Goal: Use online tool/utility: Utilize a website feature to perform a specific function

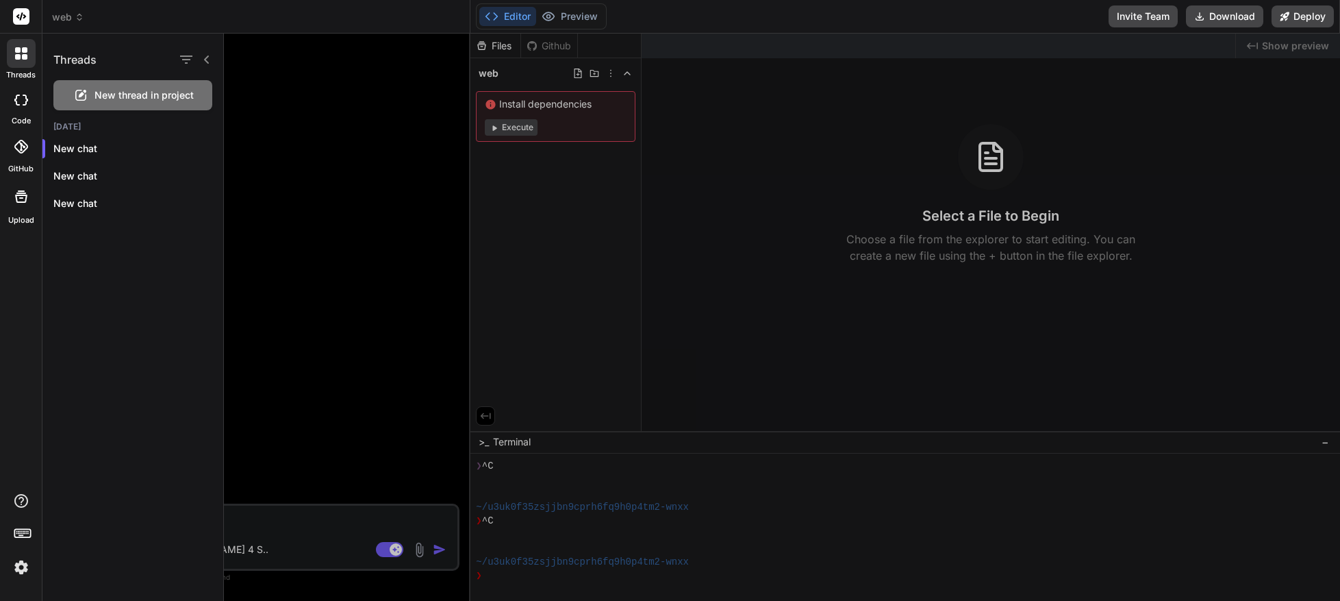
scroll to position [40, 0]
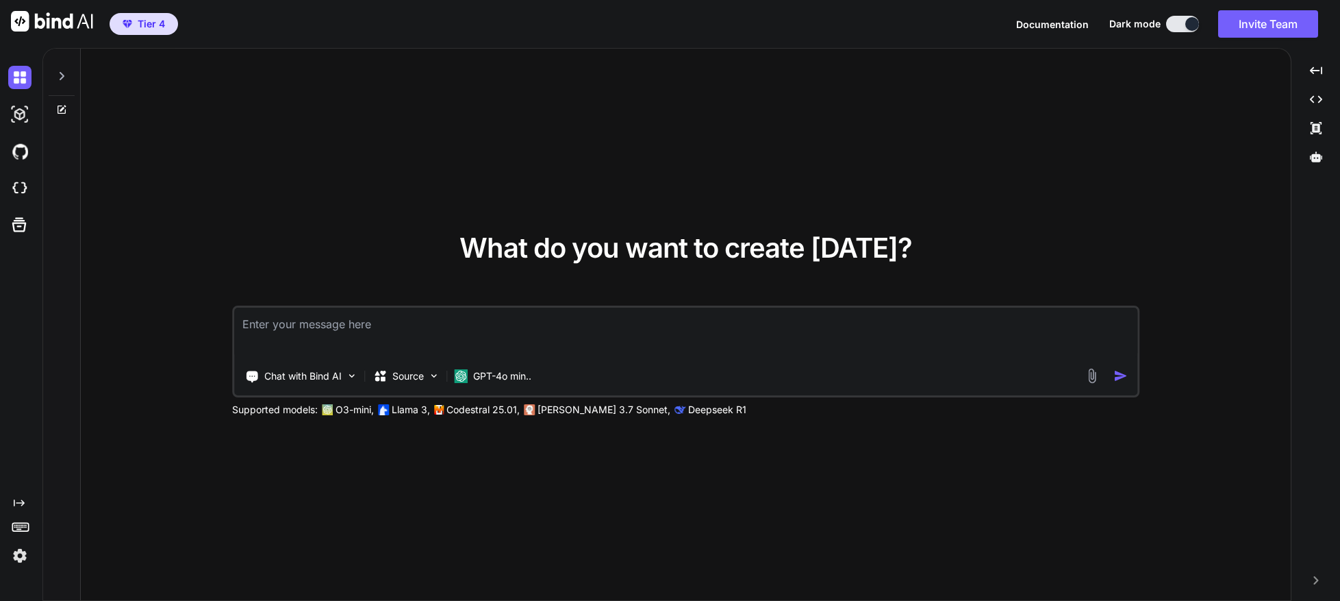
type textarea "x"
click at [238, 327] on textarea at bounding box center [685, 333] width 903 height 51
type textarea "Design a secure and scalable web application that generates a threat model usin…"
type textarea "x"
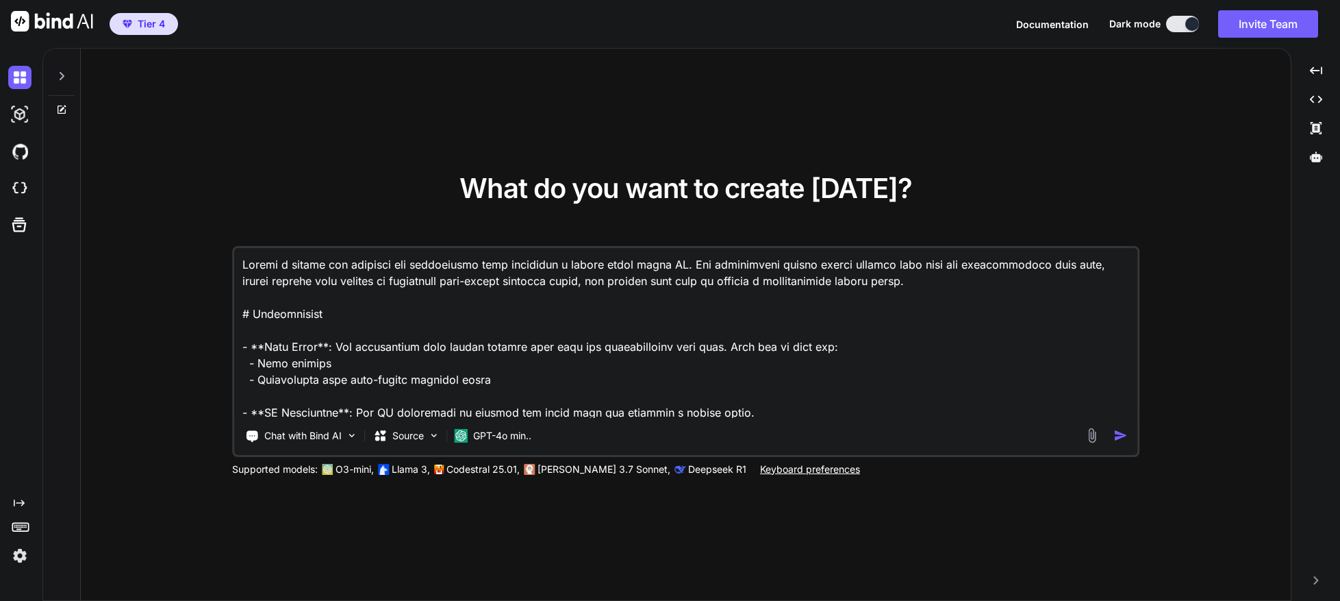
type textarea "Design a secure and scalable web application that generates a threat model usin…"
click at [1119, 434] on img "button" at bounding box center [1121, 435] width 14 height 14
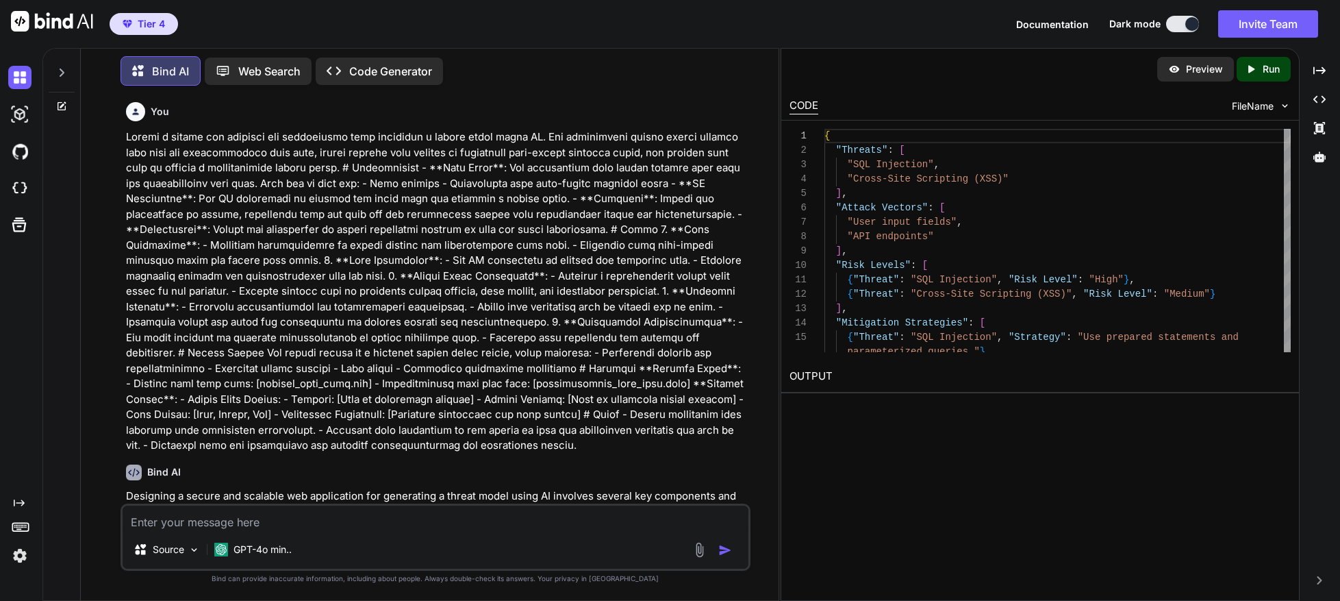
click at [374, 63] on p "Code Generator" at bounding box center [390, 71] width 83 height 16
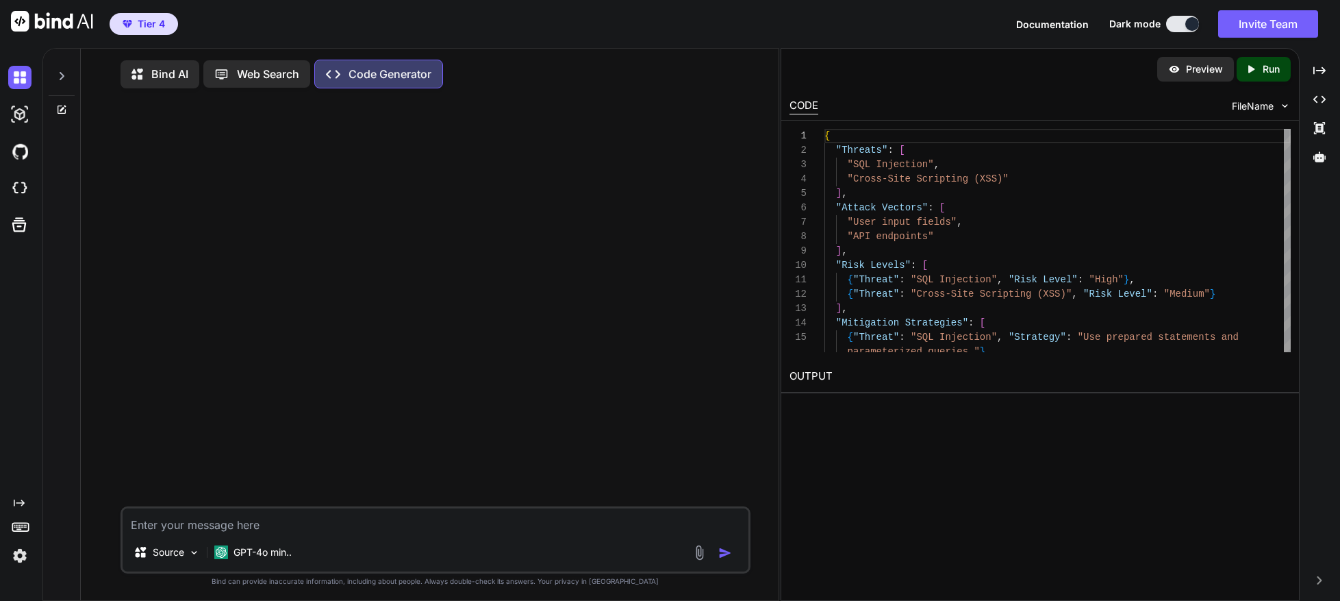
click at [156, 533] on textarea at bounding box center [436, 520] width 626 height 25
type textarea "x"
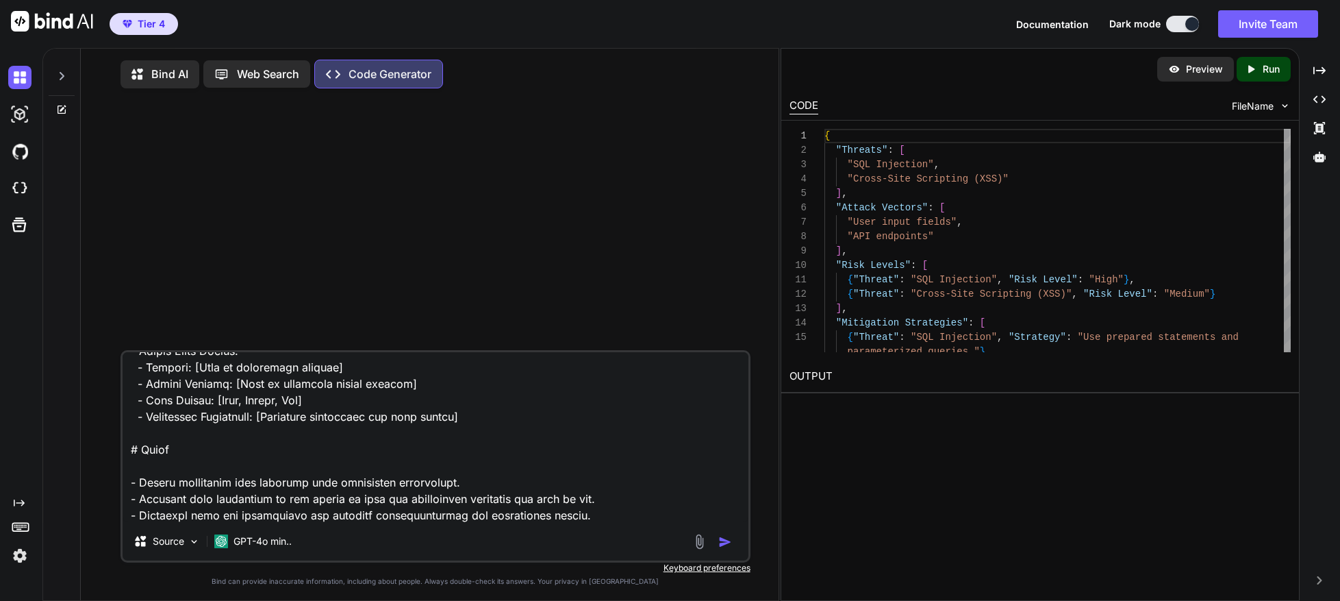
type textarea "Design a secure and scalable web application that generates a threat model usin…"
click at [726, 549] on img "button" at bounding box center [726, 542] width 14 height 14
type textarea "x"
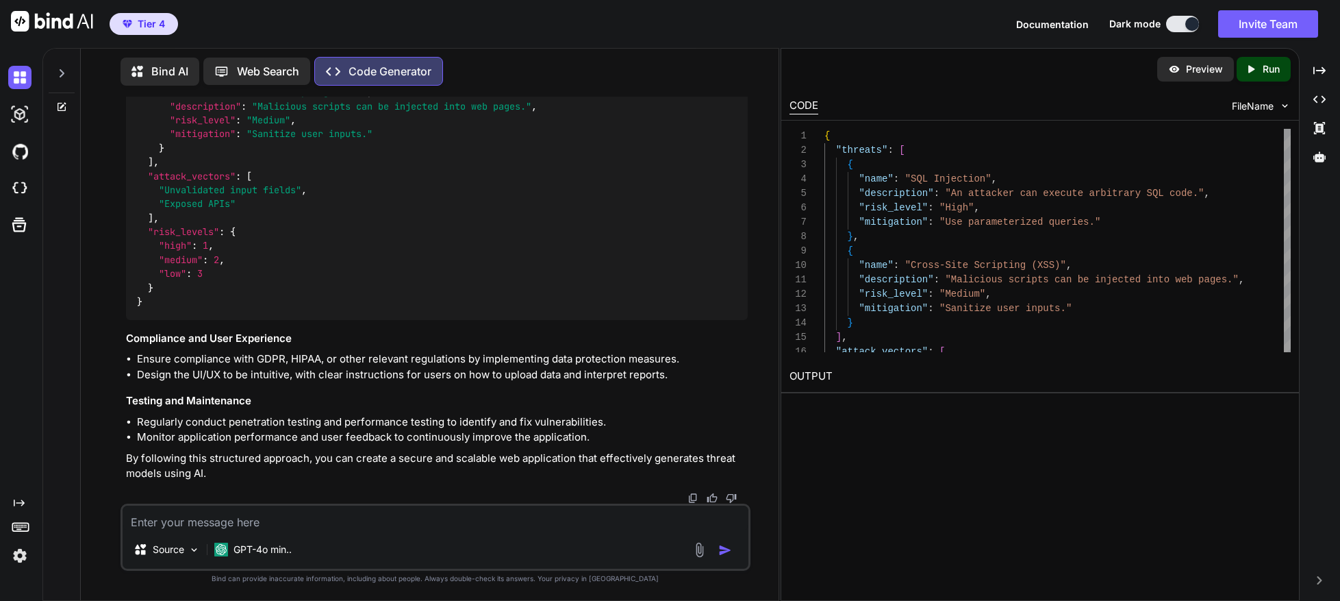
scroll to position [1355, 0]
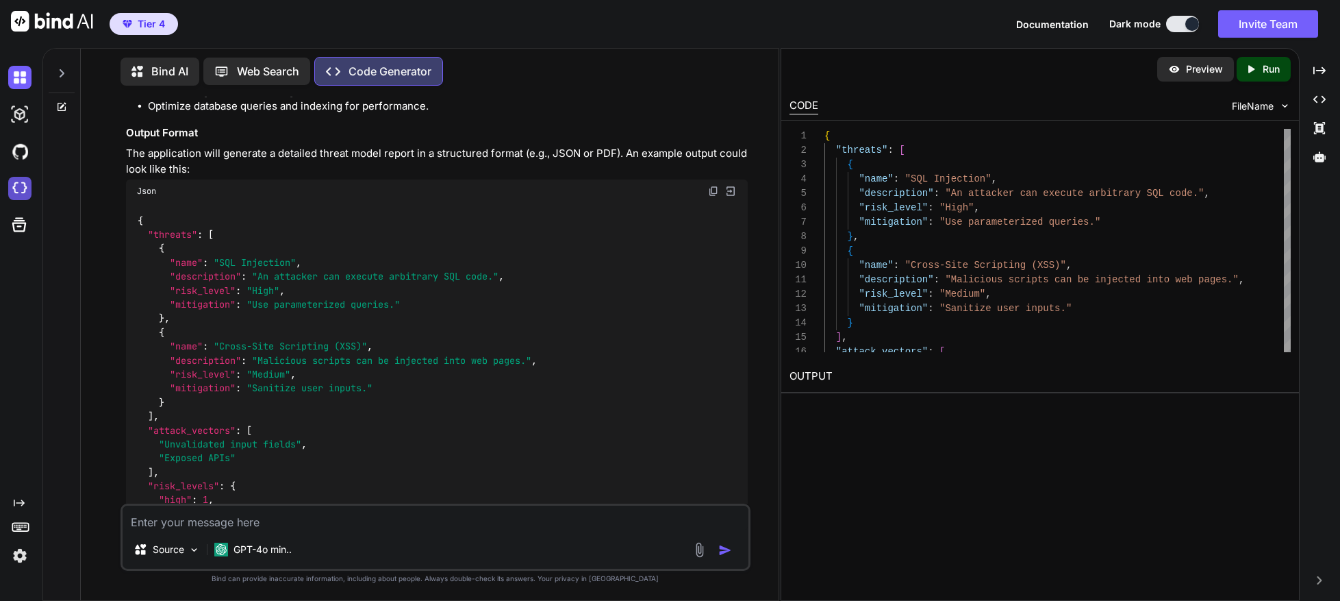
click at [16, 190] on img at bounding box center [19, 188] width 23 height 23
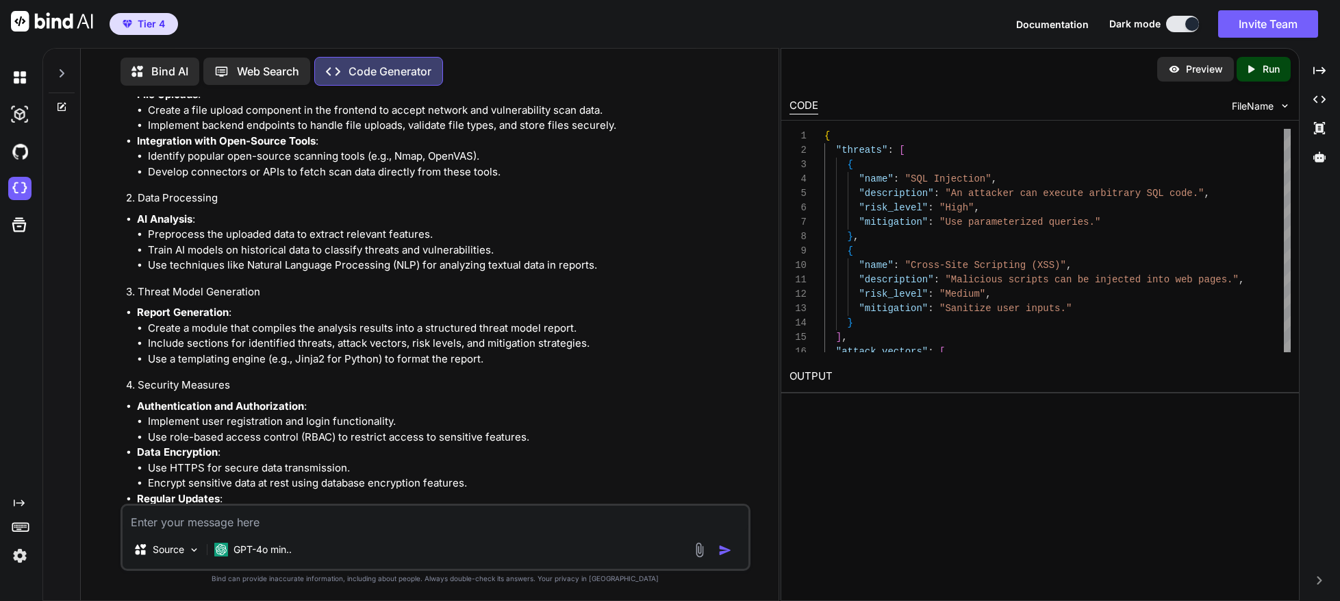
scroll to position [621, 0]
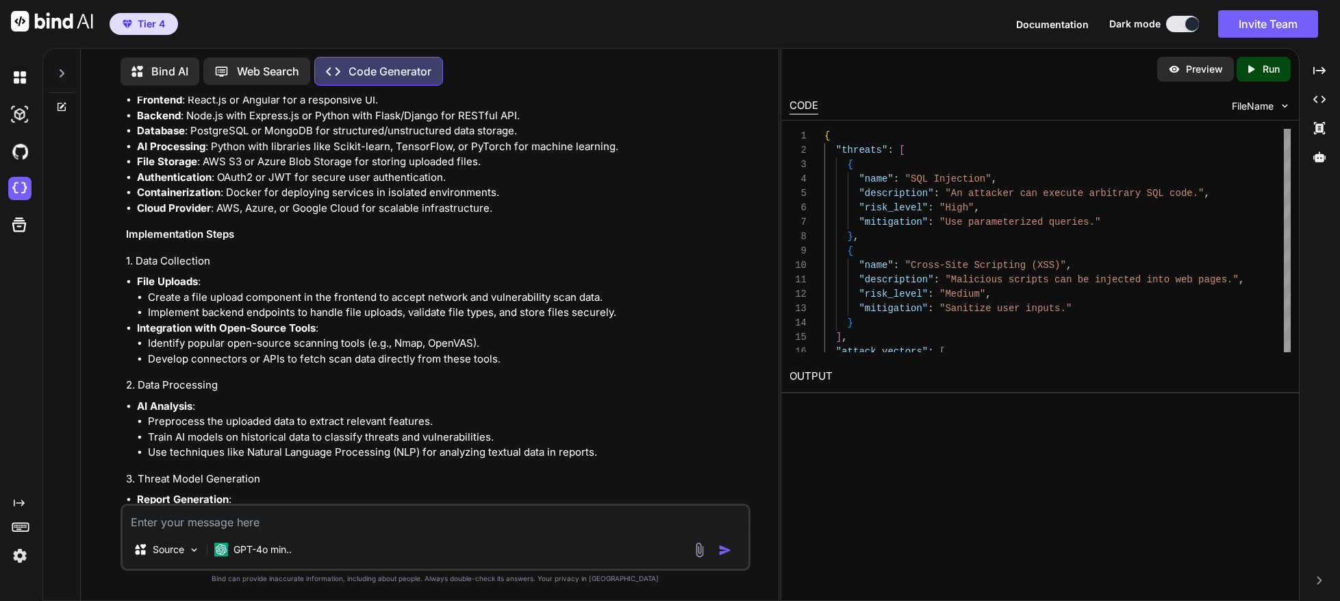
click at [43, 25] on img at bounding box center [52, 21] width 82 height 21
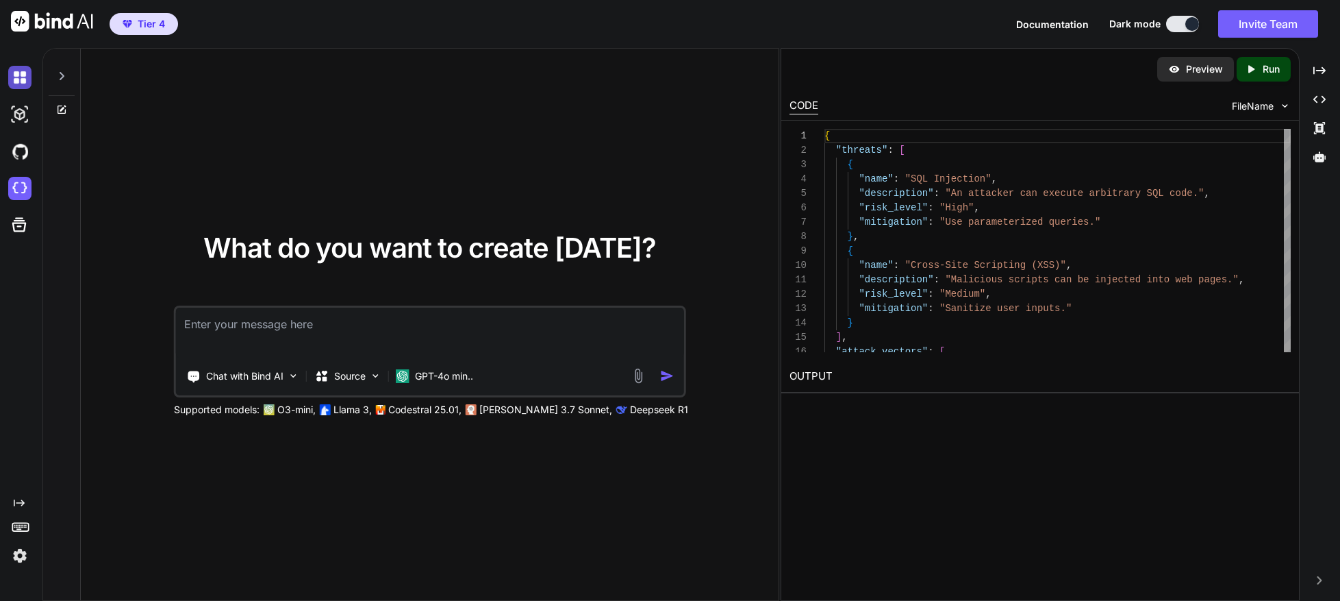
click at [16, 79] on img at bounding box center [19, 77] width 23 height 23
click at [20, 118] on img at bounding box center [19, 114] width 23 height 23
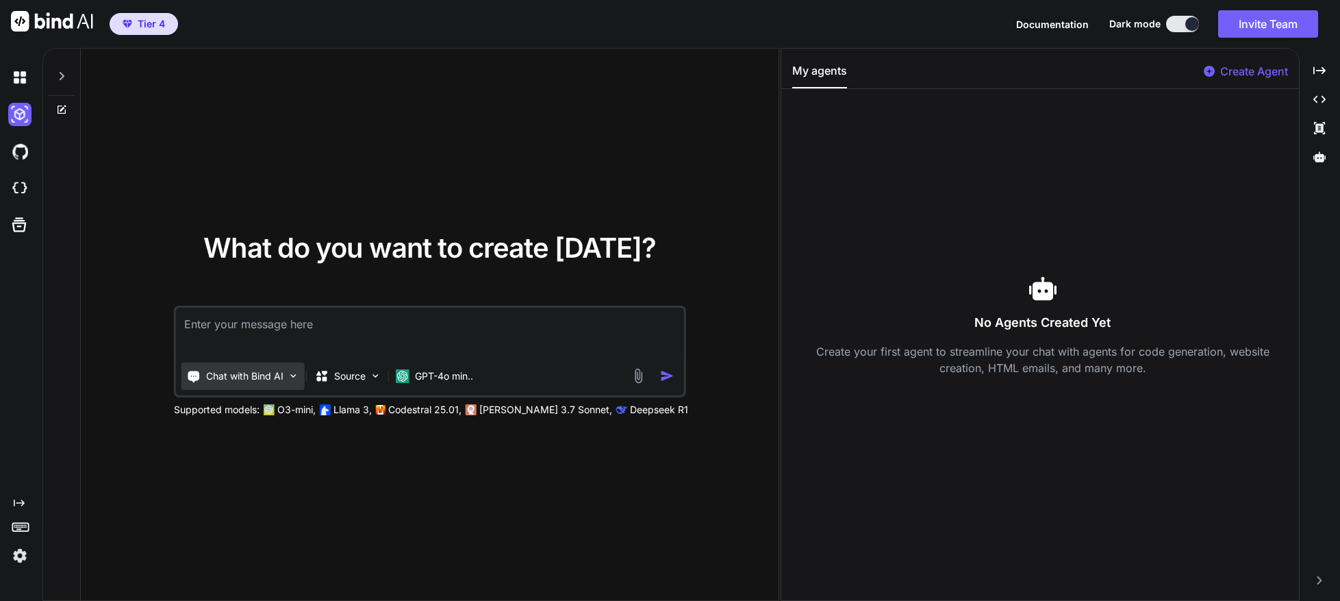
click at [238, 384] on div "Chat with Bind AI" at bounding box center [243, 375] width 123 height 27
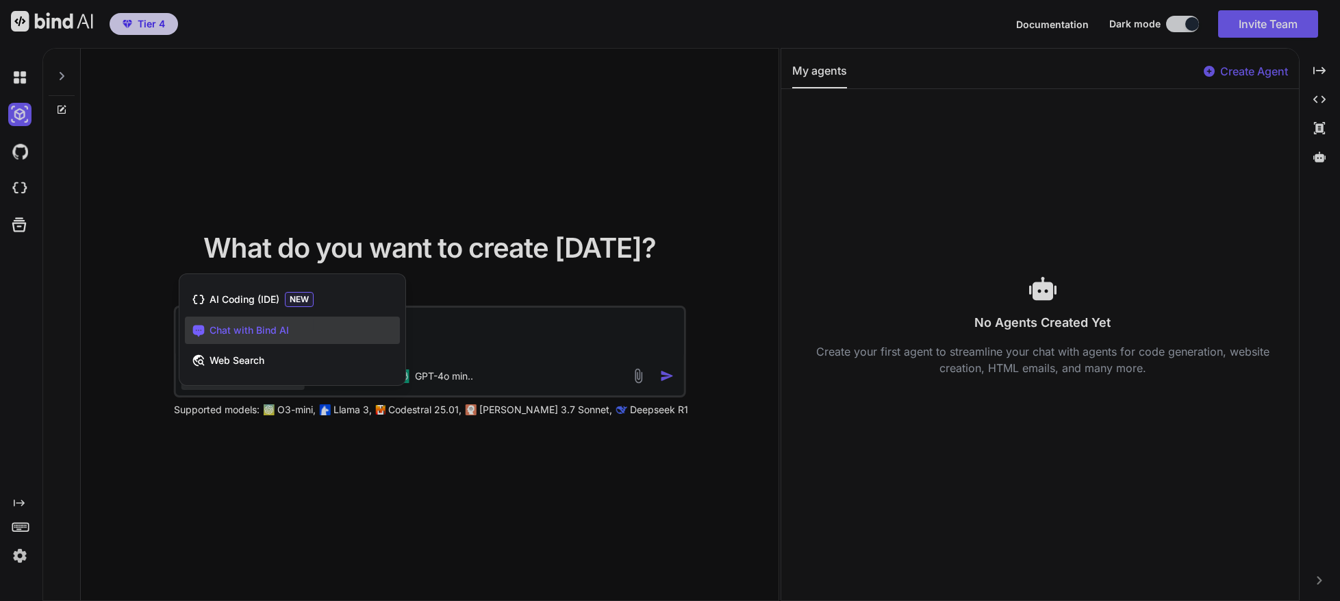
click at [612, 347] on div at bounding box center [670, 300] width 1340 height 601
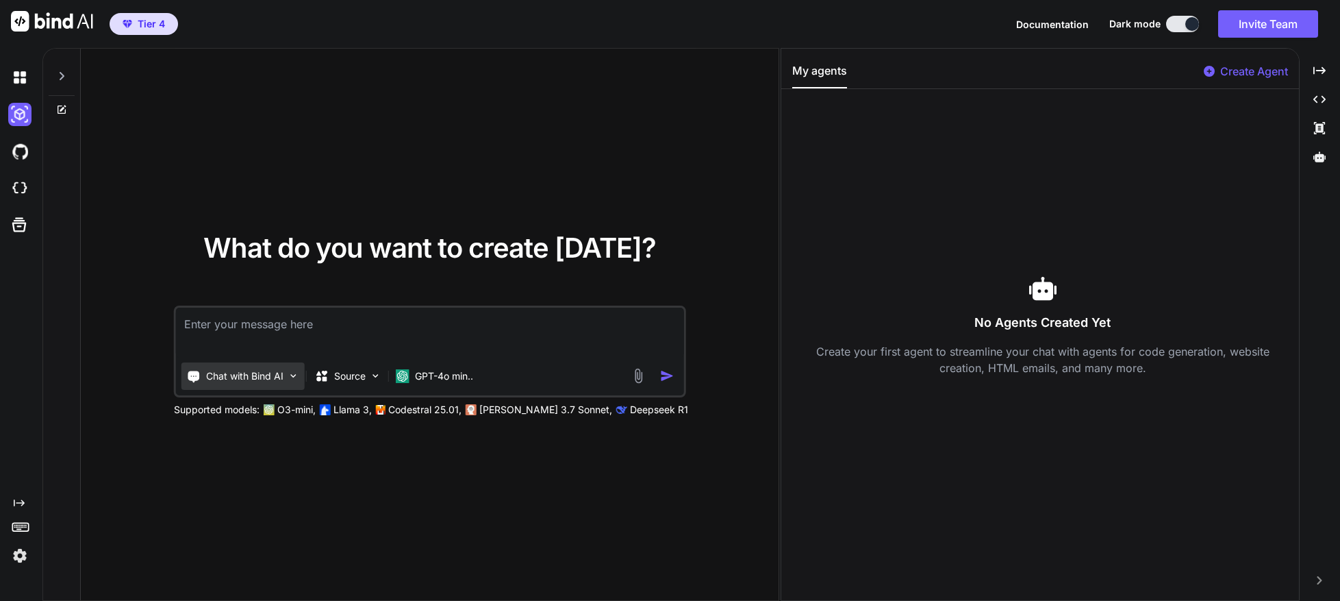
click at [229, 375] on p "Chat with Bind AI" at bounding box center [244, 376] width 77 height 14
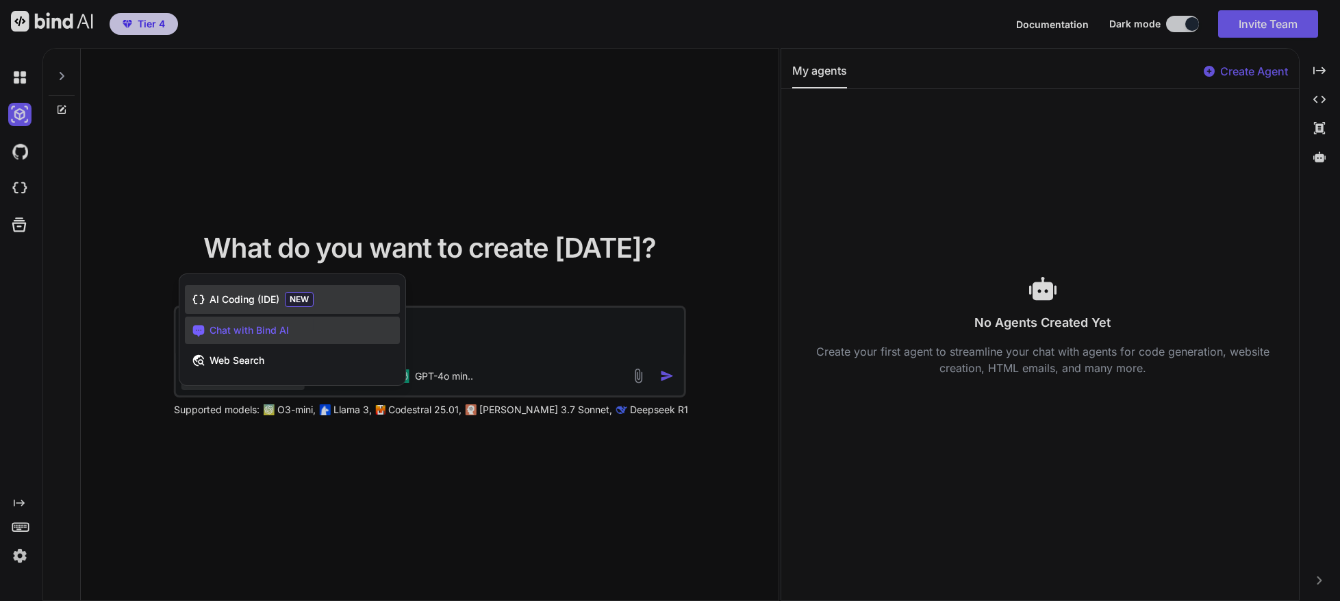
click at [229, 299] on span "AI Coding (IDE)" at bounding box center [245, 299] width 70 height 14
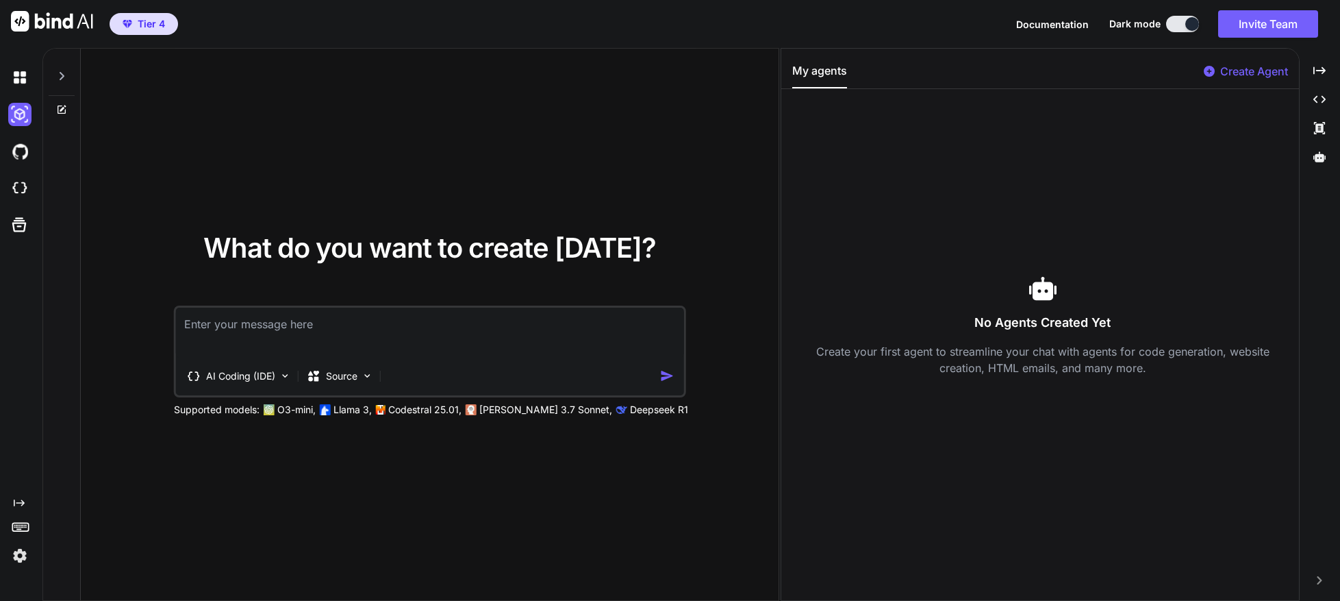
click at [462, 370] on div "AI Coding (IDE) Source" at bounding box center [418, 375] width 484 height 27
click at [208, 372] on p "AI Coding (IDE)" at bounding box center [240, 376] width 69 height 14
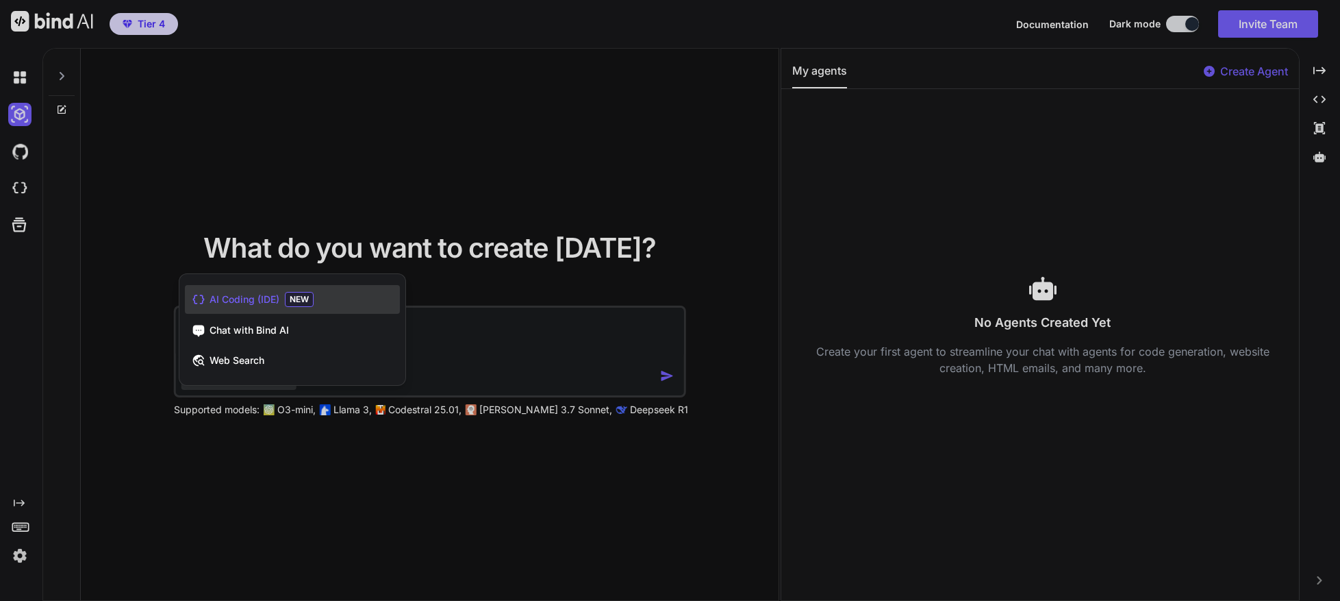
click at [465, 368] on div at bounding box center [670, 300] width 1340 height 601
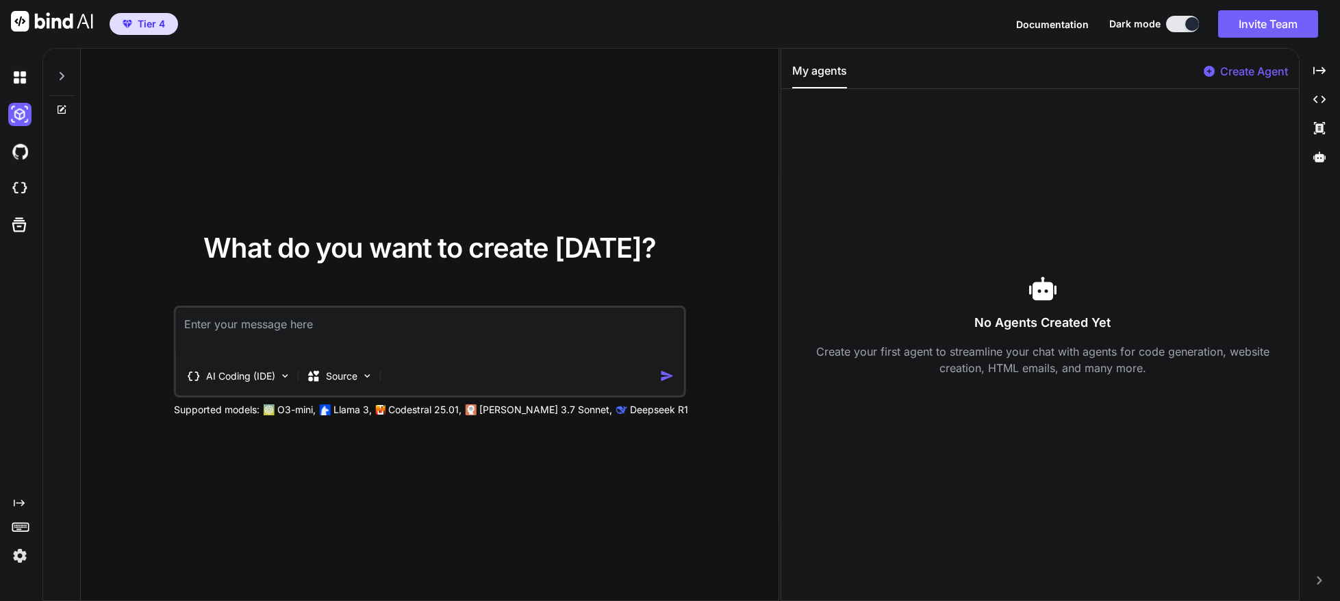
click at [215, 329] on textarea at bounding box center [430, 333] width 508 height 51
paste textarea "Design a secure and scalable web application that generates a threat model usin…"
type textarea "x"
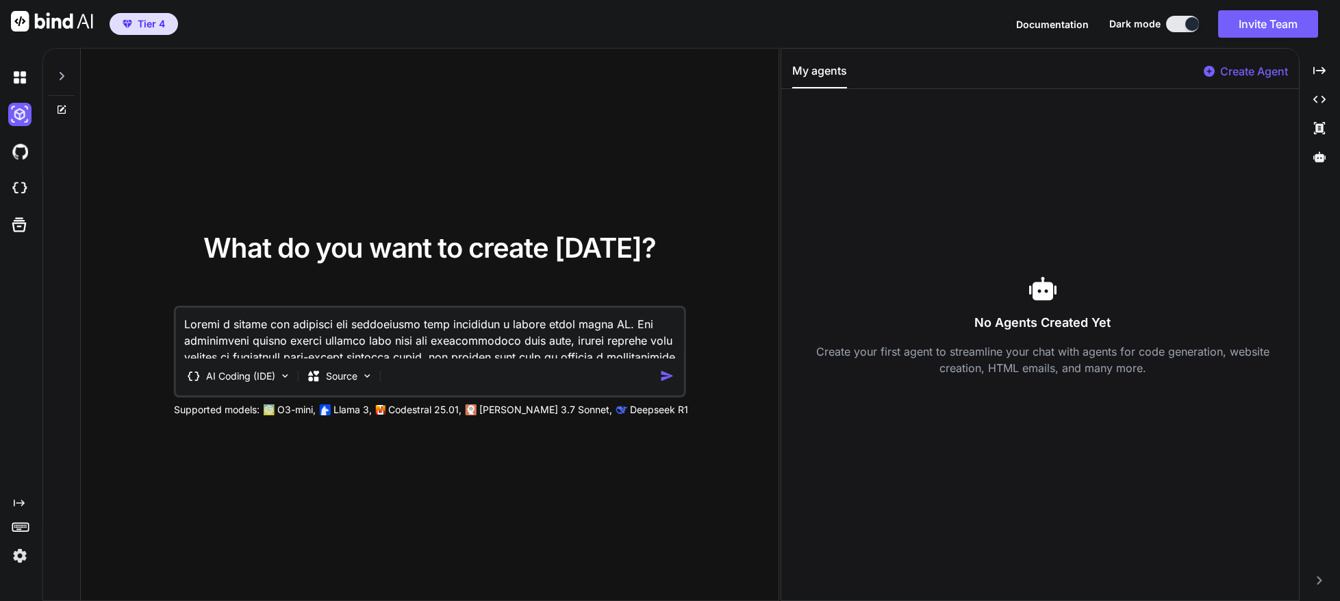
scroll to position [988, 0]
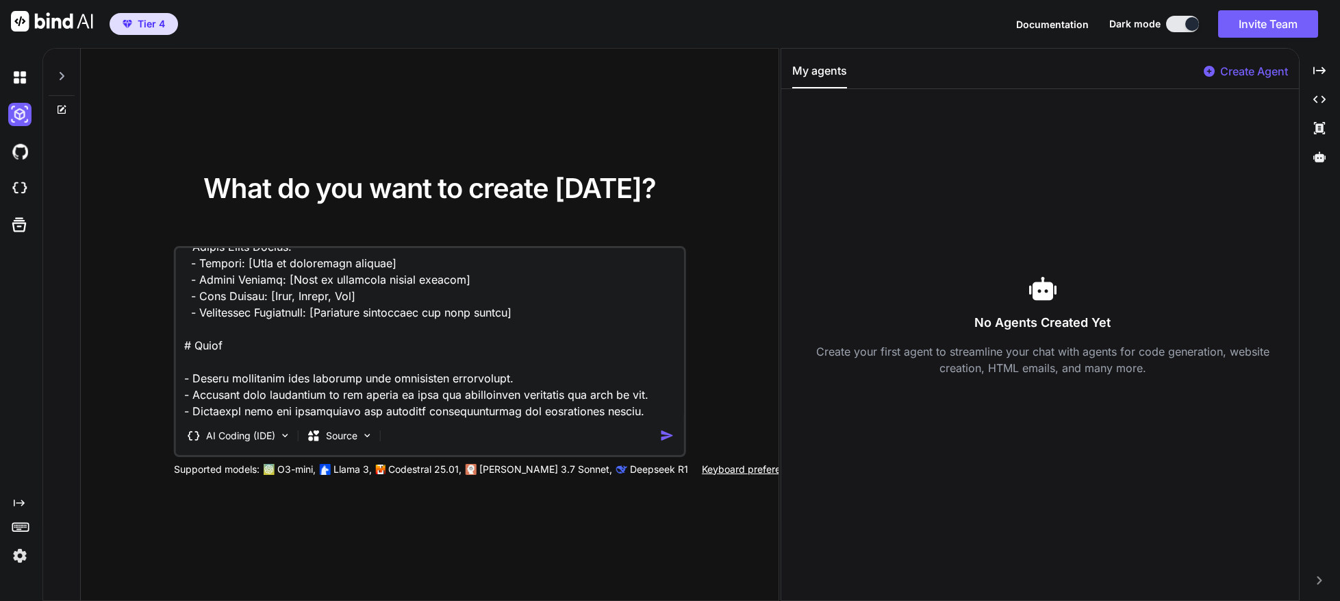
type textarea "Design a secure and scalable web application that generates a threat model usin…"
click at [667, 437] on img "button" at bounding box center [667, 435] width 14 height 14
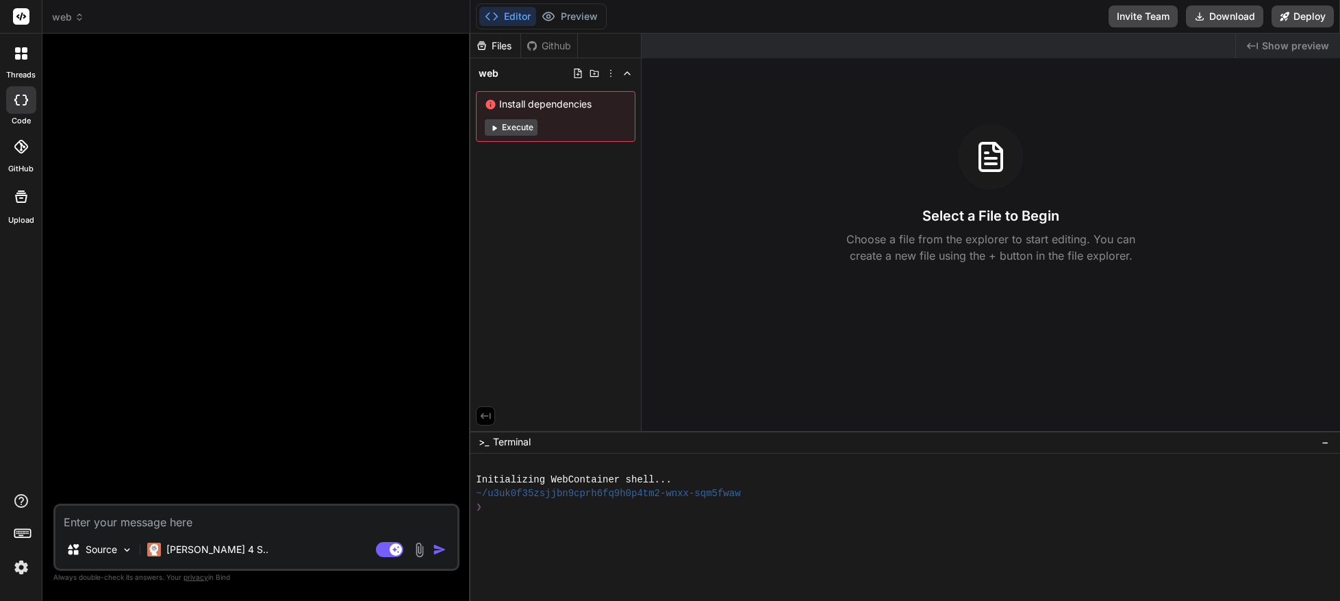
click at [86, 520] on textarea at bounding box center [256, 517] width 402 height 25
type textarea "x"
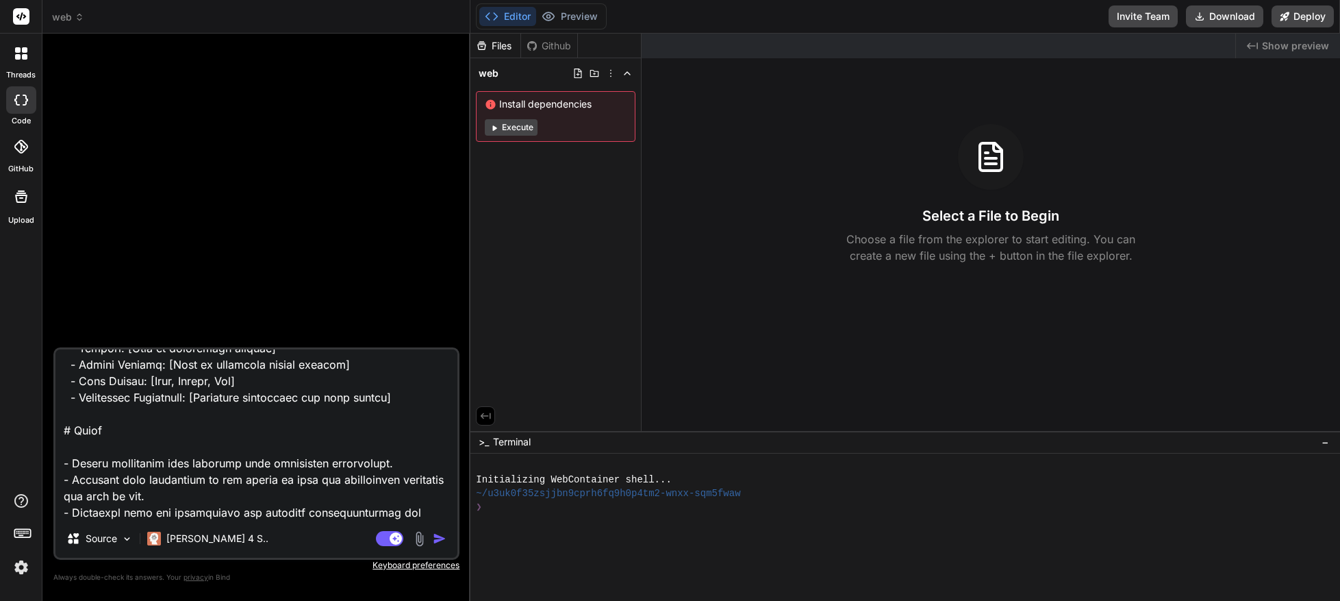
type textarea "Design a secure and scalable web application that generates a threat model usin…"
click at [439, 539] on img "button" at bounding box center [440, 539] width 14 height 14
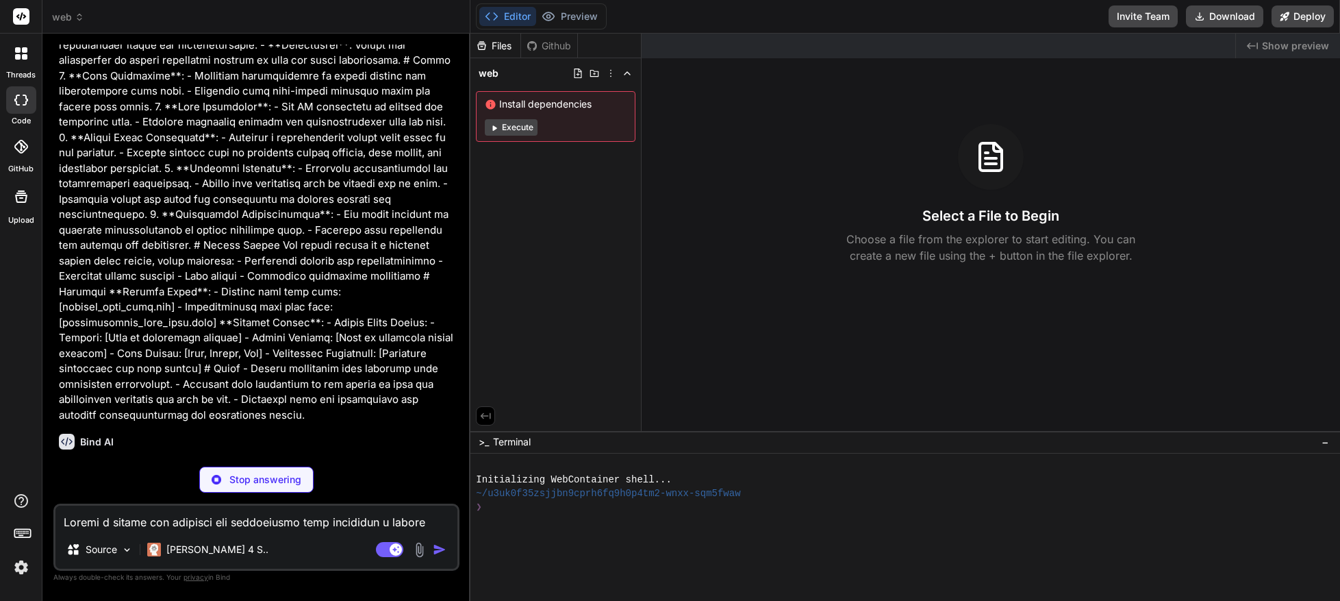
scroll to position [162, 0]
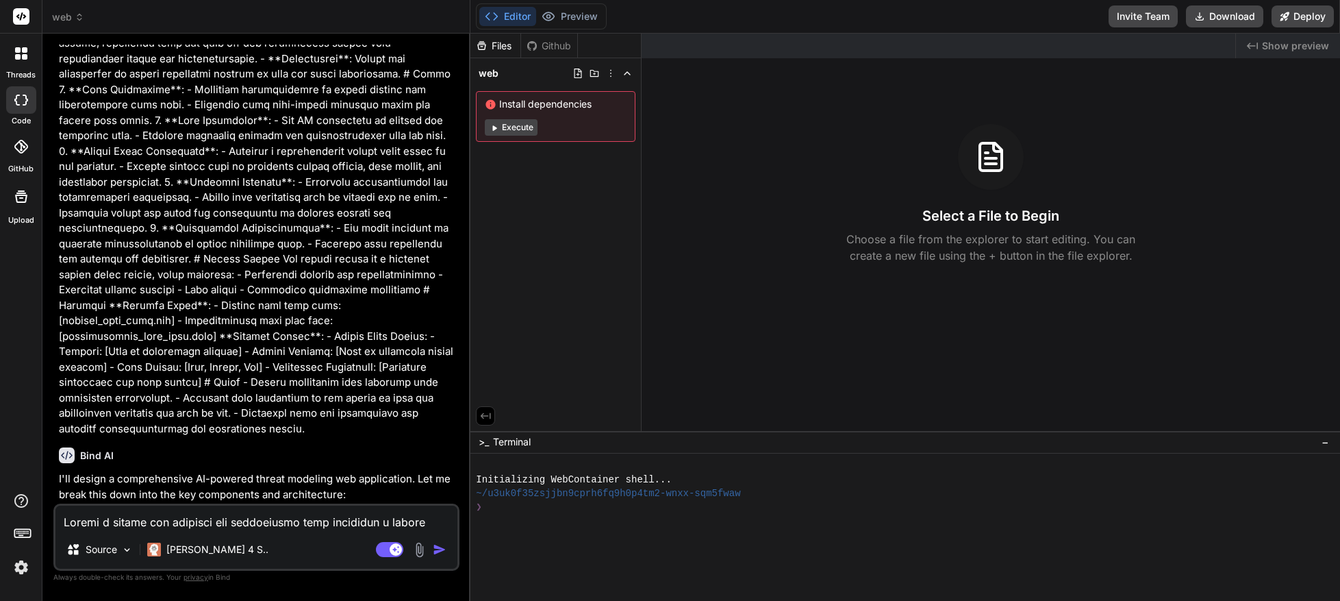
type textarea "x"
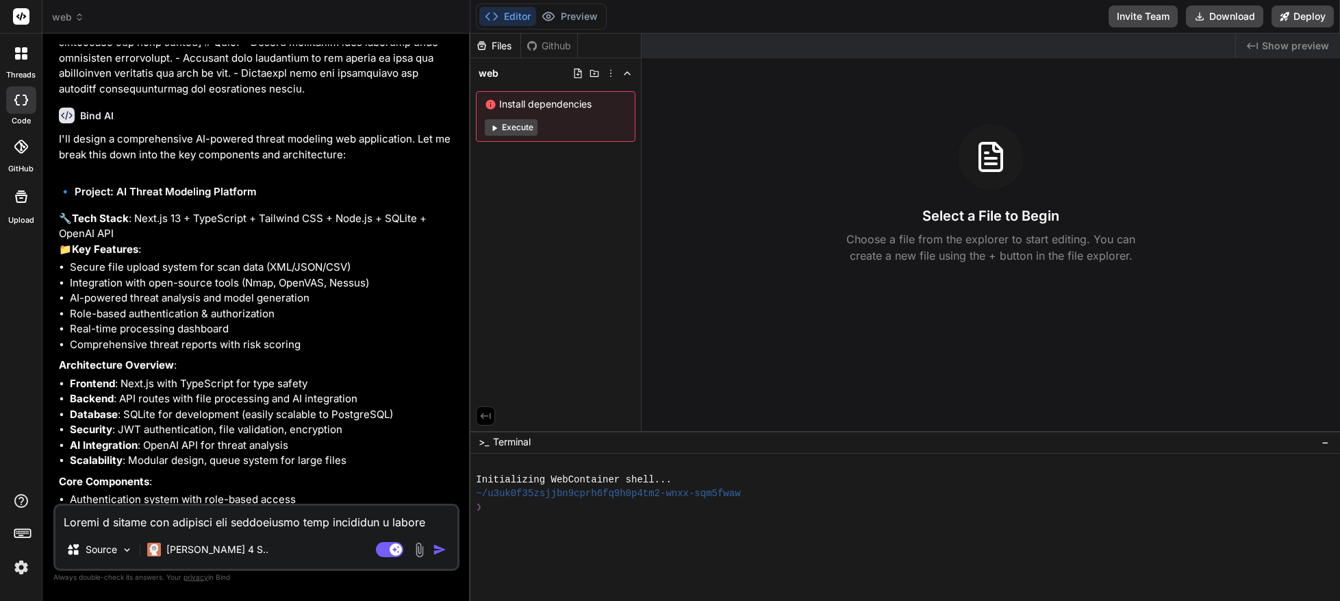
scroll to position [622, 0]
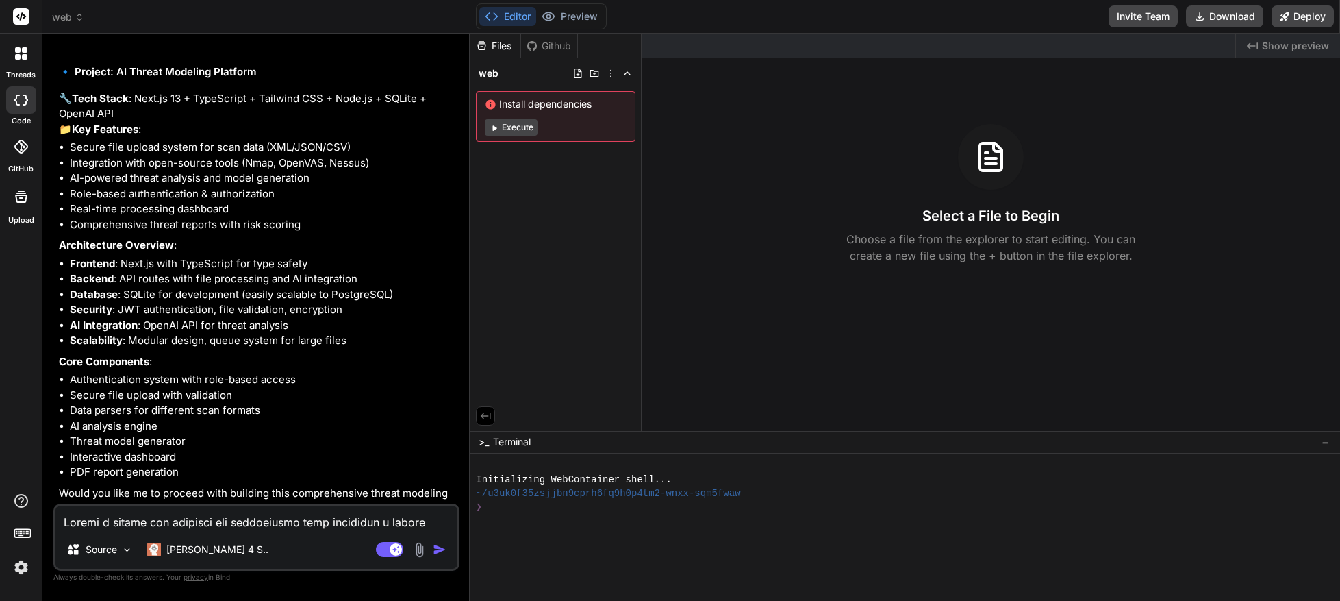
click at [93, 525] on textarea at bounding box center [256, 517] width 402 height 25
type textarea "x"
type textarea "Y"
type textarea "x"
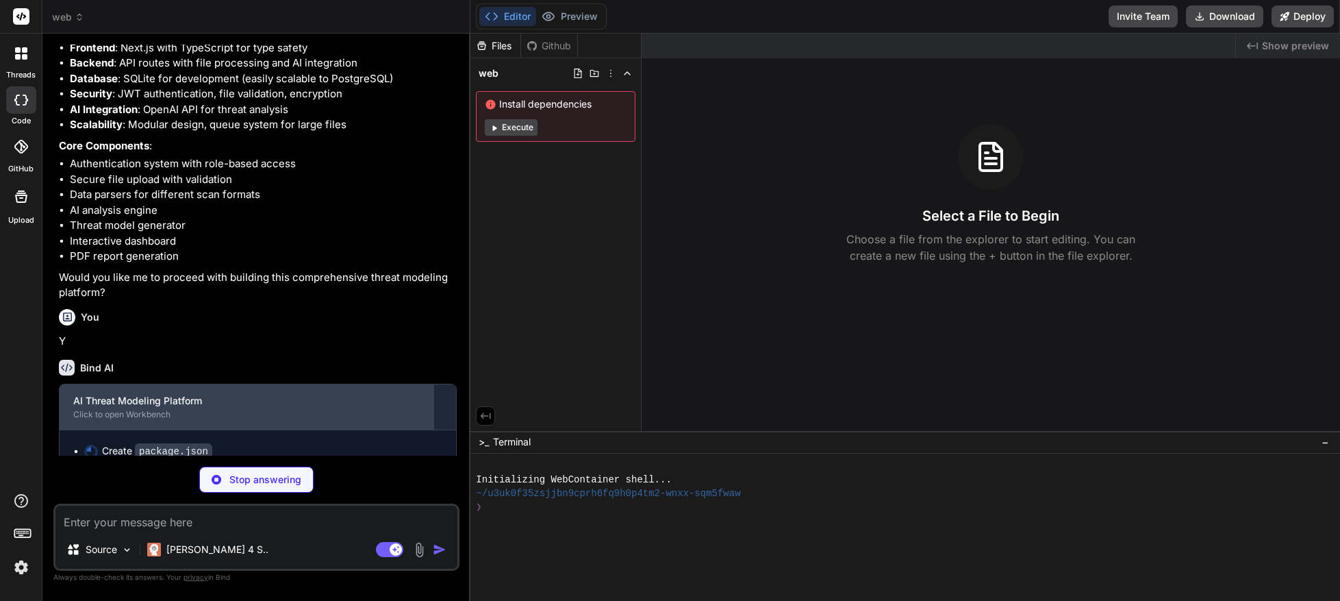
scroll to position [839, 0]
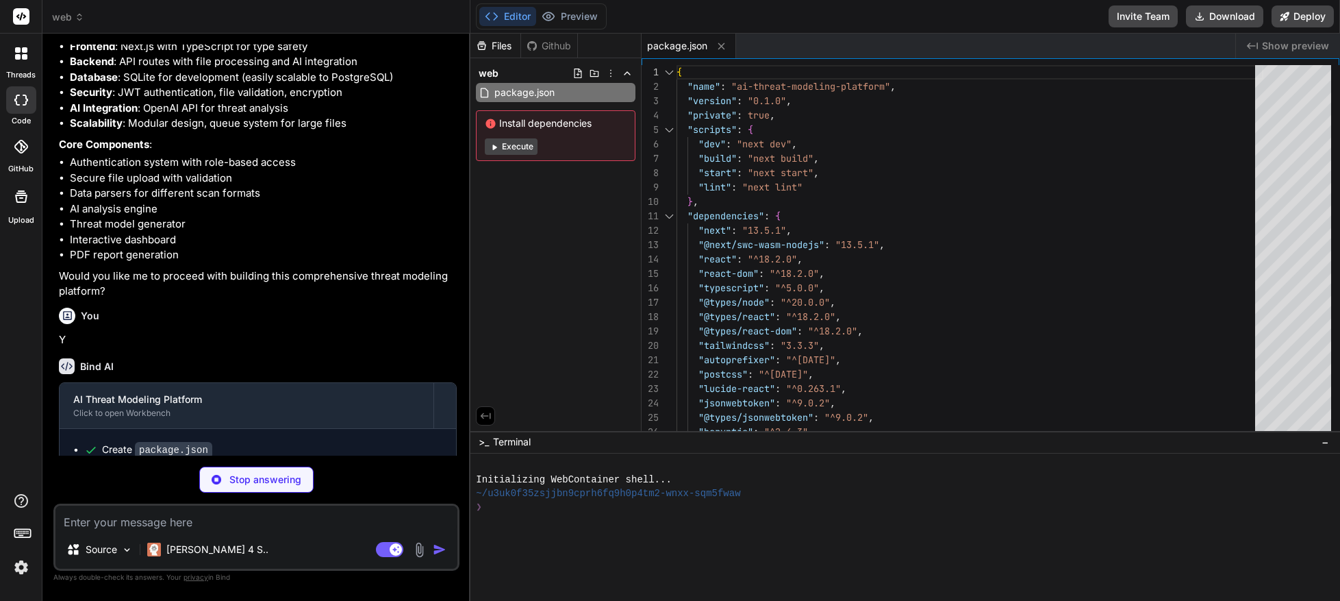
type textarea "x"
type textarea "}, }, } module.exports = nextConfig"
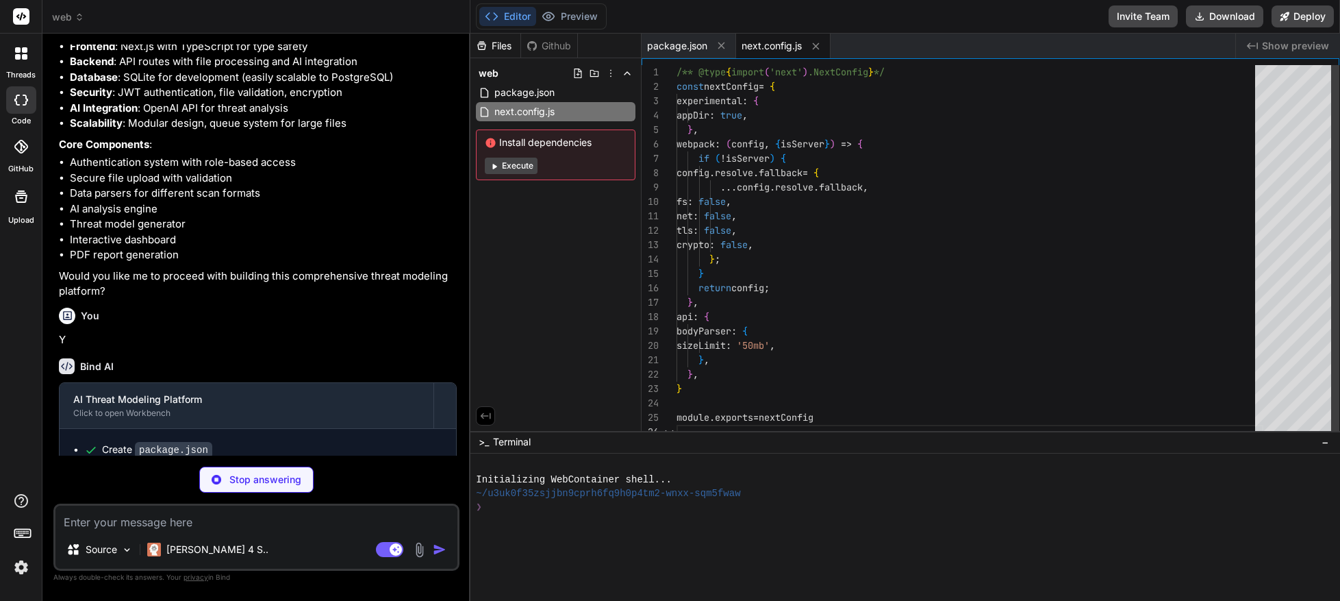
scroll to position [72, 0]
click at [514, 167] on button "Execute" at bounding box center [511, 166] width 53 height 16
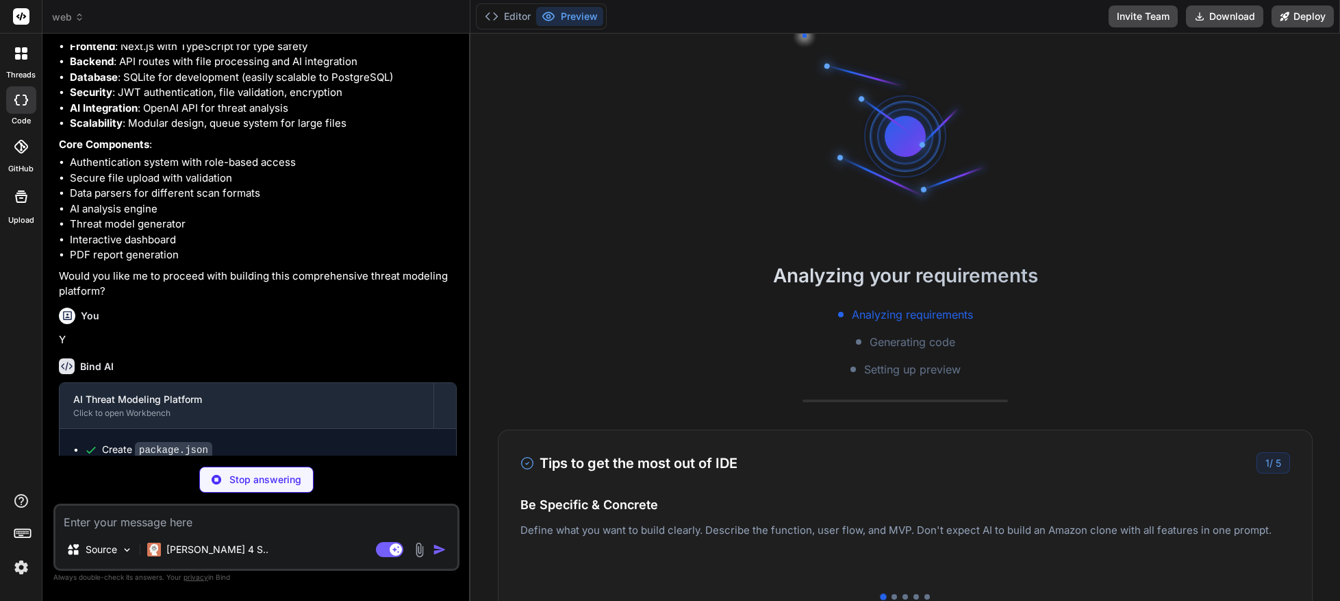
scroll to position [58, 0]
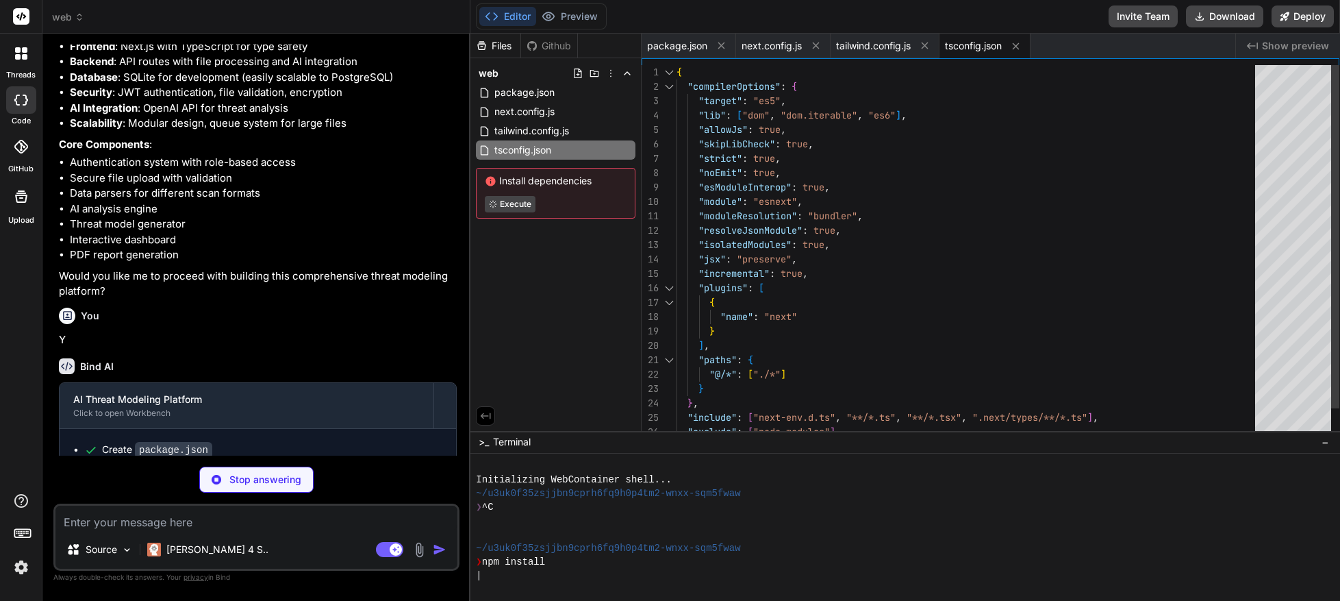
type textarea "x"
type textarea "module.exports = { plugins: { tailwindcss: {}, autoprefixer: {}, }, }"
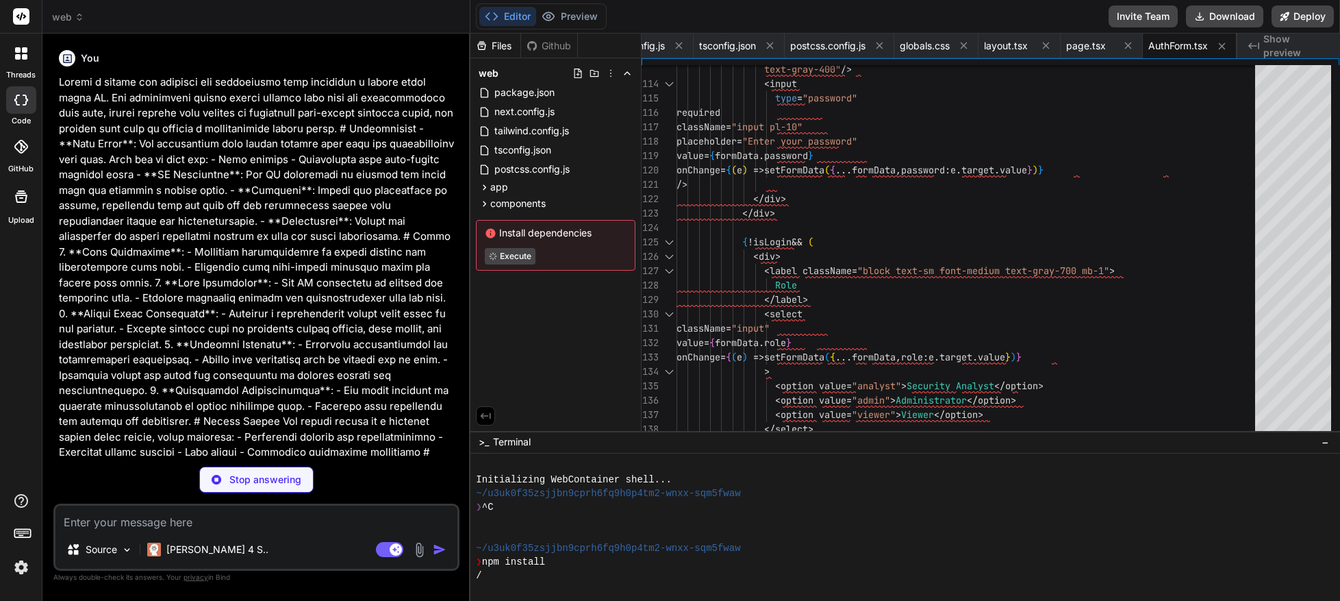
scroll to position [0, 353]
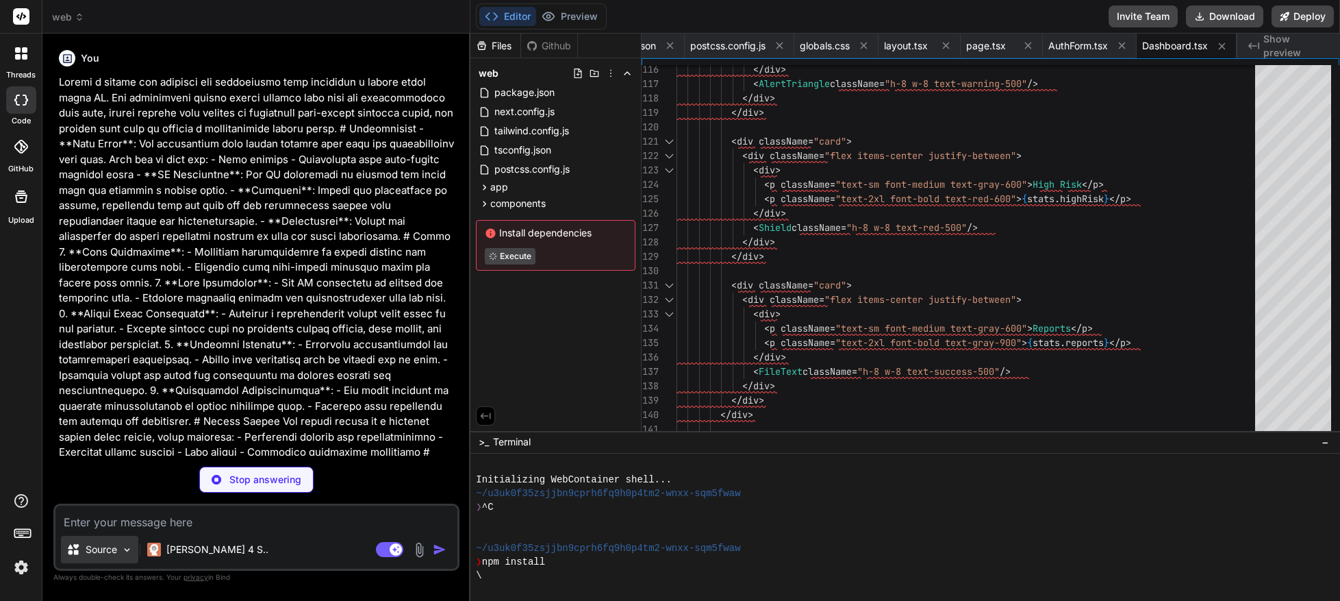
click at [99, 547] on p "Source" at bounding box center [102, 549] width 32 height 14
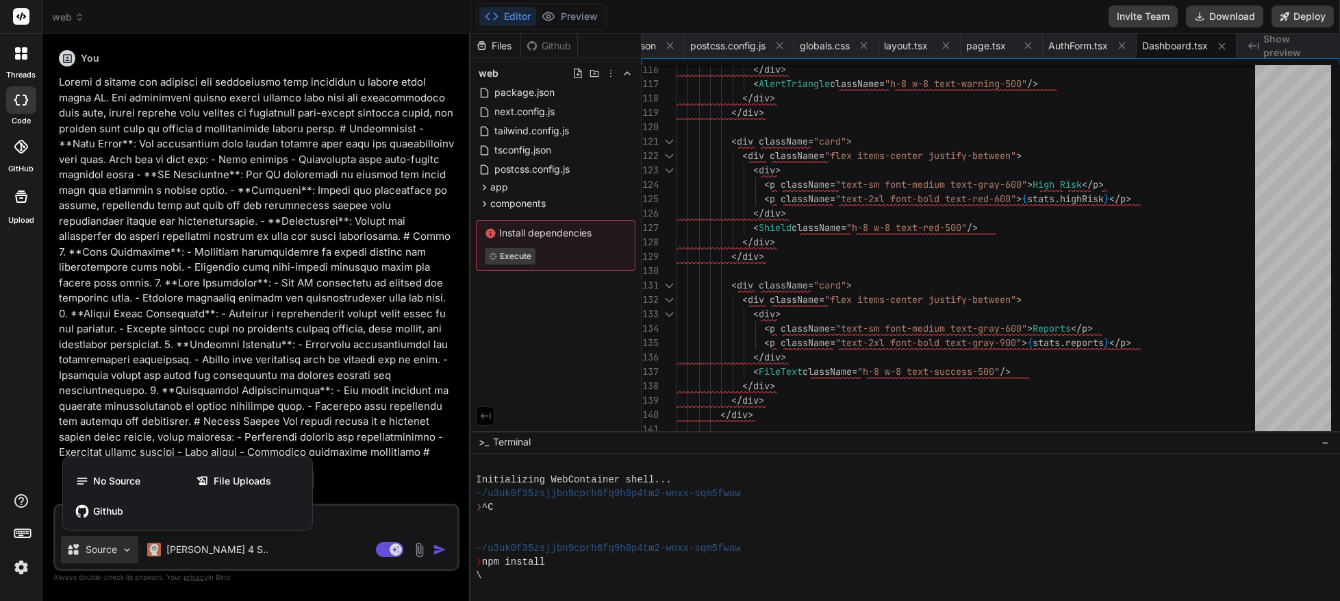
click at [334, 554] on div at bounding box center [670, 300] width 1340 height 601
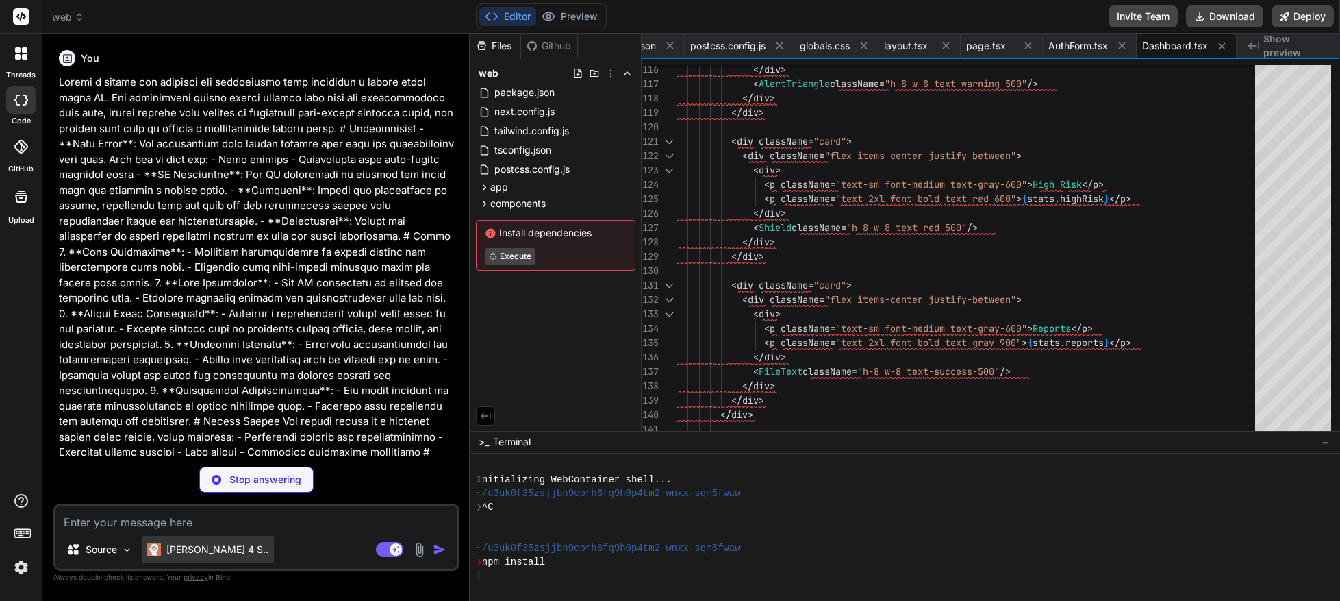
click at [181, 553] on p "[PERSON_NAME] 4 S.." at bounding box center [217, 549] width 102 height 14
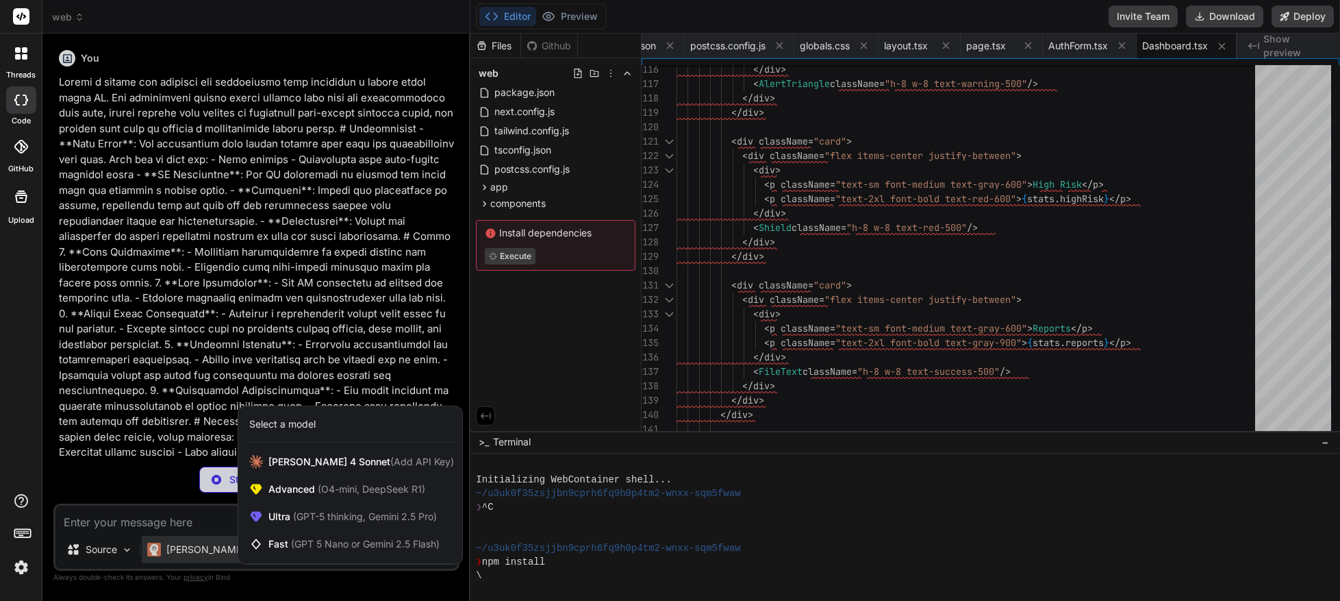
click at [202, 519] on div at bounding box center [670, 300] width 1340 height 601
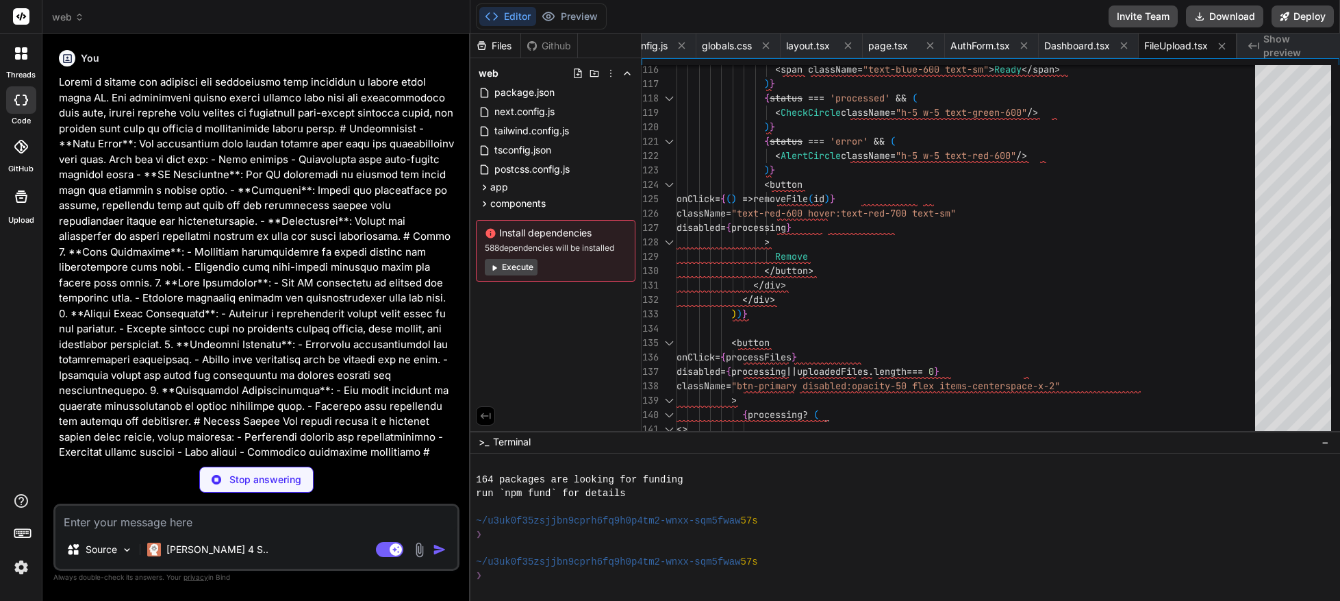
scroll to position [301, 0]
click at [516, 264] on button "Execute" at bounding box center [511, 267] width 53 height 16
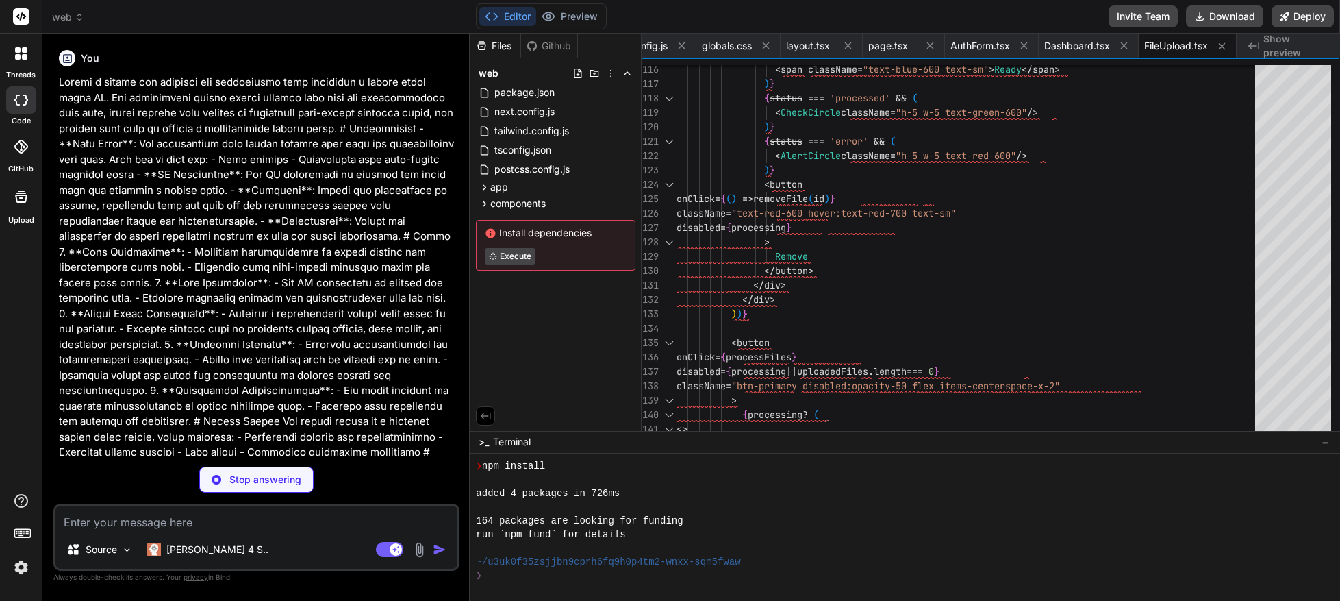
scroll to position [506, 0]
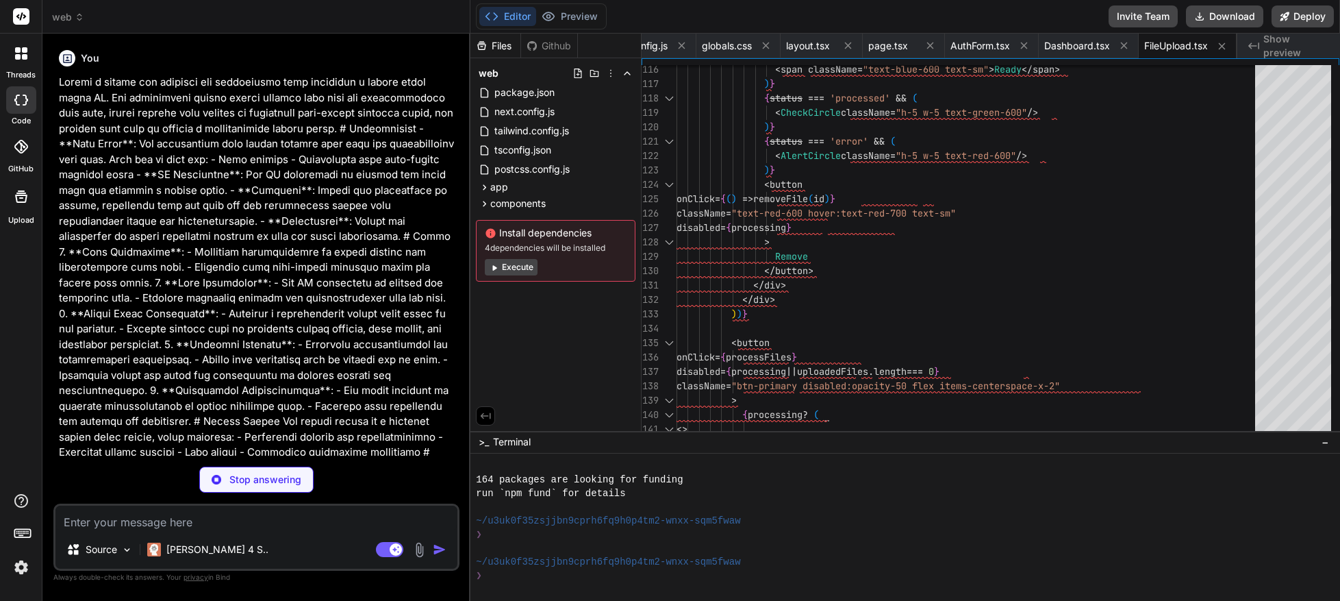
click at [515, 266] on button "Execute" at bounding box center [511, 267] width 53 height 16
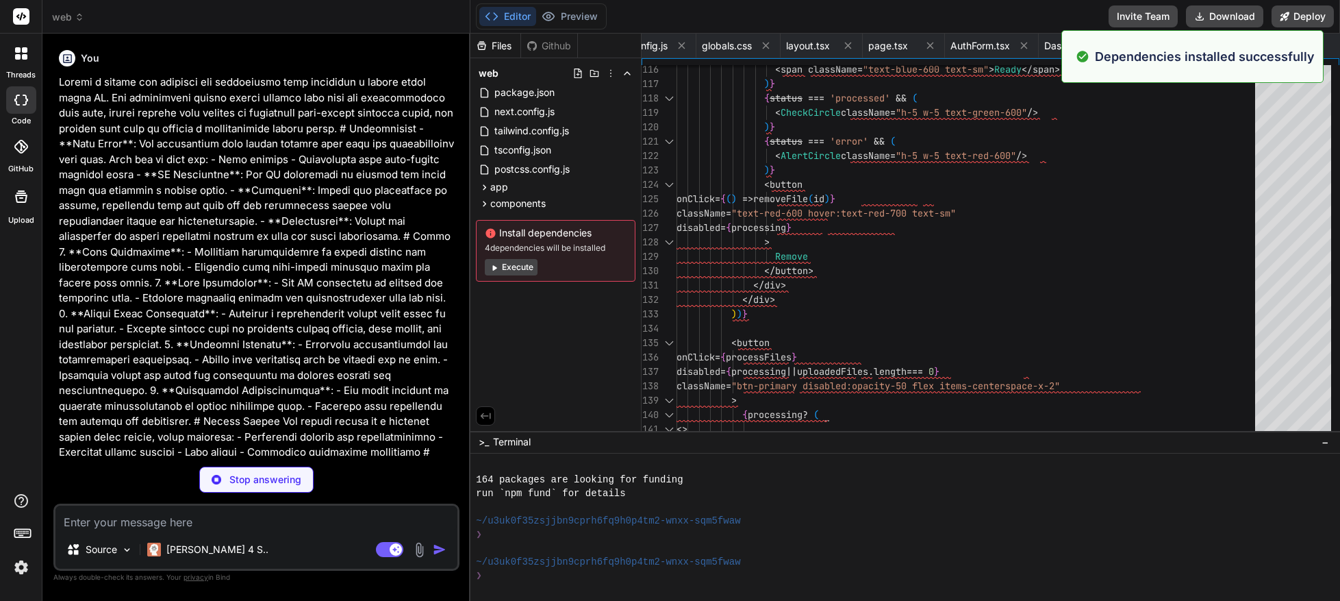
scroll to position [712, 0]
click at [572, 347] on div "Files Github web package.json next.config.js tailwind.config.js tsconfig.json p…" at bounding box center [556, 232] width 171 height 397
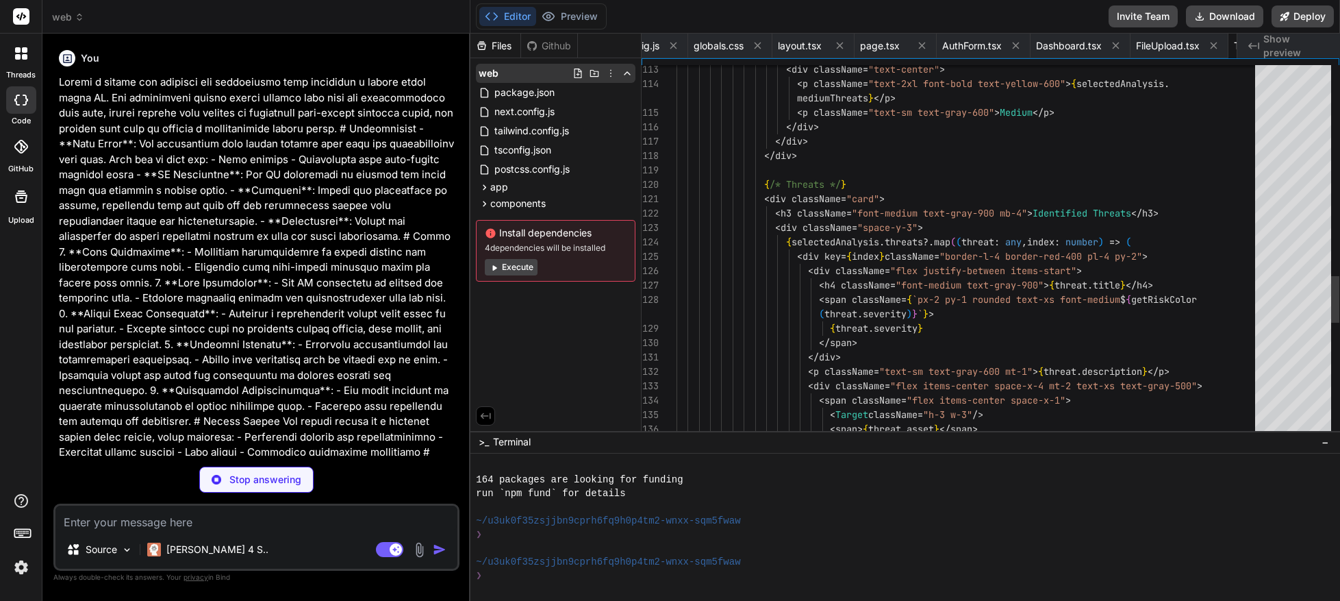
scroll to position [0, 570]
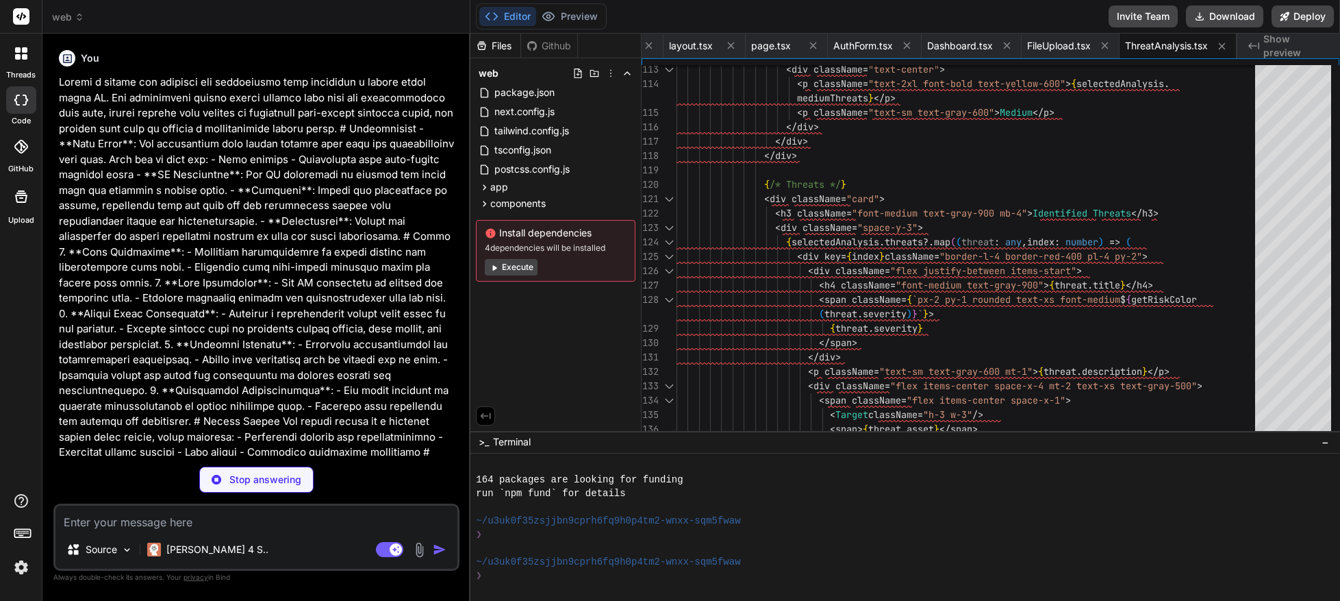
click at [66, 18] on span "web" at bounding box center [68, 17] width 32 height 14
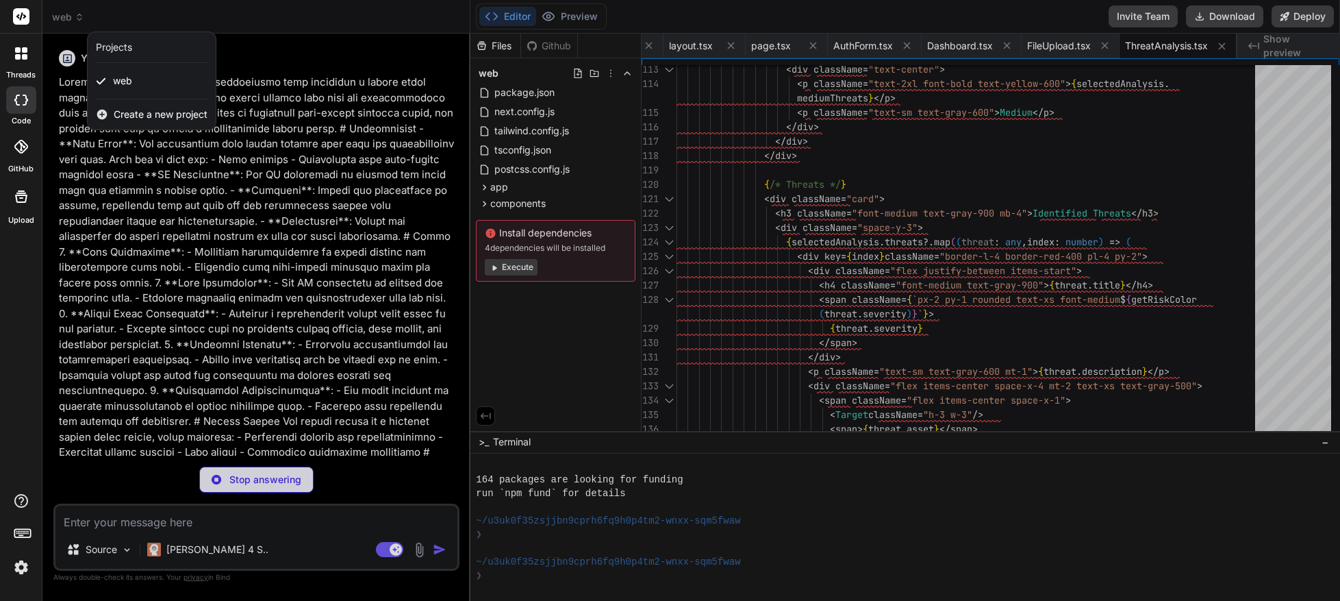
click at [324, 104] on div at bounding box center [670, 300] width 1340 height 601
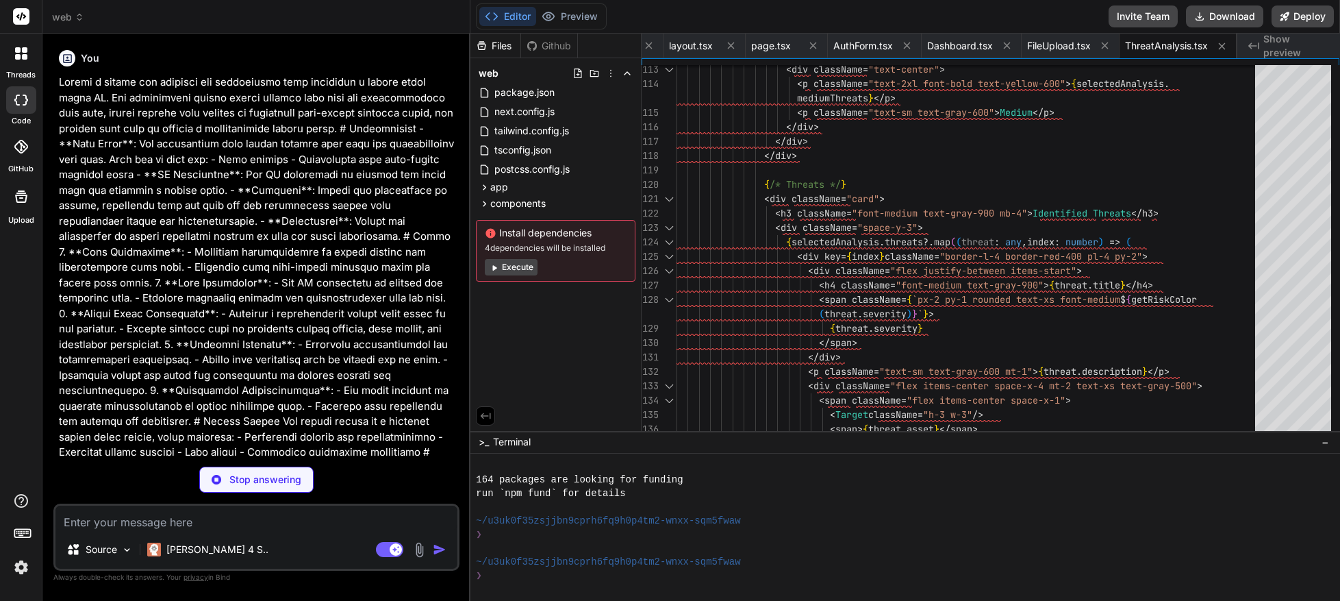
click at [20, 16] on rect at bounding box center [21, 16] width 16 height 16
click at [24, 50] on icon at bounding box center [24, 49] width 5 height 5
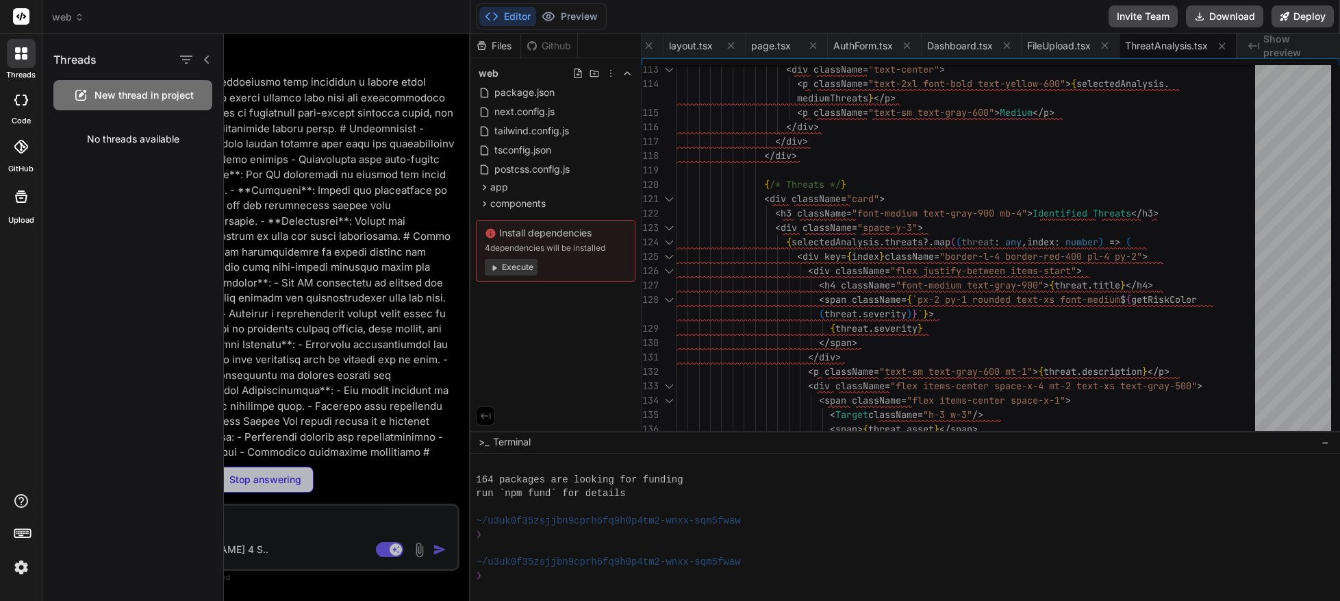
click at [107, 97] on span "New thread in project" at bounding box center [144, 95] width 99 height 14
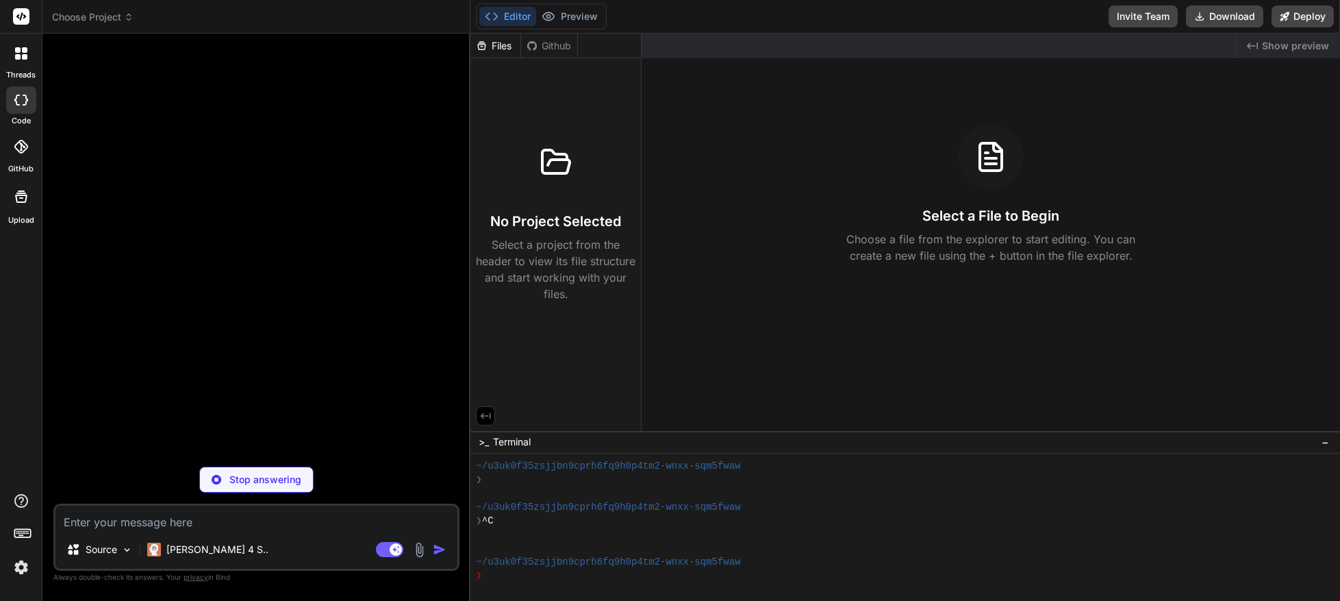
scroll to position [766, 0]
click at [17, 47] on div at bounding box center [21, 53] width 29 height 29
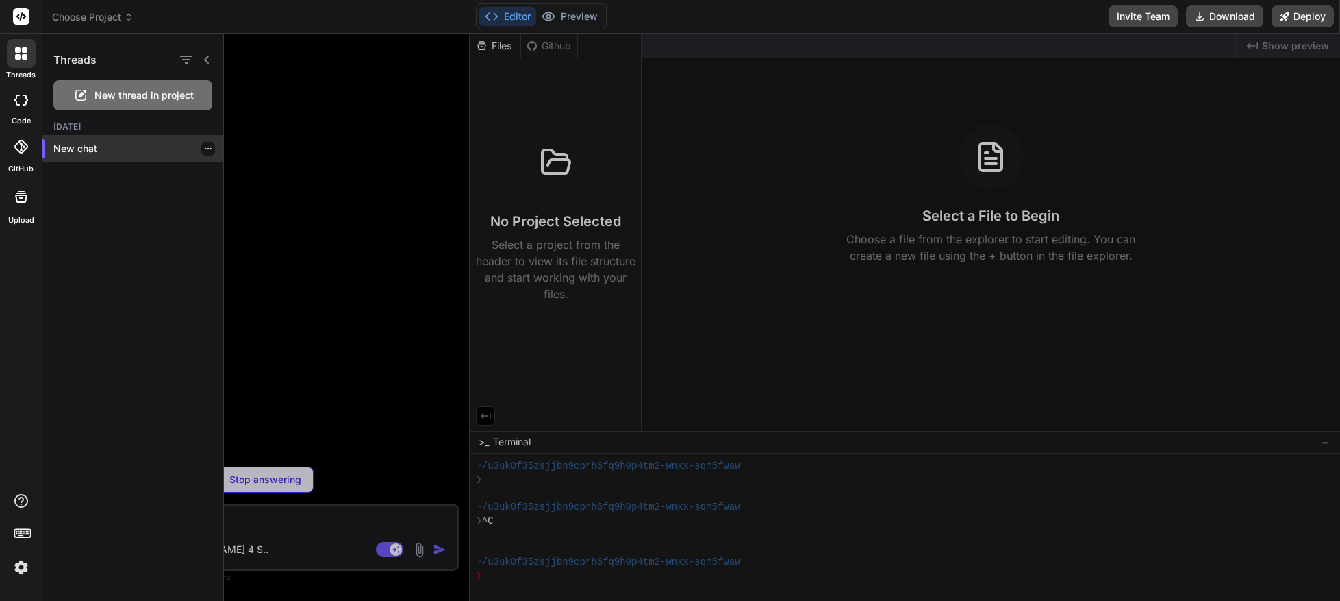
click at [75, 149] on p "New chat" at bounding box center [138, 149] width 170 height 14
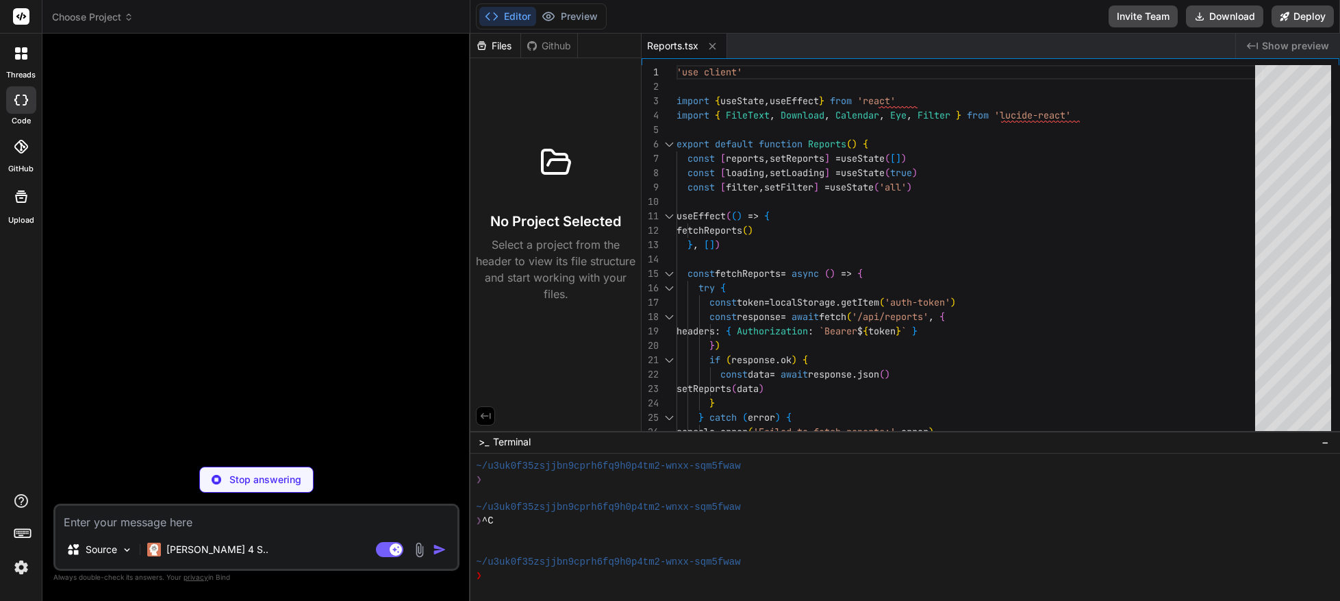
click at [19, 58] on icon at bounding box center [17, 56] width 5 height 5
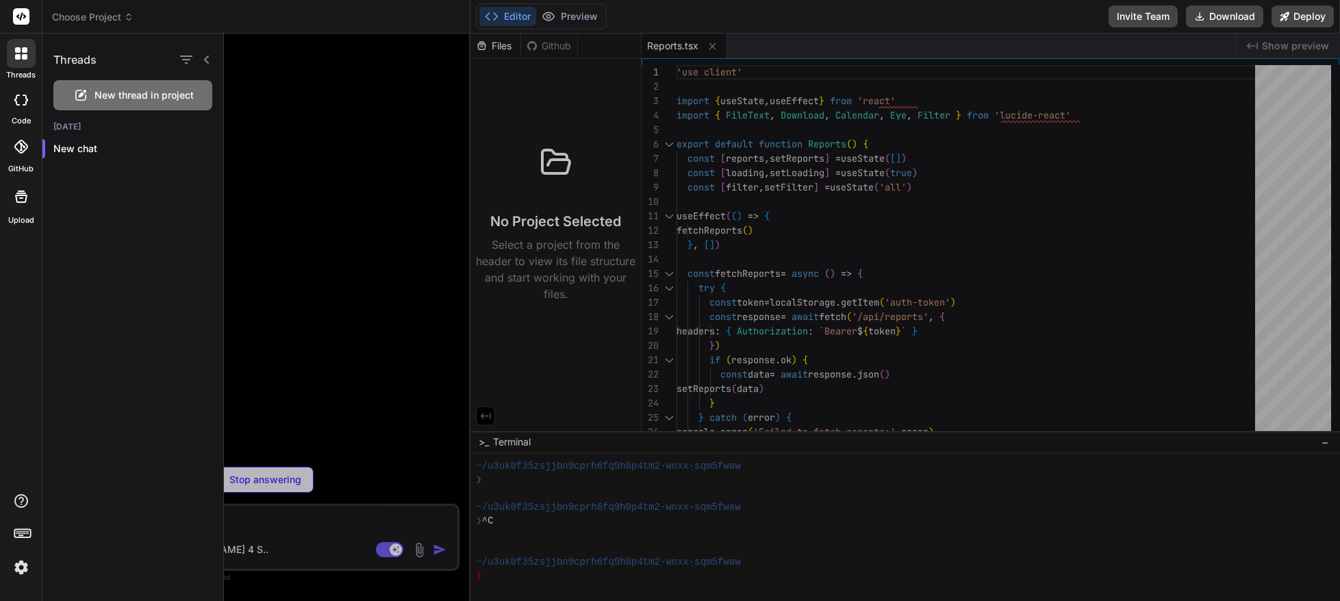
click at [114, 95] on span "New thread in project" at bounding box center [144, 95] width 99 height 14
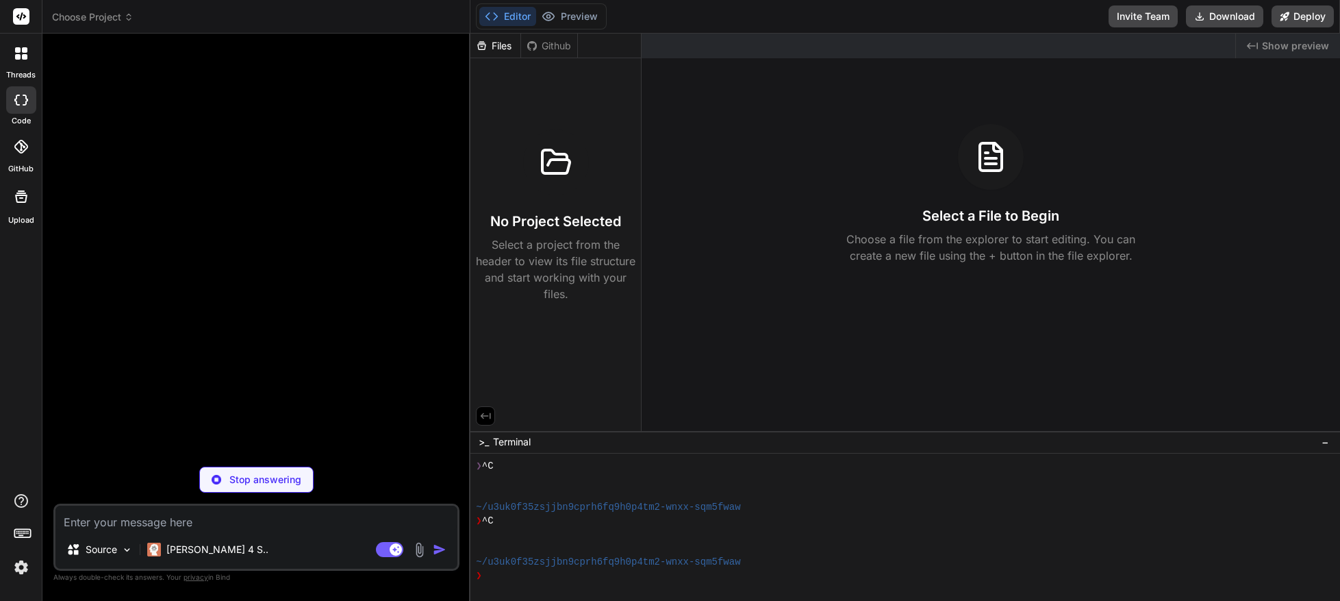
click at [256, 477] on p "Stop answering" at bounding box center [265, 480] width 72 height 14
click at [75, 526] on textarea at bounding box center [256, 517] width 402 height 25
click at [214, 554] on p "[PERSON_NAME] 4 S.." at bounding box center [217, 549] width 102 height 14
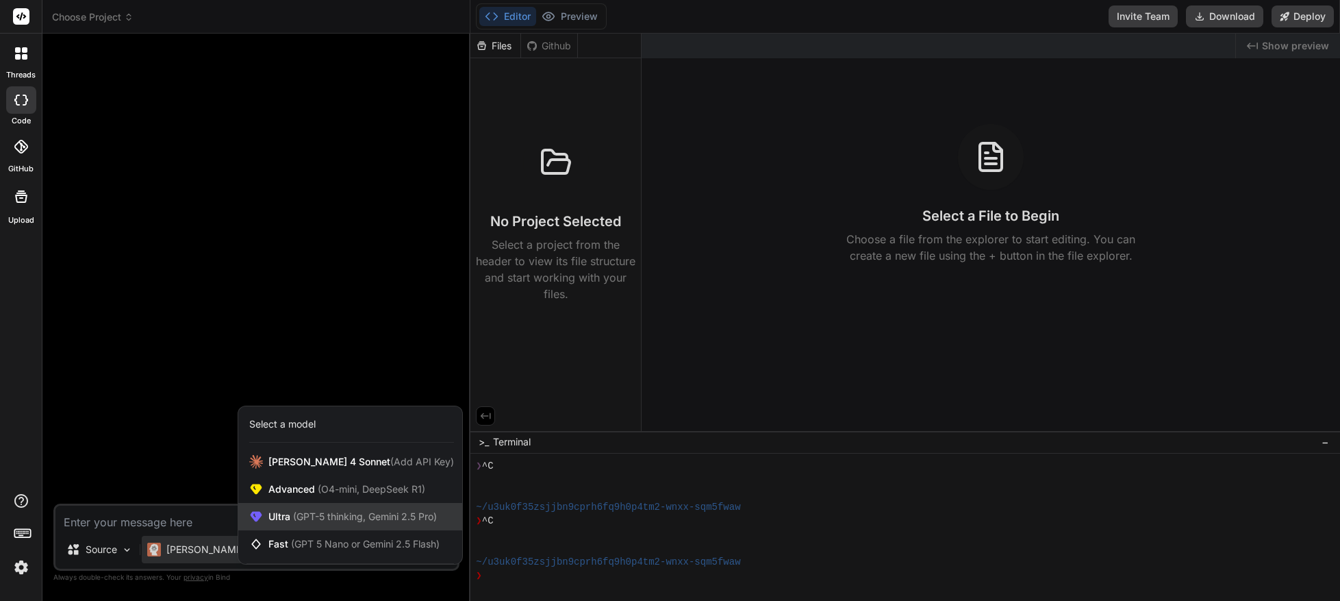
click at [298, 516] on span "(GPT-5 thinking, Gemini 2.5 Pro)" at bounding box center [363, 516] width 147 height 12
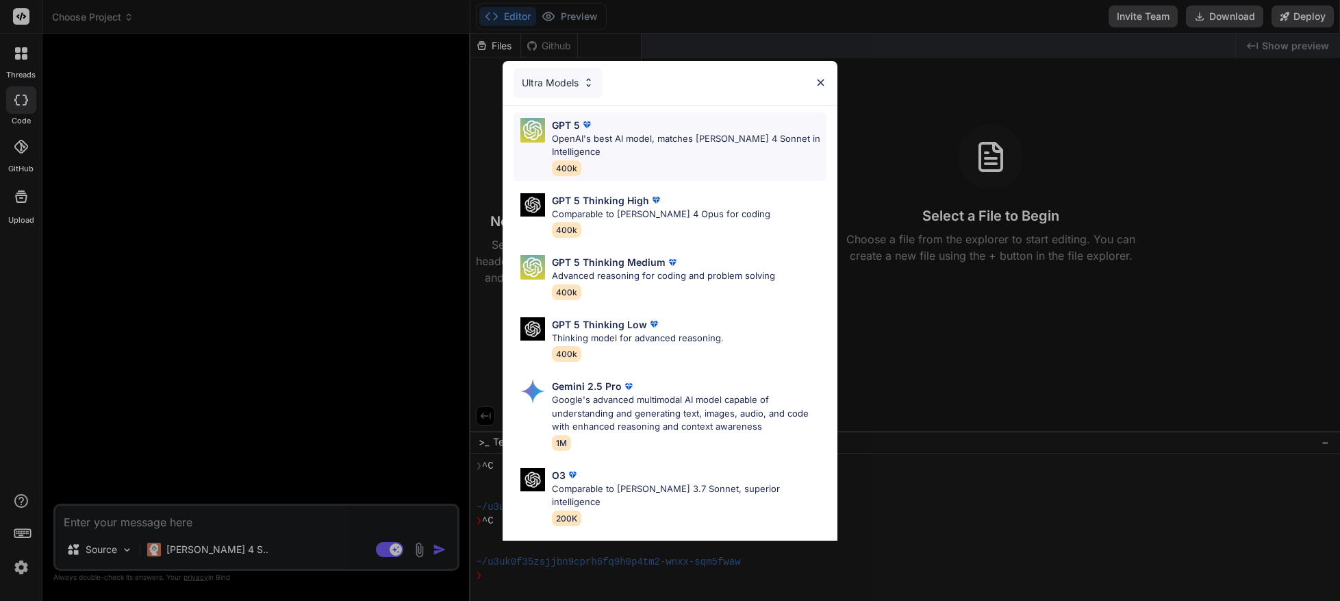
click at [591, 140] on p "OpenAI's best AI model, matches [PERSON_NAME] 4 Sonnet in Intelligence" at bounding box center [689, 145] width 275 height 27
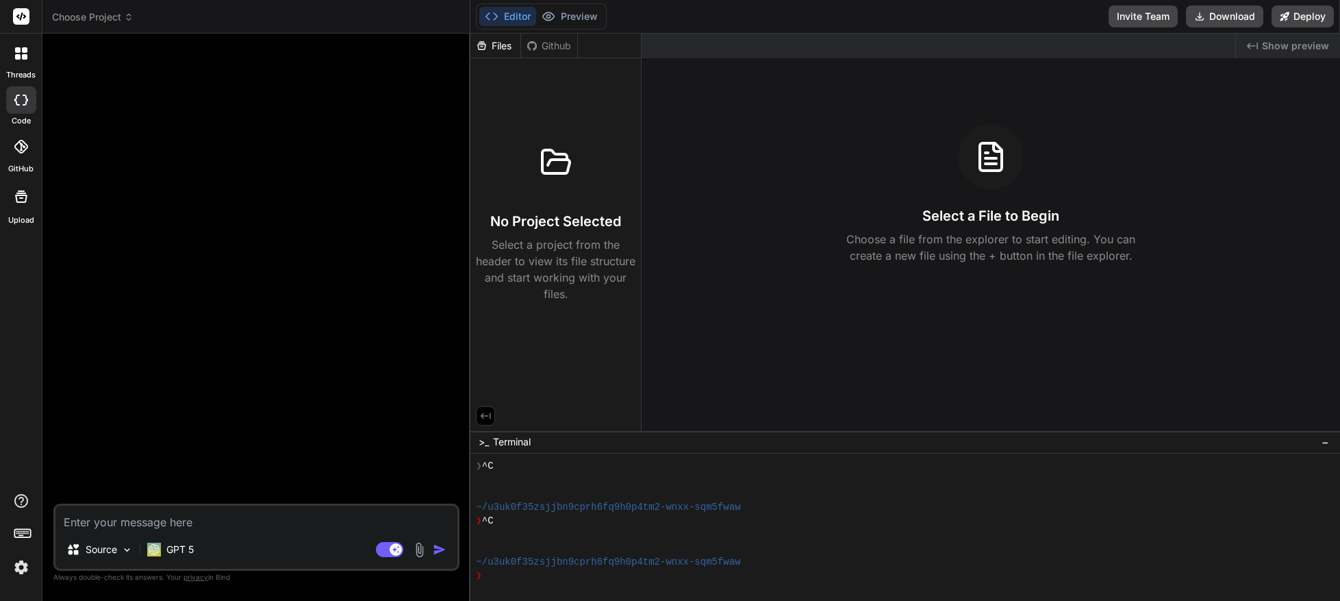
click at [103, 514] on textarea at bounding box center [256, 517] width 402 height 25
paste textarea "Design a secure and scalable web application that generates a threat model usin…"
type textarea "x"
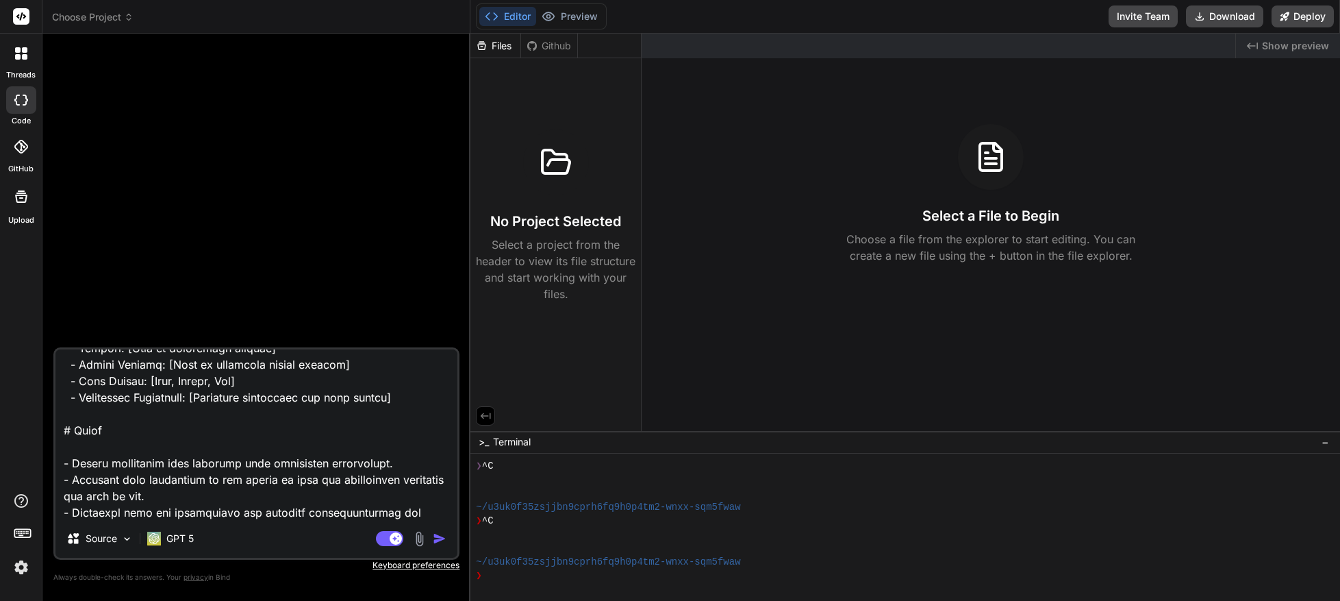
type textarea "Design a secure and scalable web application that generates a threat model usin…"
click at [443, 540] on img "button" at bounding box center [440, 539] width 14 height 14
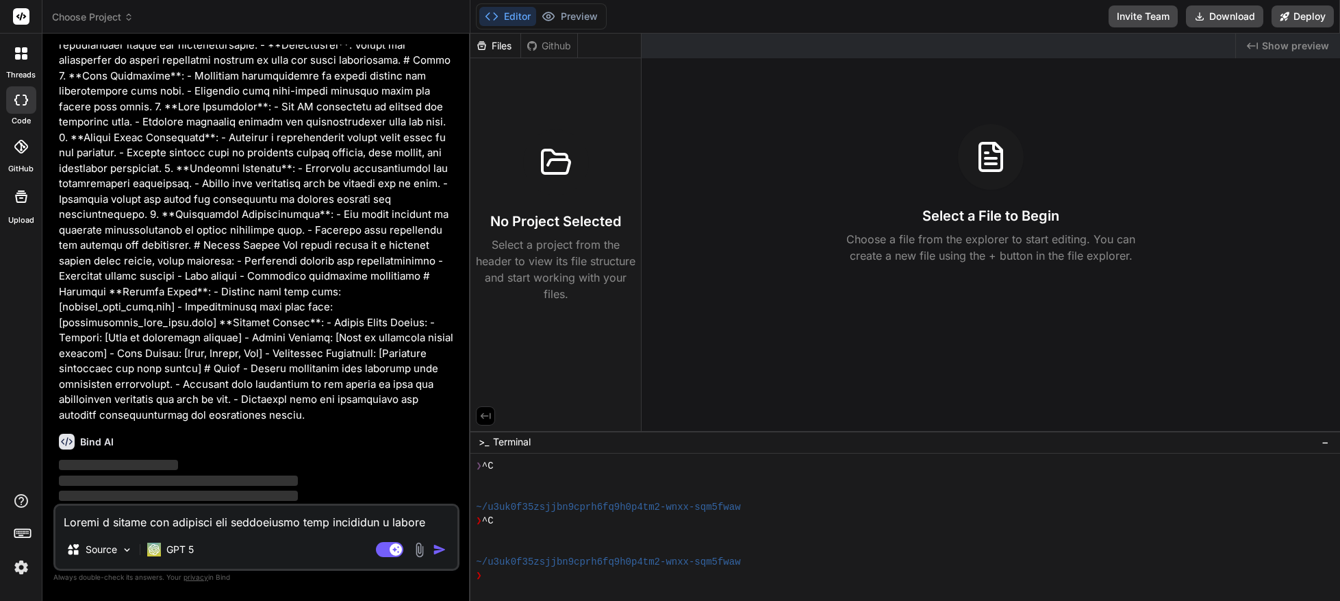
scroll to position [127, 0]
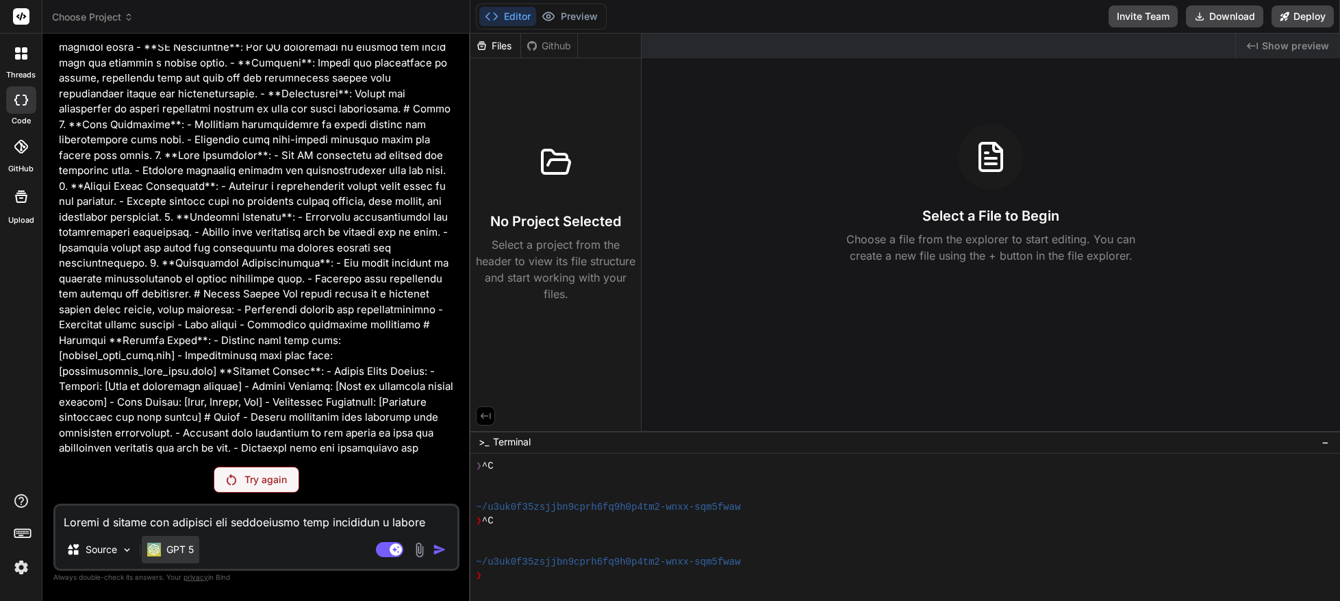
click at [180, 552] on p "GPT 5" at bounding box center [179, 549] width 27 height 14
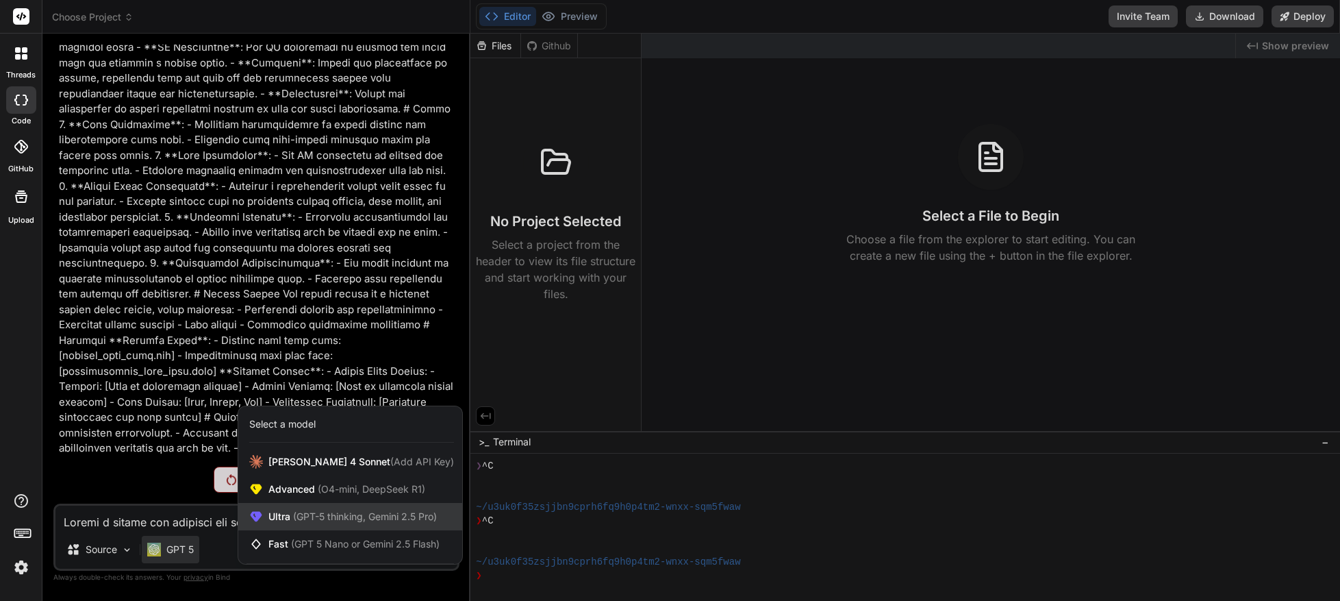
click at [285, 519] on span "Ultra (GPT-5 thinking, Gemini 2.5 Pro)" at bounding box center [352, 517] width 168 height 14
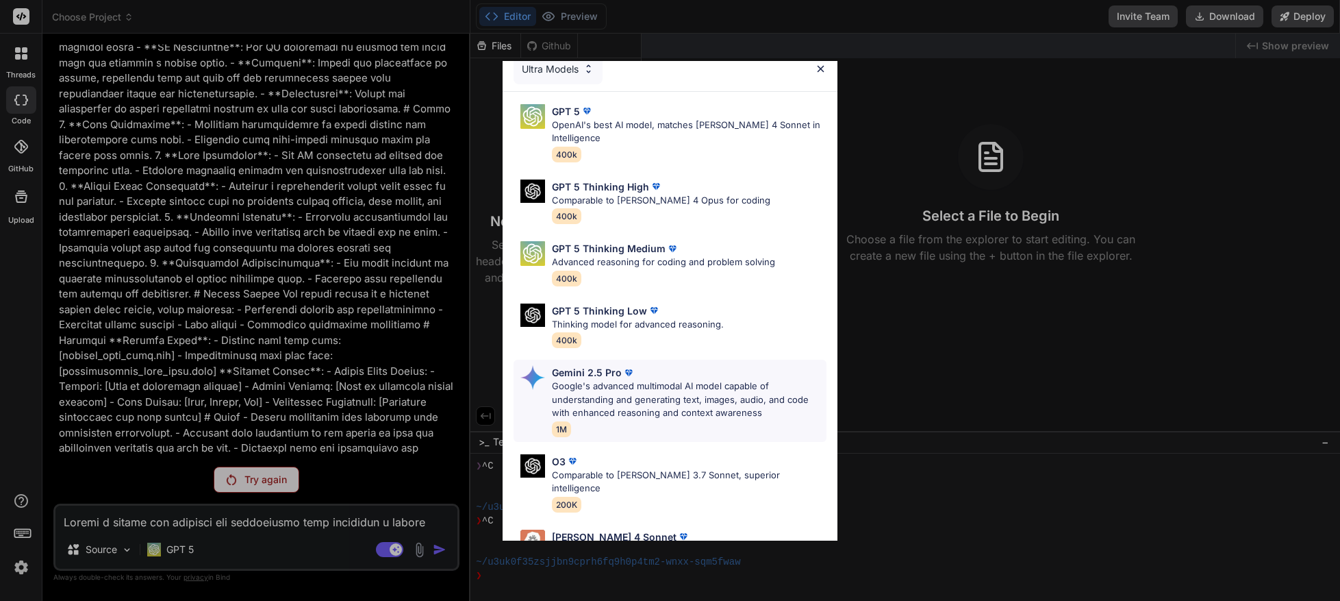
scroll to position [0, 0]
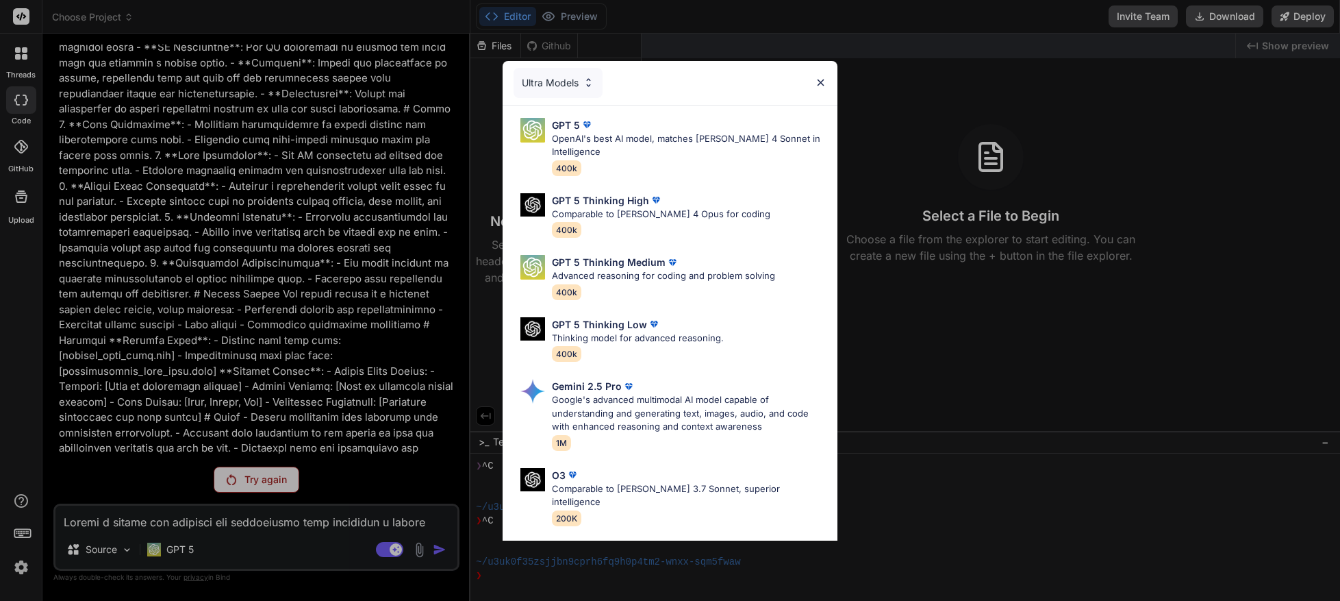
click at [241, 514] on div "Ultra Models GPT 5 OpenAI's best AI model, matches [PERSON_NAME] 4 Sonnet in In…" at bounding box center [670, 300] width 1340 height 601
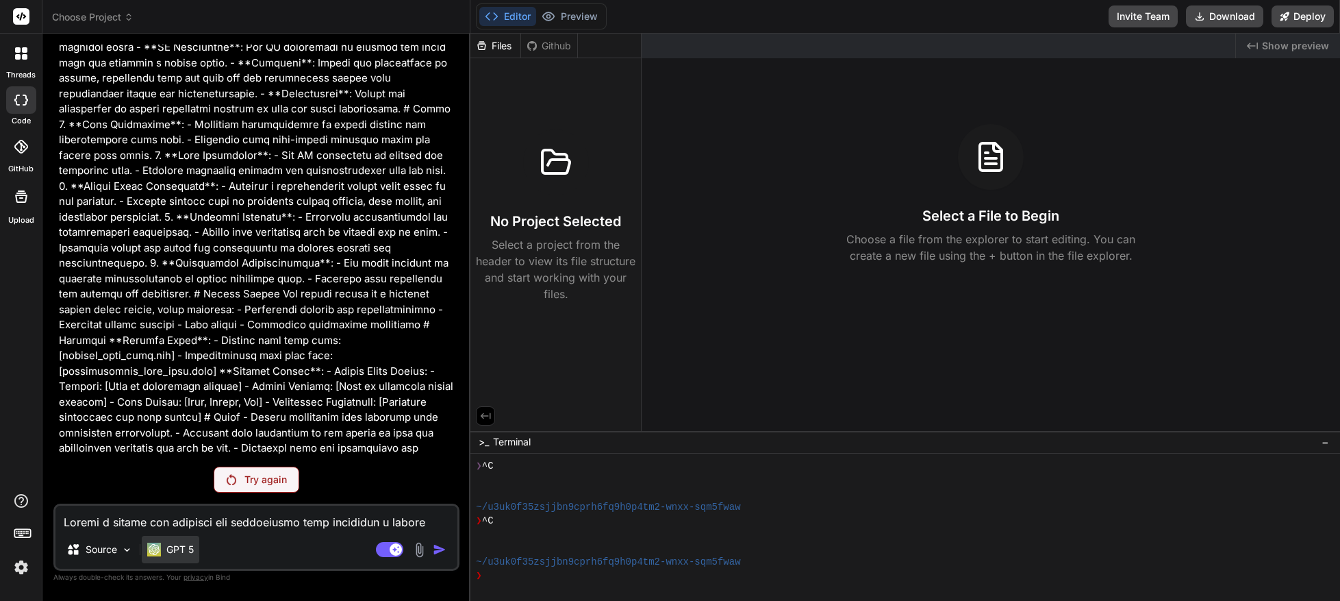
click at [180, 553] on p "GPT 5" at bounding box center [179, 549] width 27 height 14
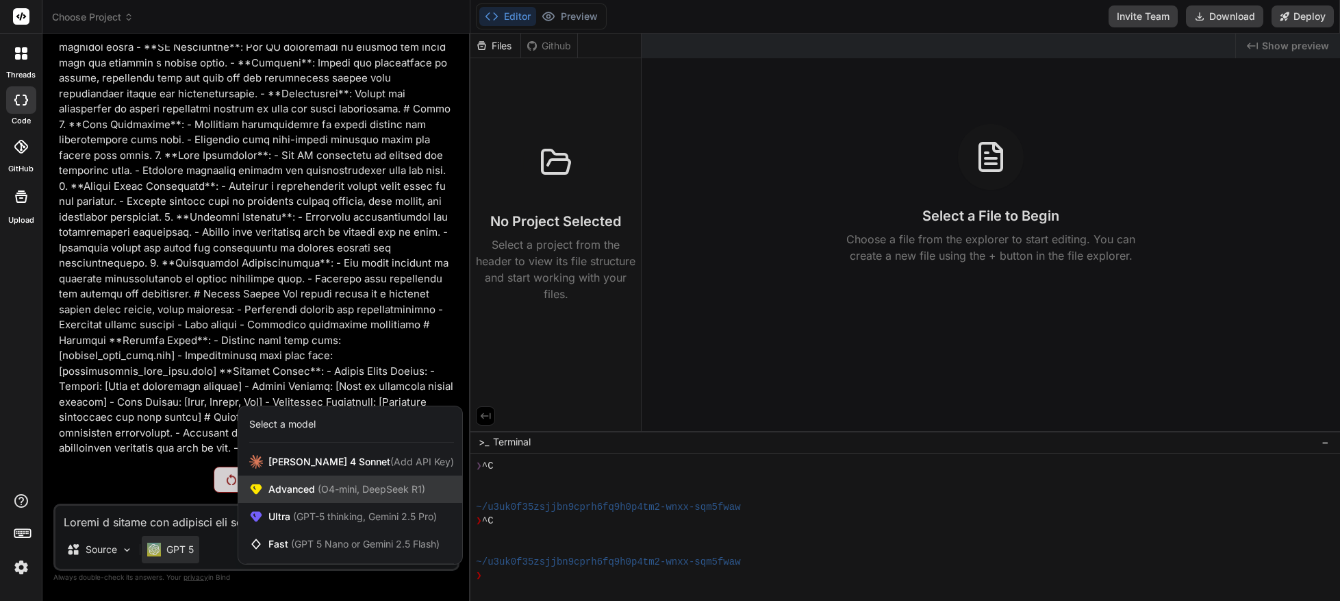
click at [294, 491] on span "Advanced (O4-mini, DeepSeek R1)" at bounding box center [346, 489] width 157 height 14
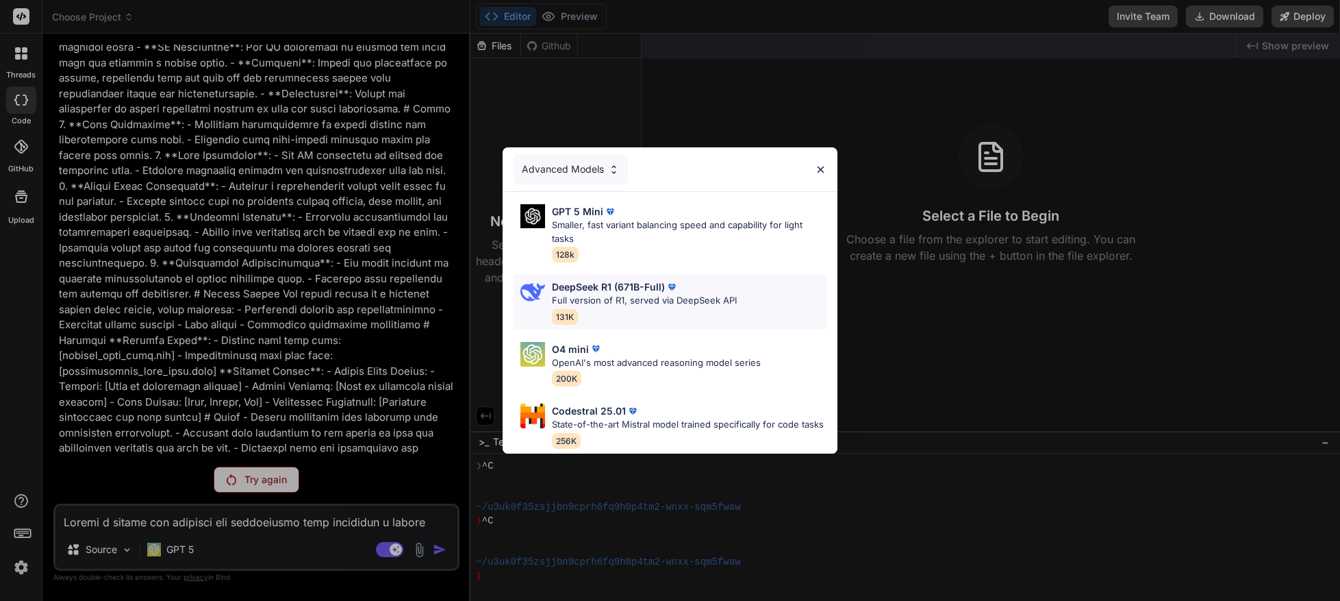
click at [609, 294] on p "Full version of R1, served via DeepSeek API" at bounding box center [644, 301] width 185 height 14
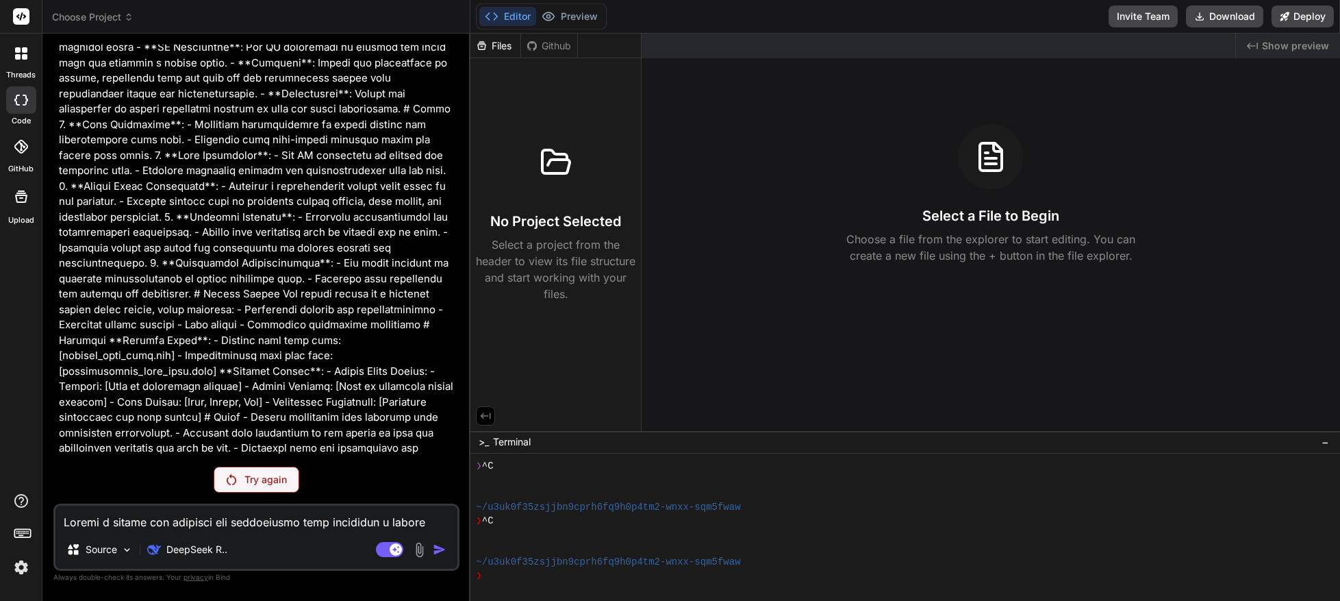
click at [248, 482] on p "Try again" at bounding box center [266, 480] width 42 height 14
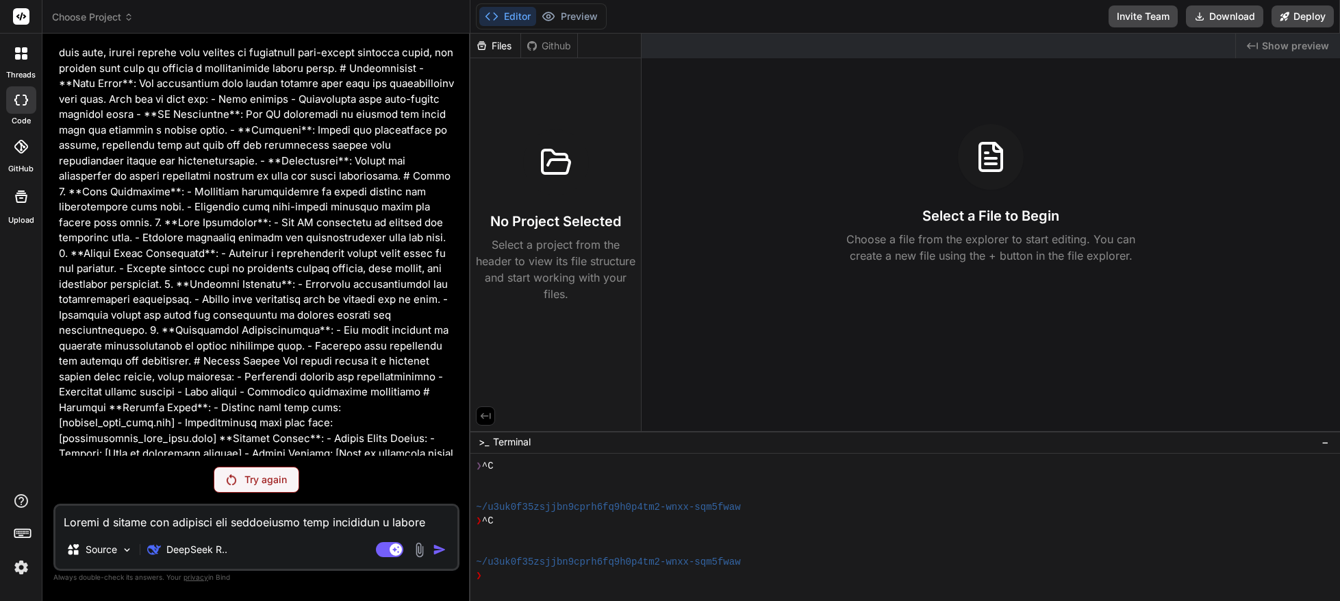
scroll to position [127, 0]
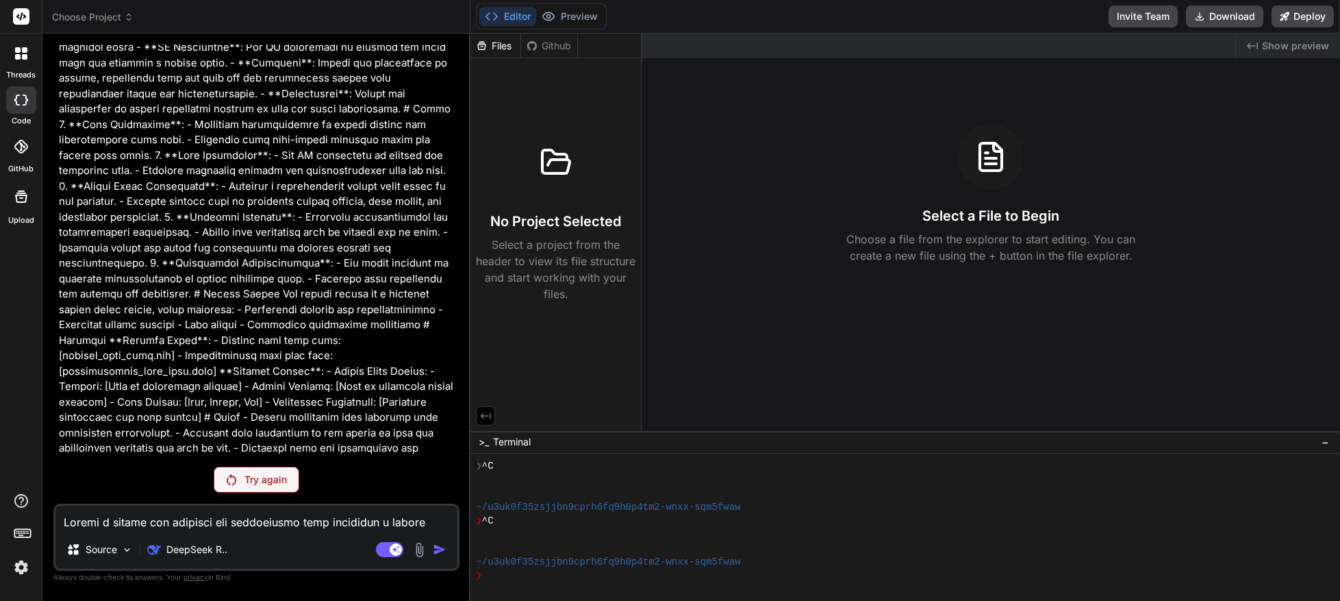
click at [244, 479] on div "Try again" at bounding box center [257, 479] width 86 height 26
click at [194, 551] on p "DeepSeek R.." at bounding box center [196, 549] width 61 height 14
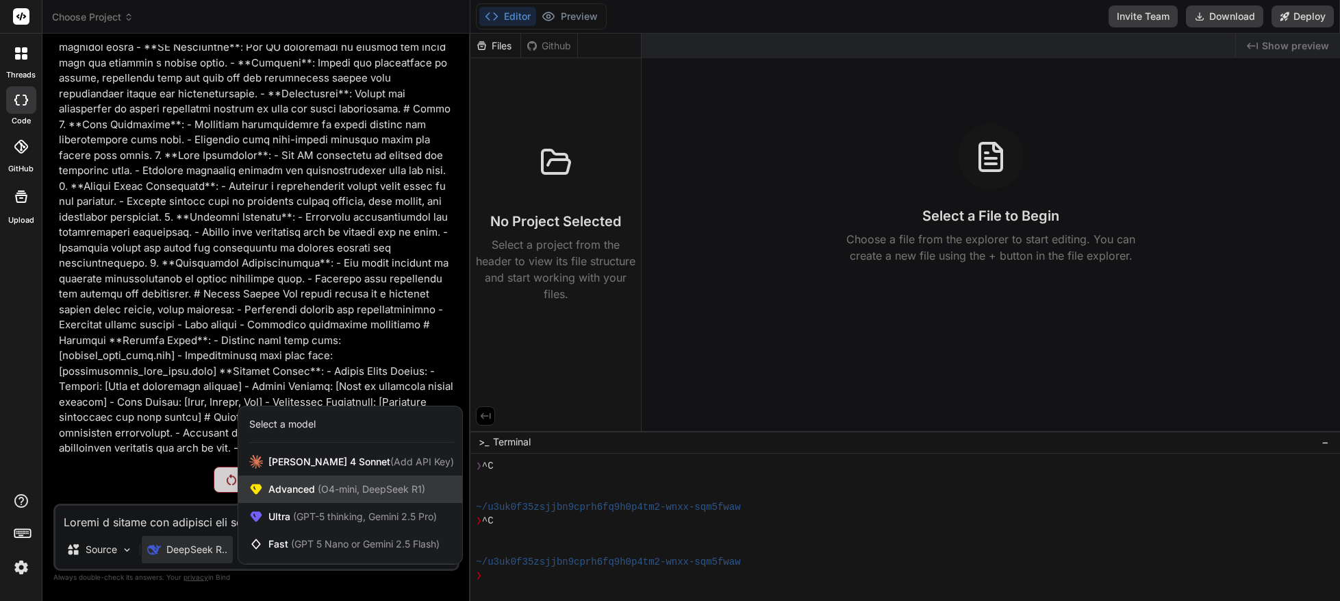
click at [305, 491] on span "Advanced (O4-mini, DeepSeek R1)" at bounding box center [346, 489] width 157 height 14
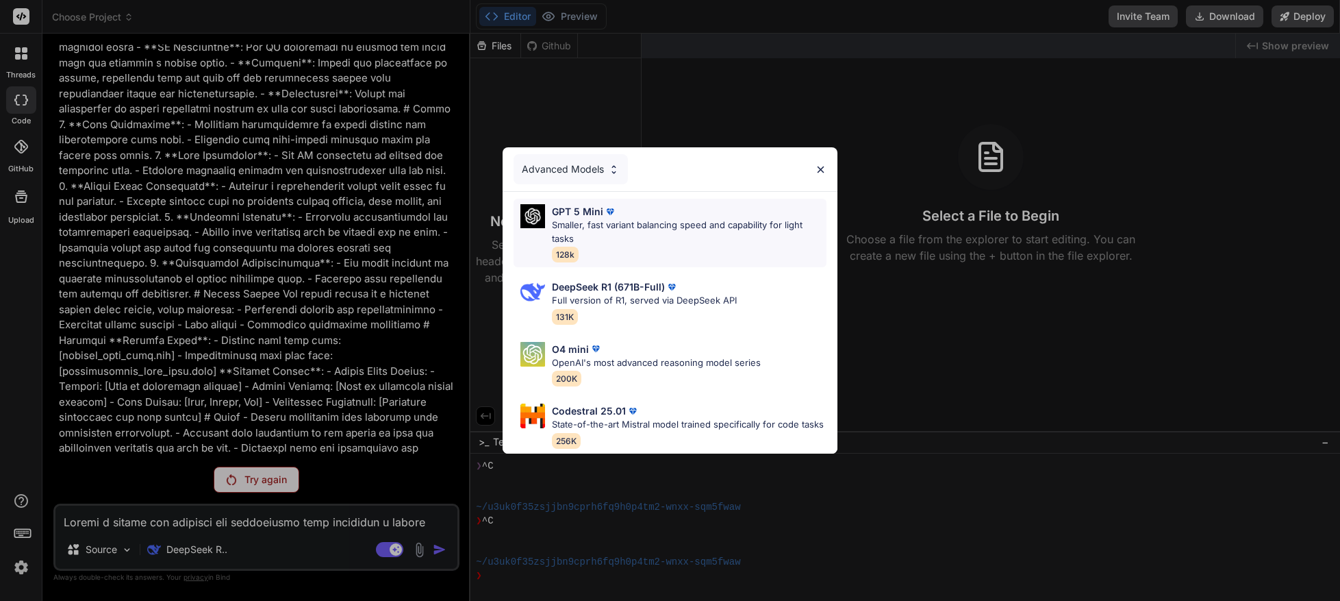
click at [578, 218] on p "Smaller, fast variant balancing speed and capability for light tasks" at bounding box center [689, 231] width 275 height 27
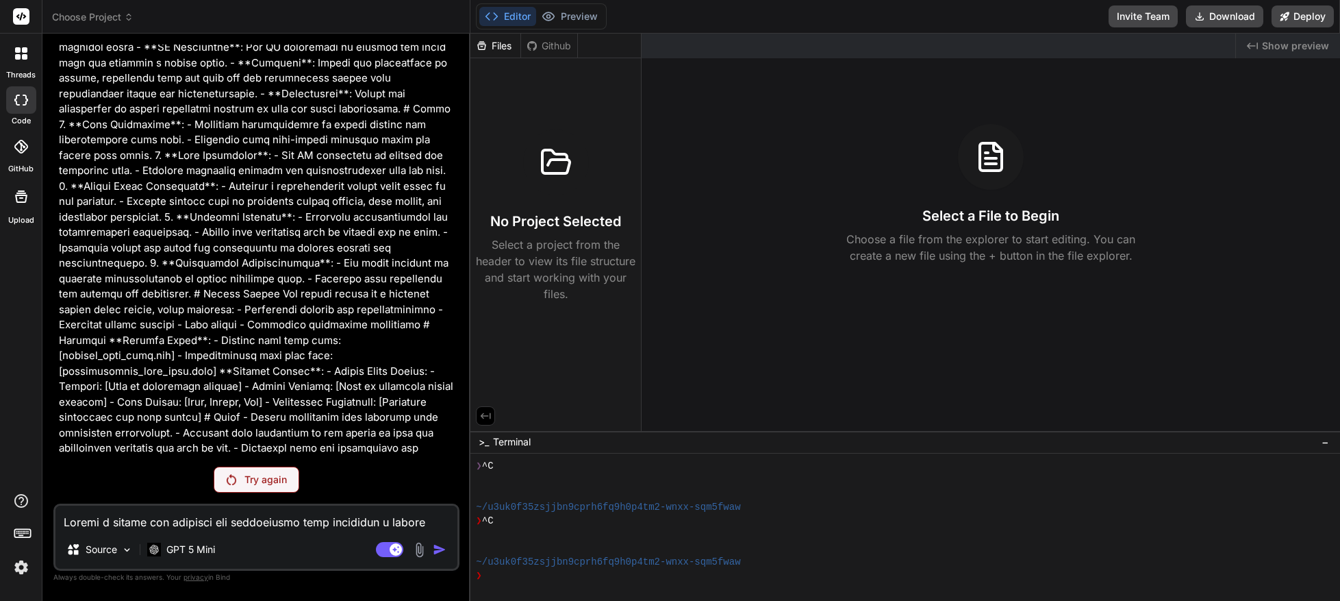
click at [262, 481] on p "Try again" at bounding box center [266, 480] width 42 height 14
click at [193, 555] on p "GPT 5 Mini" at bounding box center [190, 549] width 49 height 14
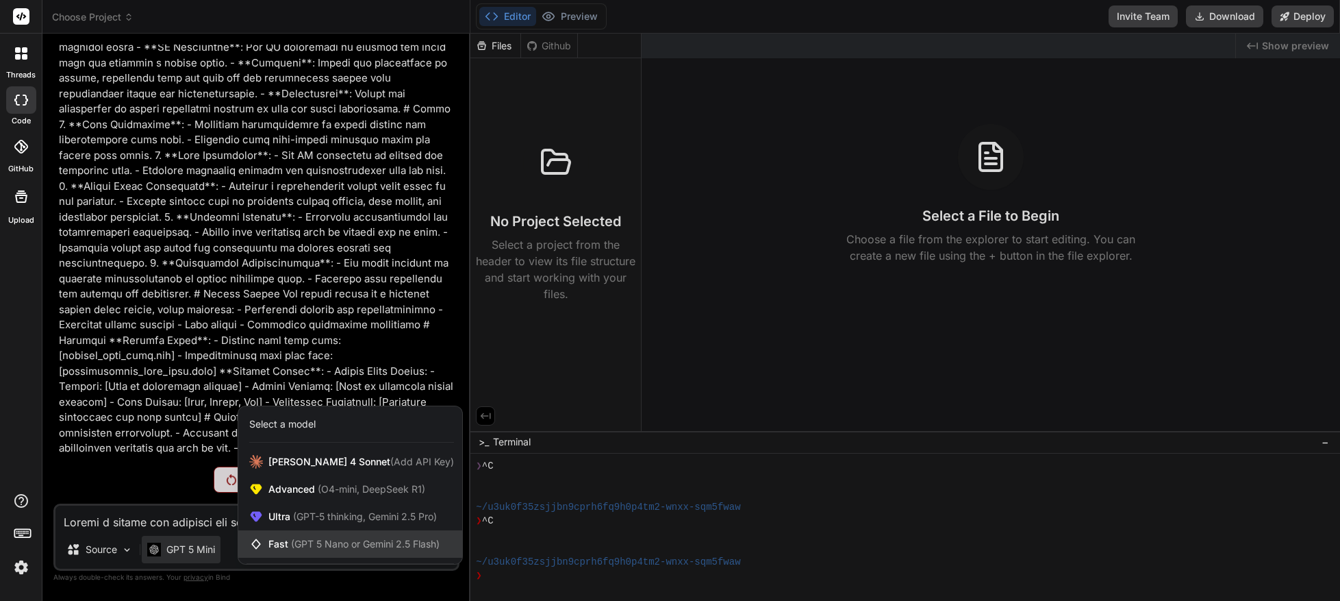
click at [307, 543] on span "(GPT 5 Nano or Gemini 2.5 Flash)" at bounding box center [365, 544] width 149 height 12
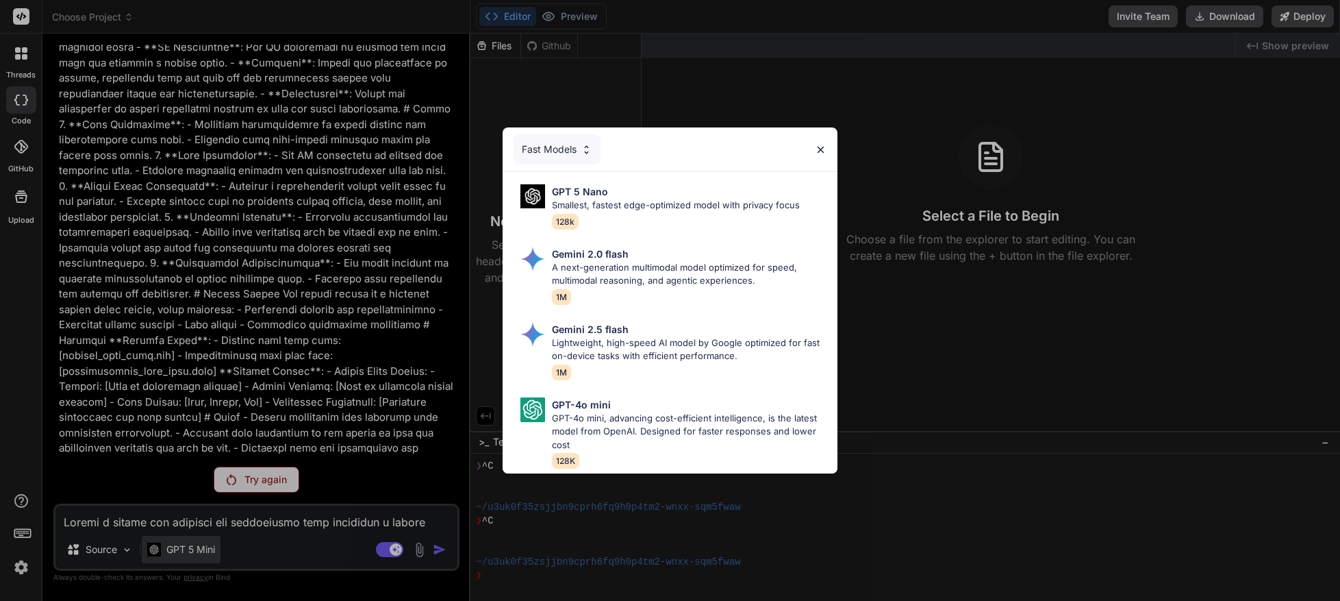
click at [159, 544] on div "Fast Models GPT 5 Nano Smallest, fastest edge-optimized model with privacy focu…" at bounding box center [670, 300] width 1340 height 601
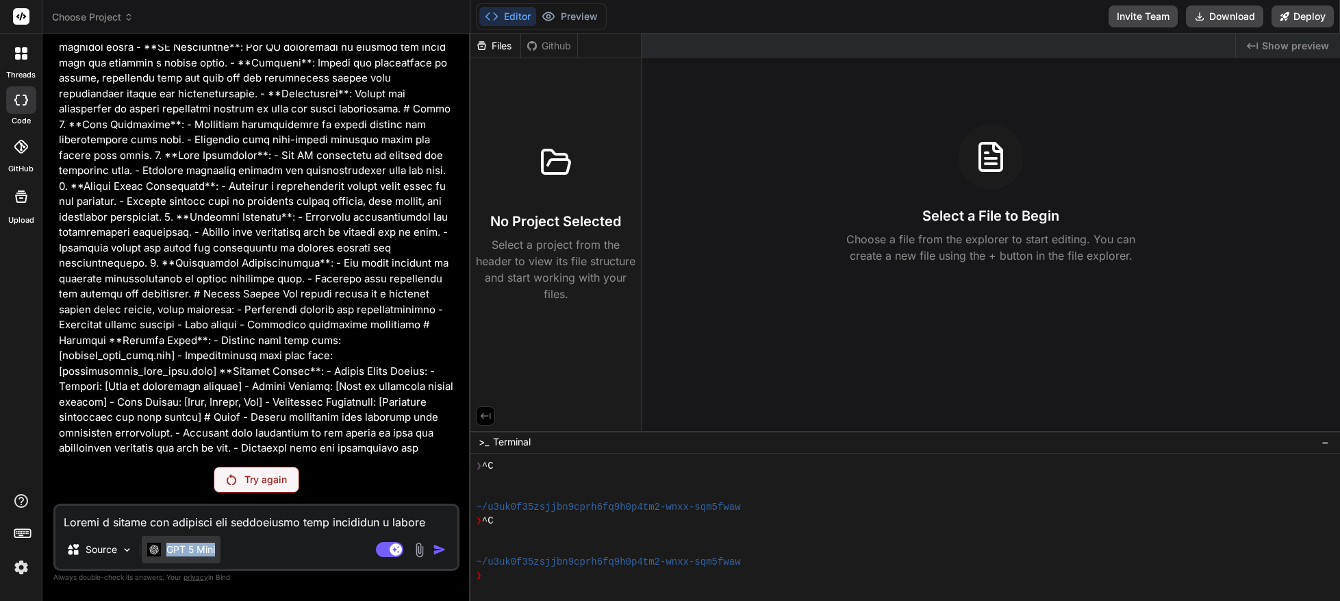
click at [217, 542] on div "GPT 5 Mini" at bounding box center [181, 549] width 79 height 27
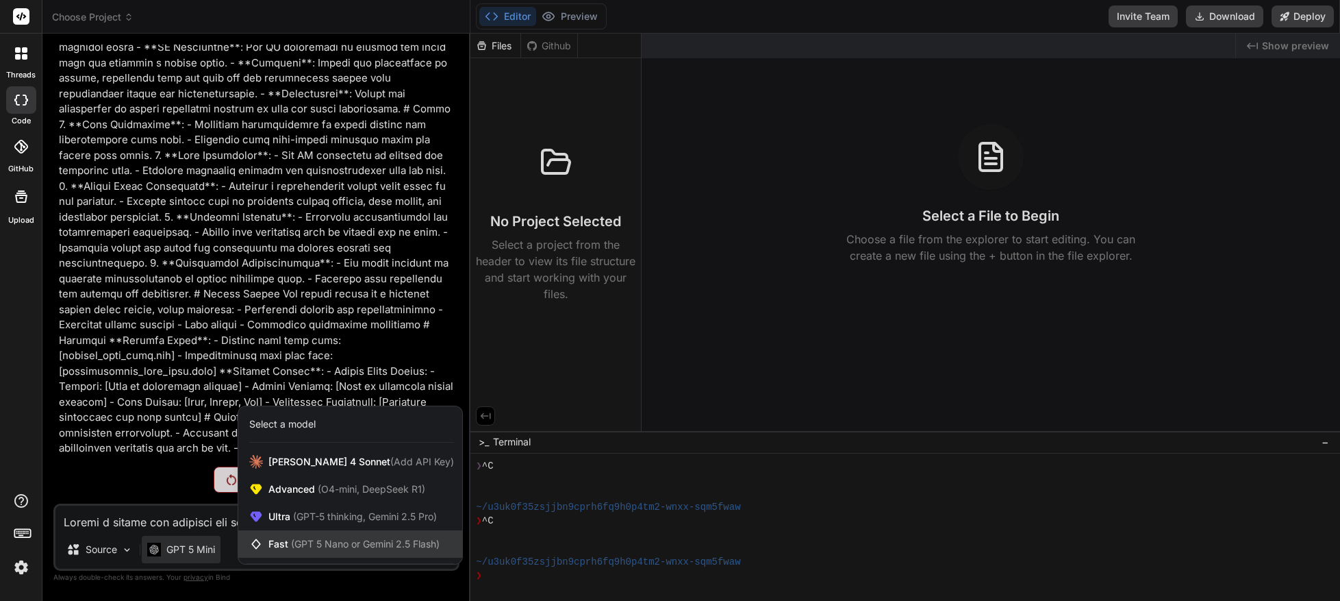
click at [292, 551] on div "Fast (GPT 5 Nano or Gemini 2.5 Flash)" at bounding box center [350, 543] width 224 height 27
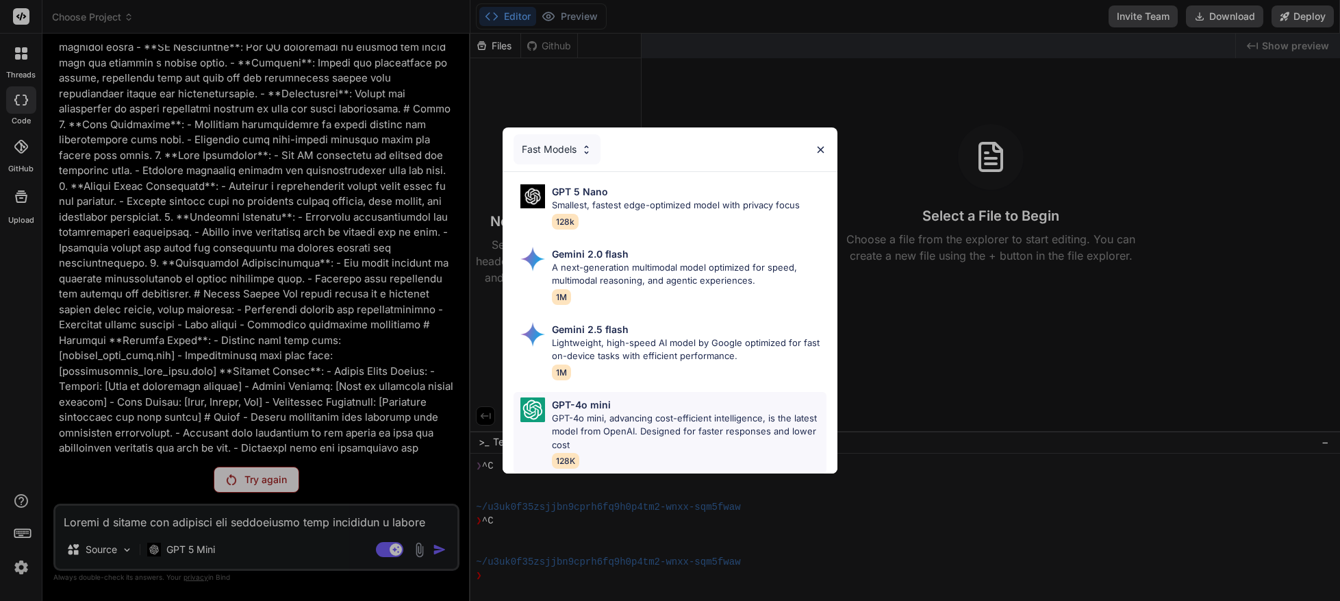
click at [598, 413] on p "GPT-4o mini, advancing cost-efficient intelligence, is the latest model from Op…" at bounding box center [689, 432] width 275 height 40
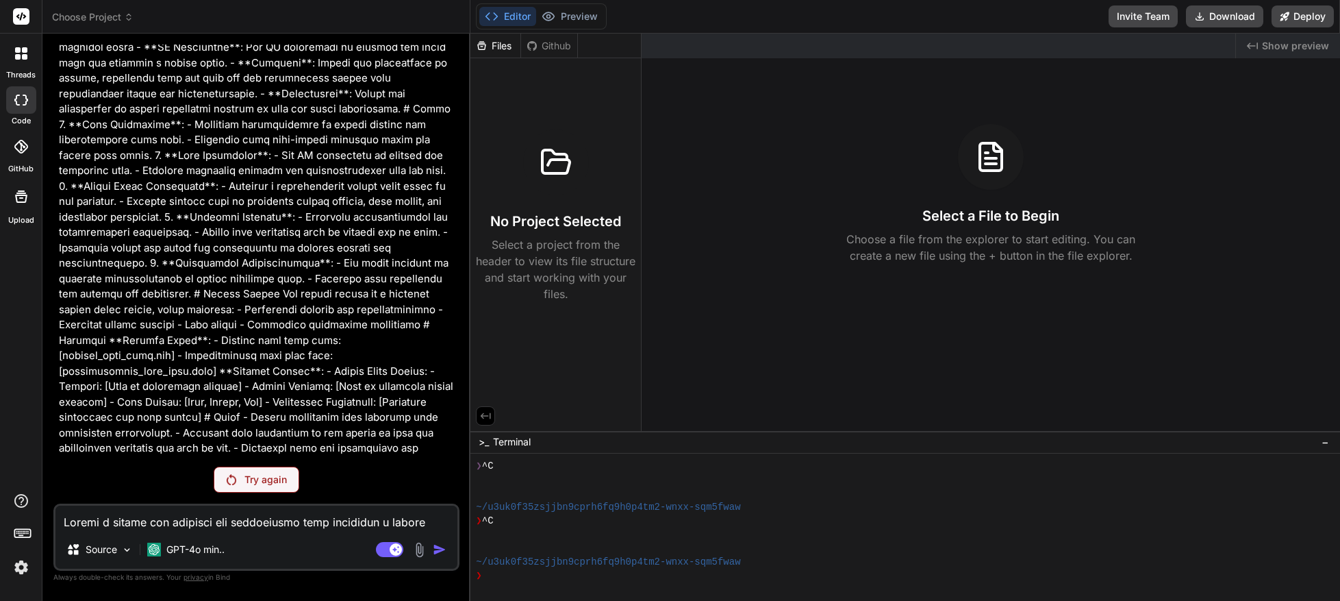
click at [254, 484] on p "Try again" at bounding box center [266, 480] width 42 height 14
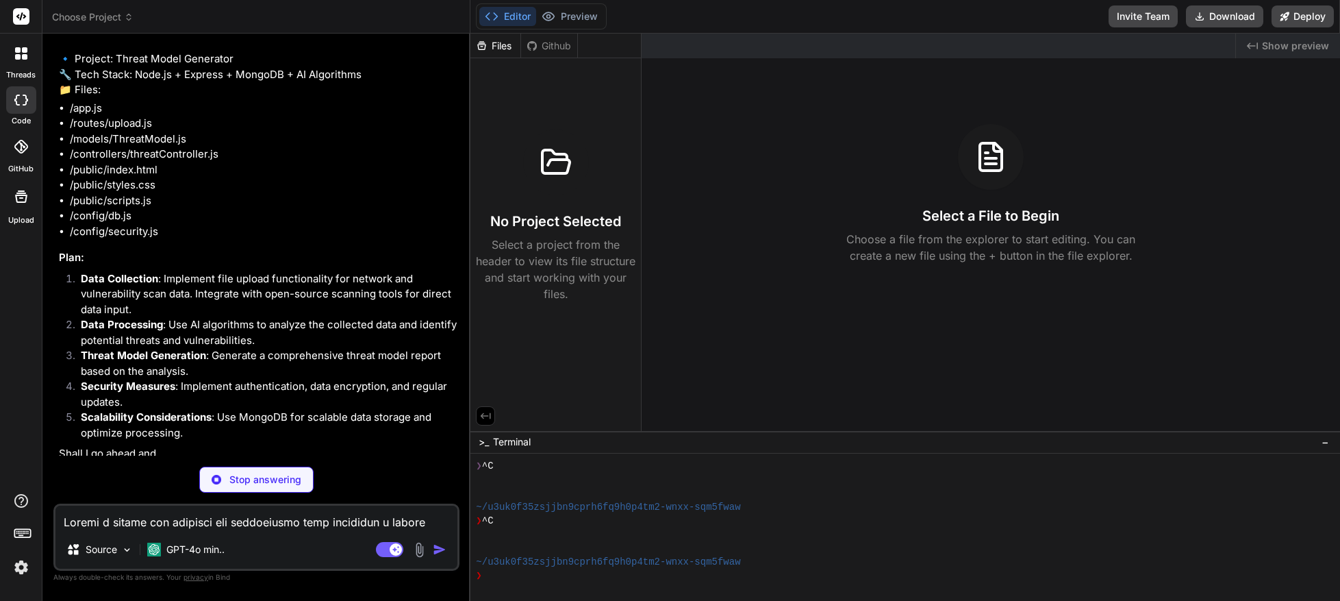
scroll to position [558, 0]
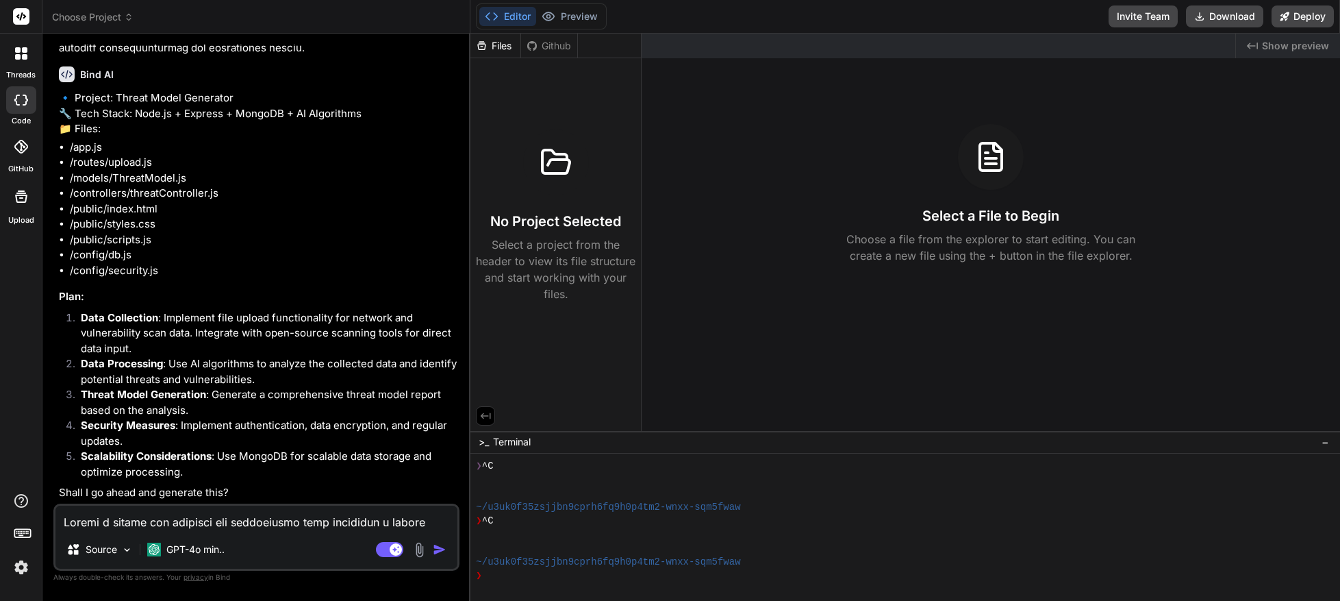
type textarea "x"
click at [181, 526] on textarea at bounding box center [256, 517] width 402 height 25
type textarea "x"
type textarea "y"
type textarea "x"
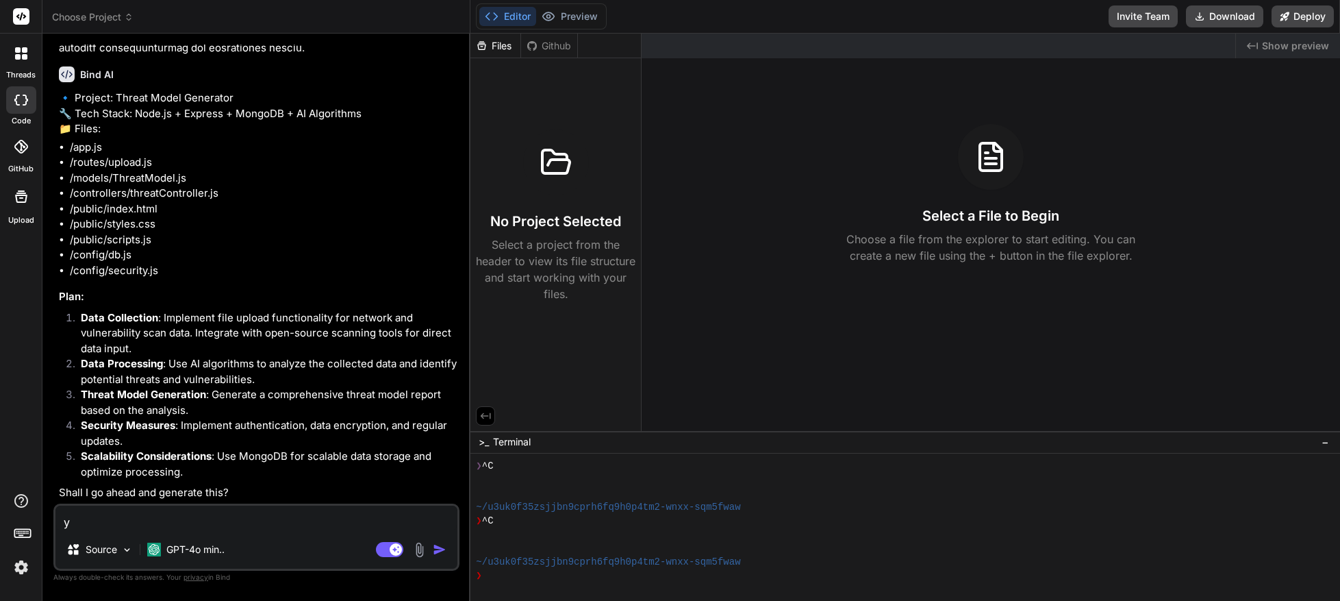
type textarea "ye"
type textarea "x"
type textarea "yes"
type textarea "x"
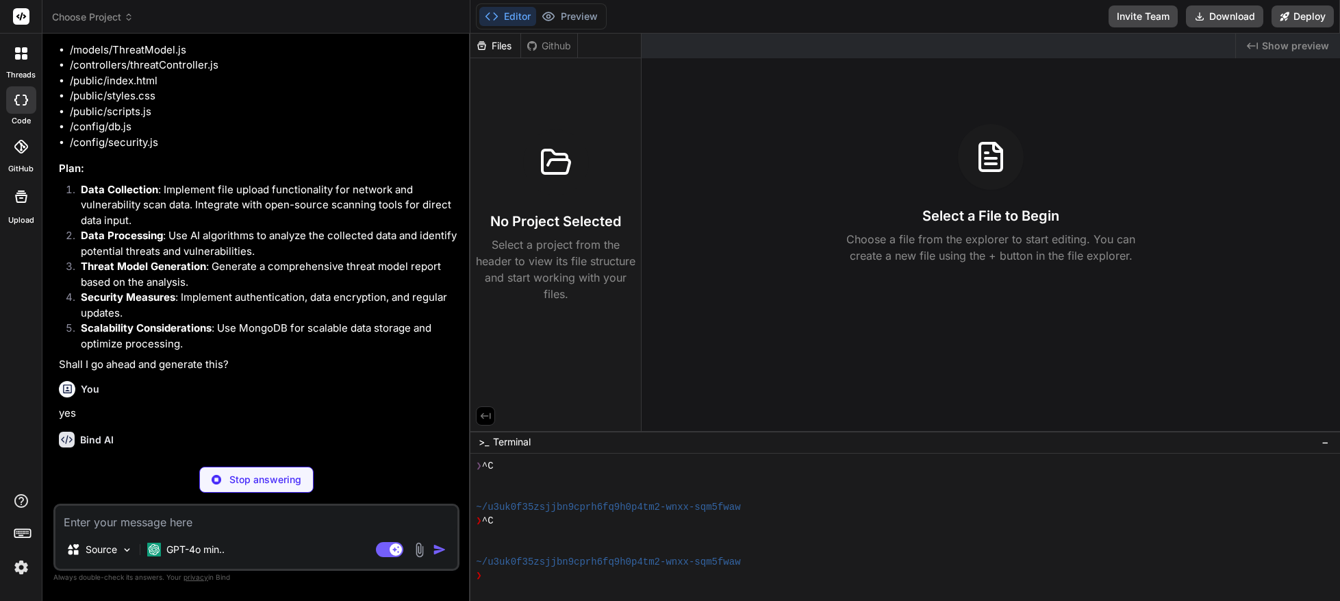
scroll to position [686, 0]
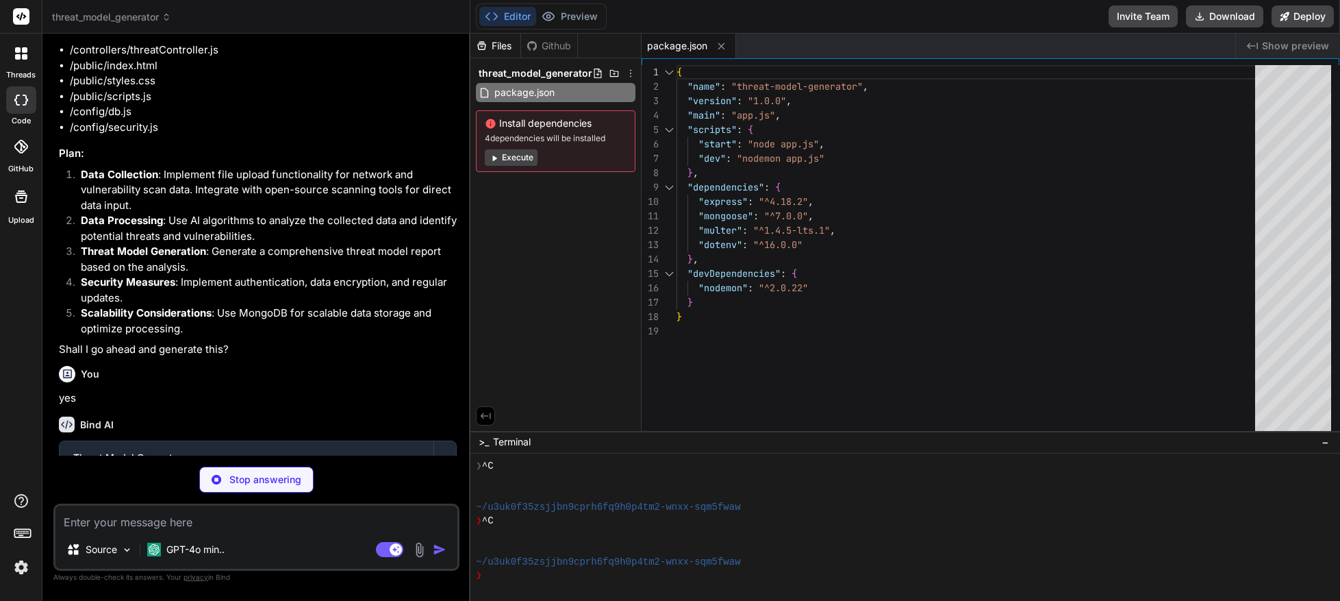
type textarea "x"
type textarea ".then(() => { console.log('MongoDB connected'); app.listen(PORT, () => { consol…"
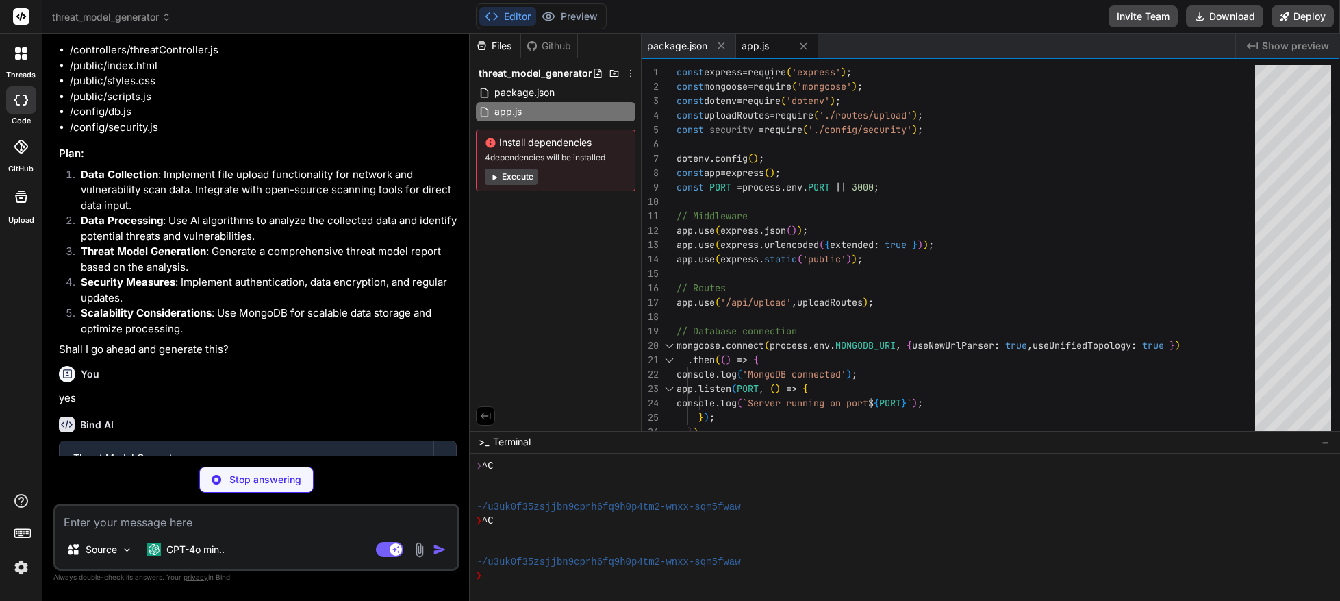
type textarea "x"
type textarea "module.exports = router;"
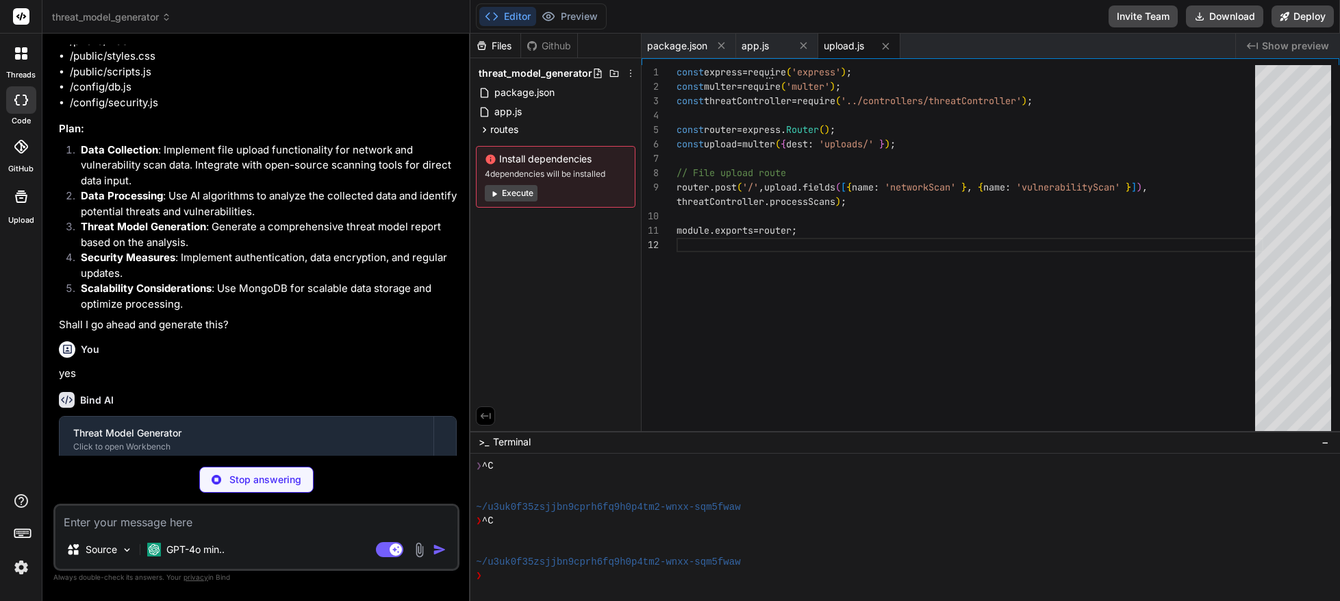
scroll to position [838, 0]
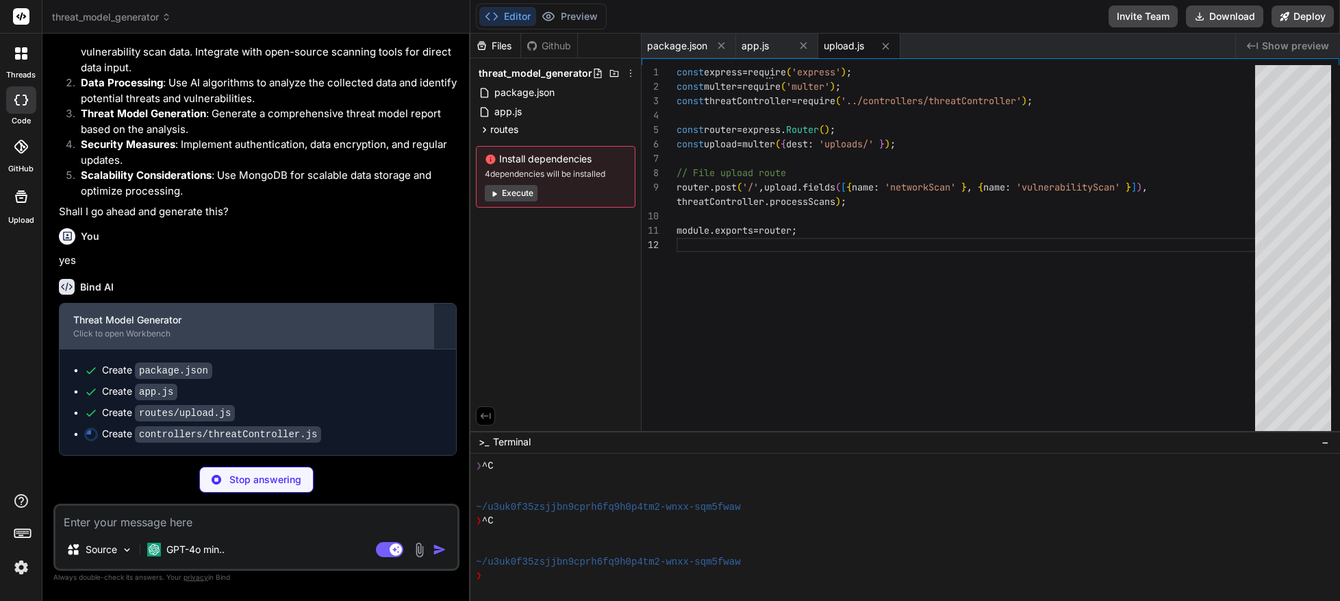
type textarea "x"
type textarea "return { threats: ['Threat 1', 'Threat 2'], attackVectors: ['Vector 1', 'Vector…"
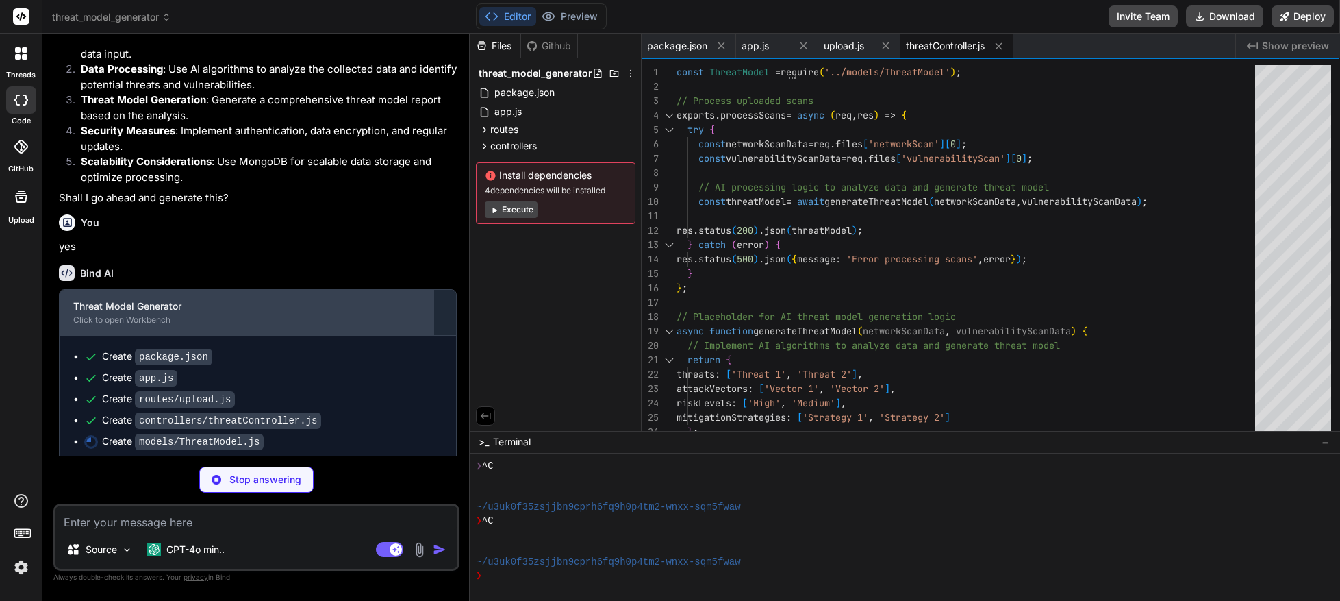
type textarea "x"
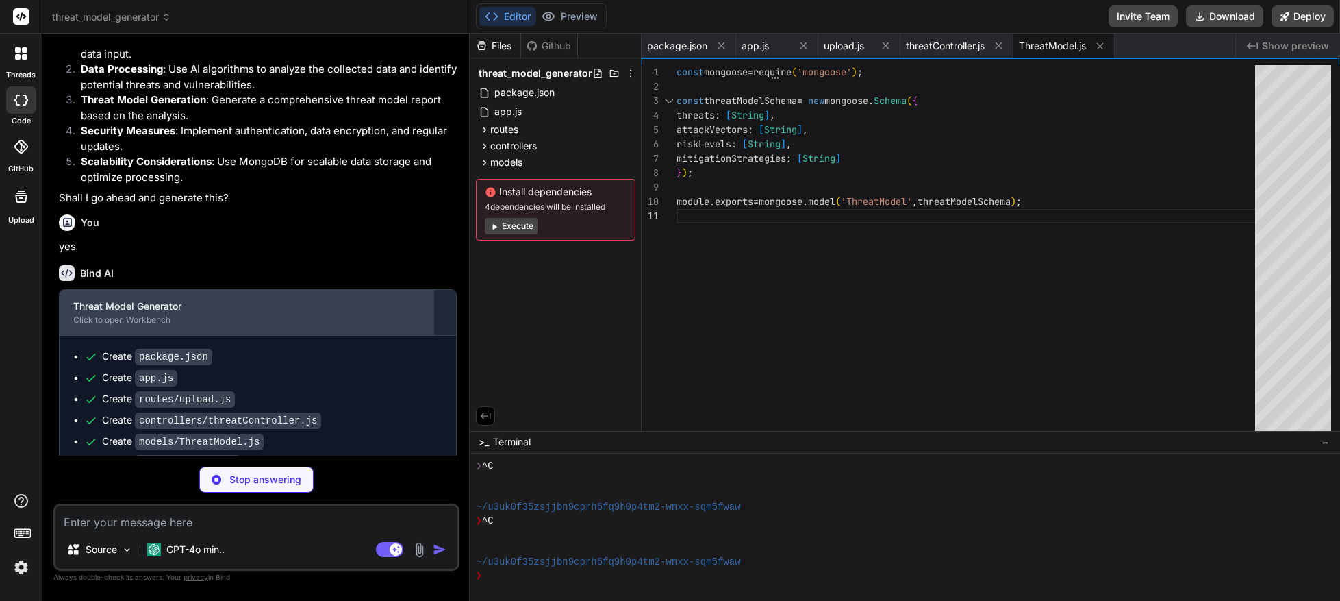
scroll to position [879, 0]
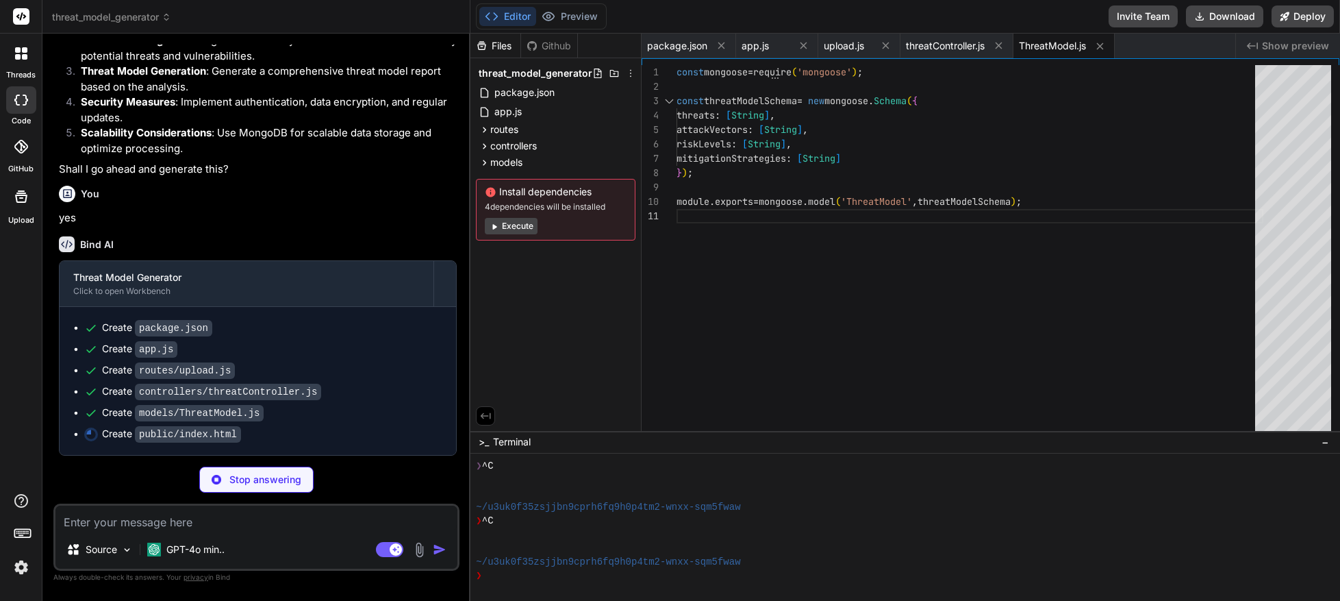
type textarea "x"
type textarea "<form id="uploadForm" enctype="multipart/form-data"> <input type="file" name="n…"
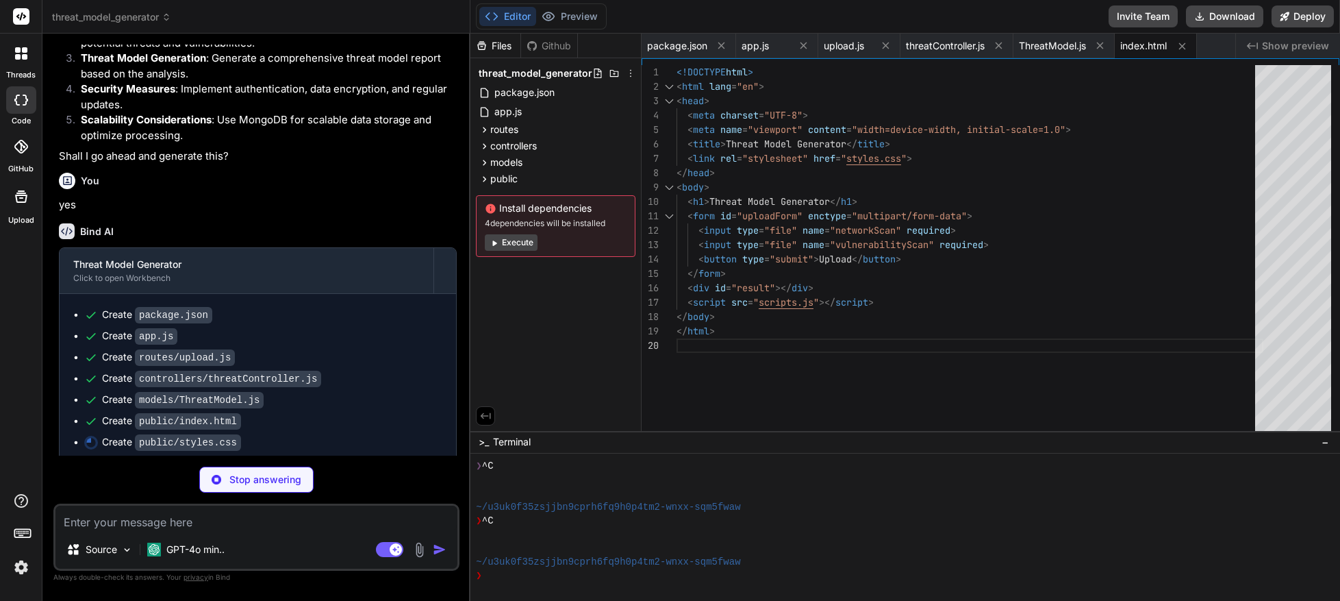
type textarea "x"
type textarea "margin-bottom: 20px; } #result { margin-top: 20px; border: 1px solid #ccc; padd…"
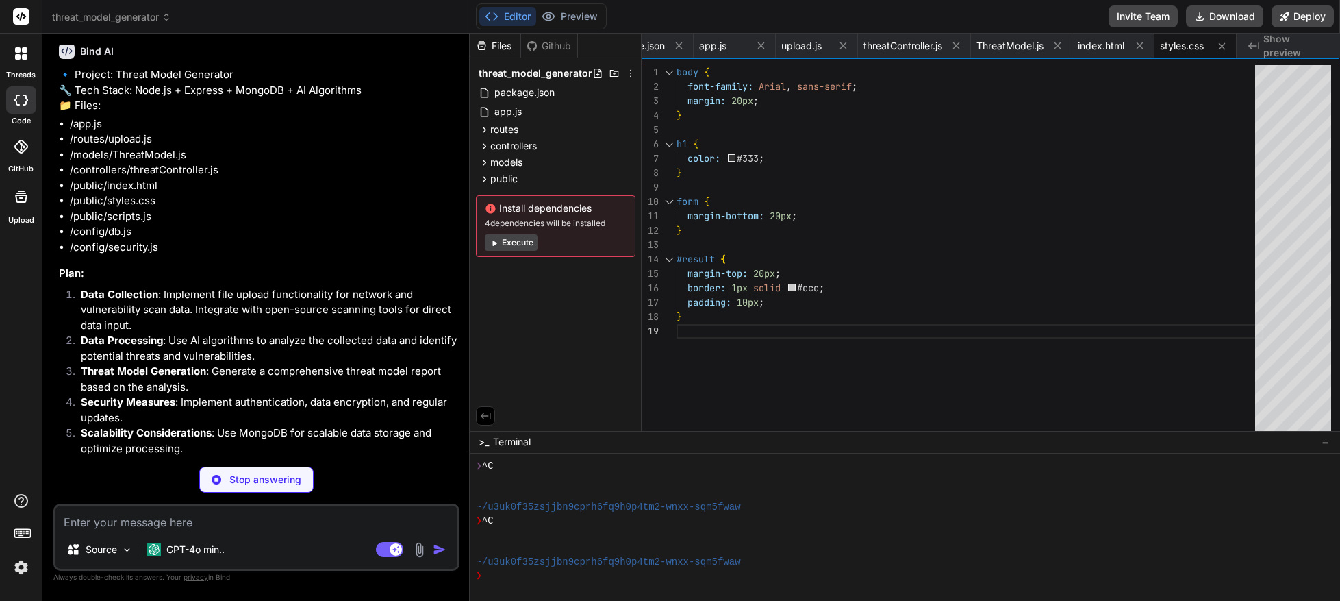
scroll to position [519, 0]
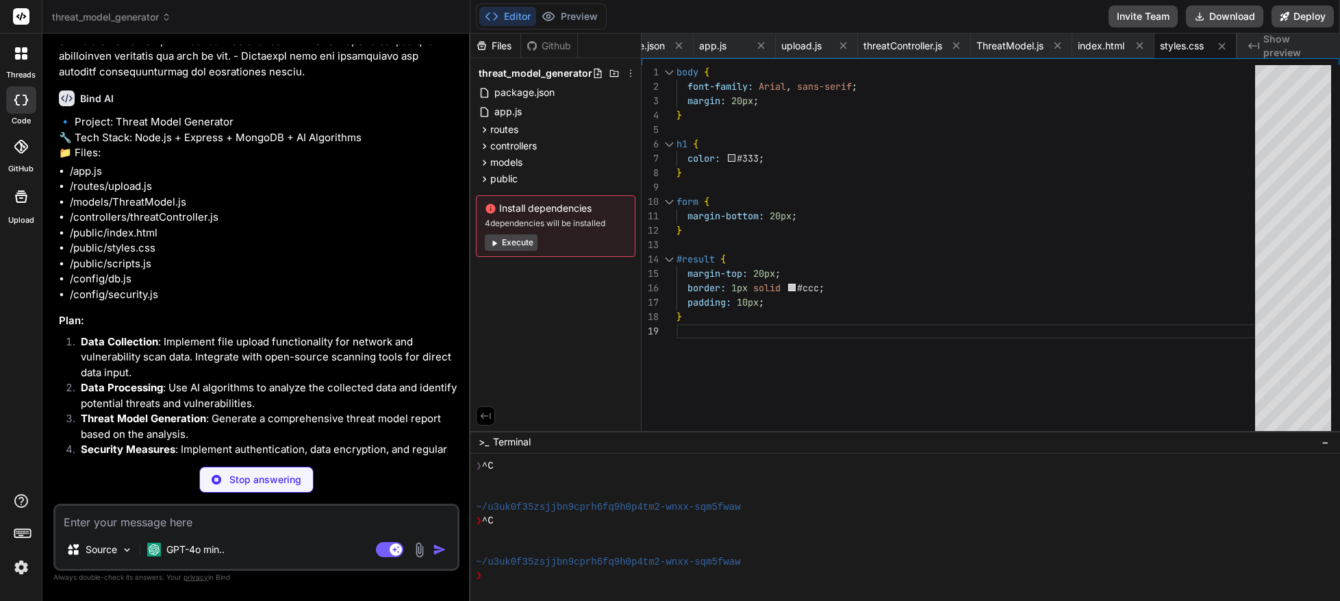
type textarea "x"
type textarea "document.getElementById('result').innerText = JSON.stringify(result, null, 2); …"
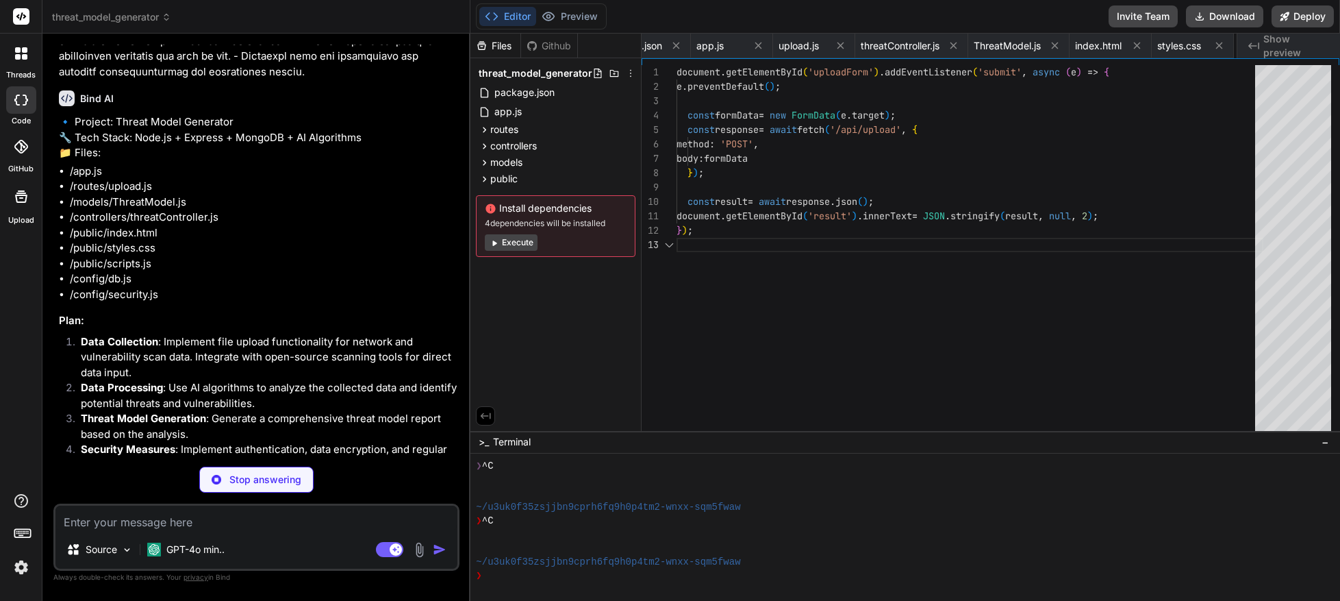
scroll to position [29, 0]
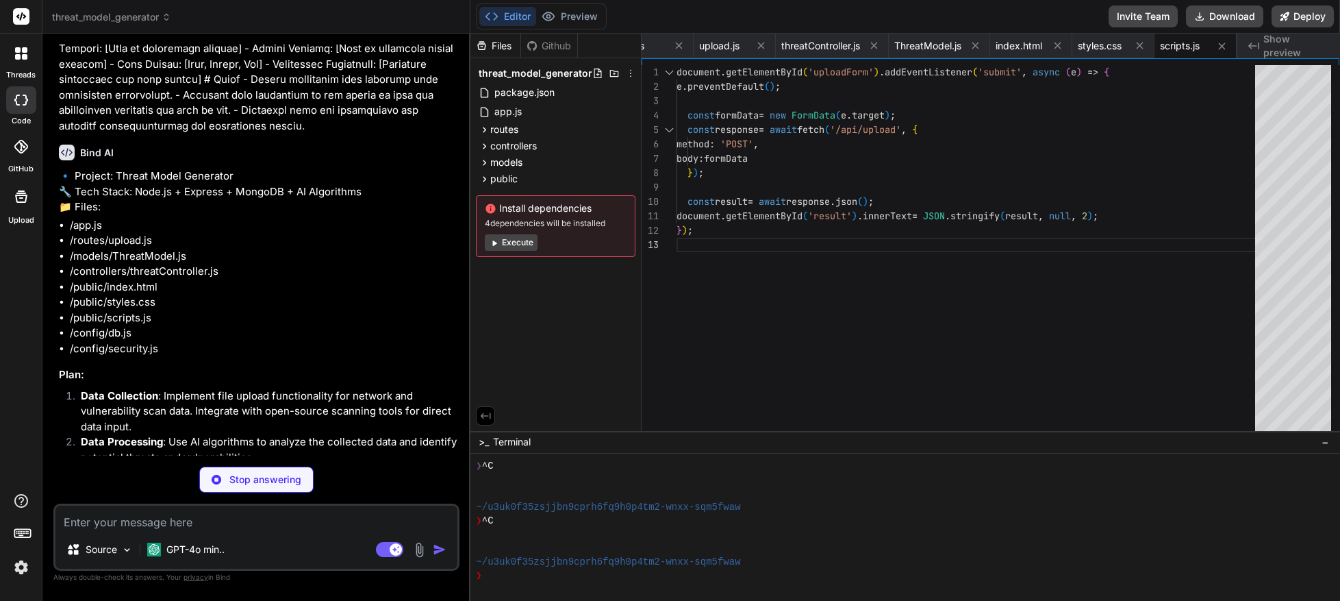
type textarea "x"
type textarea "console.error('MongoDB connection error:', error); process.exit(1); } }; module…"
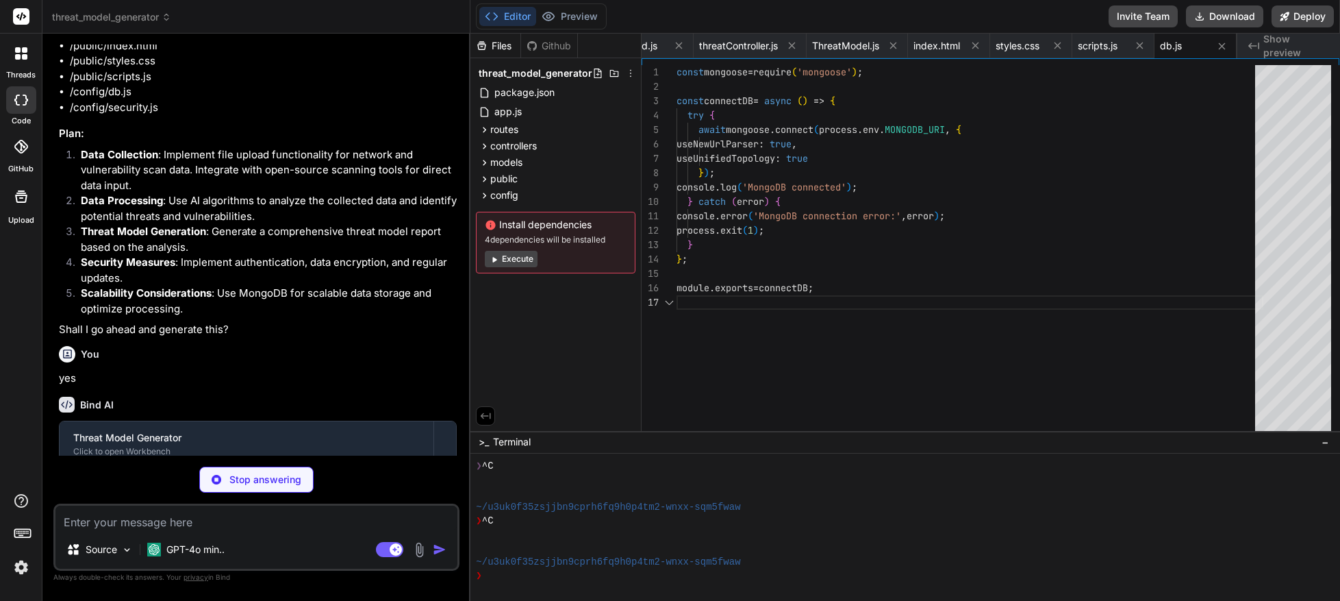
scroll to position [86, 0]
type textarea "x"
type textarea "module.exports = { // Security configurations can be added here };"
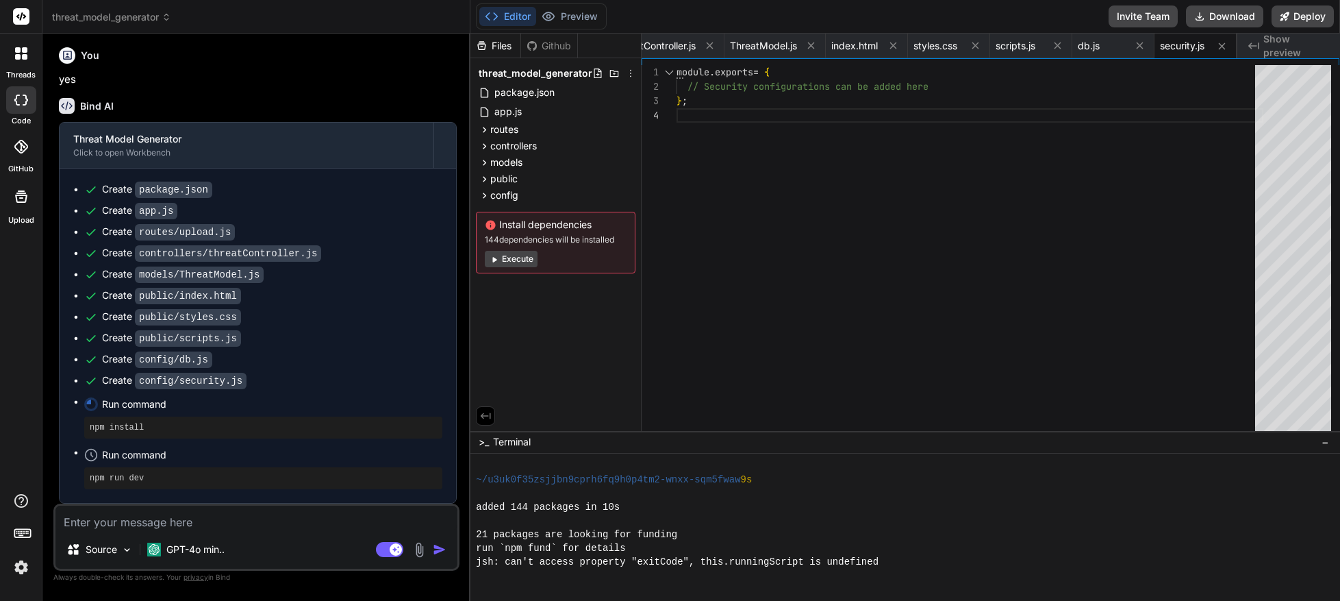
scroll to position [0, 0]
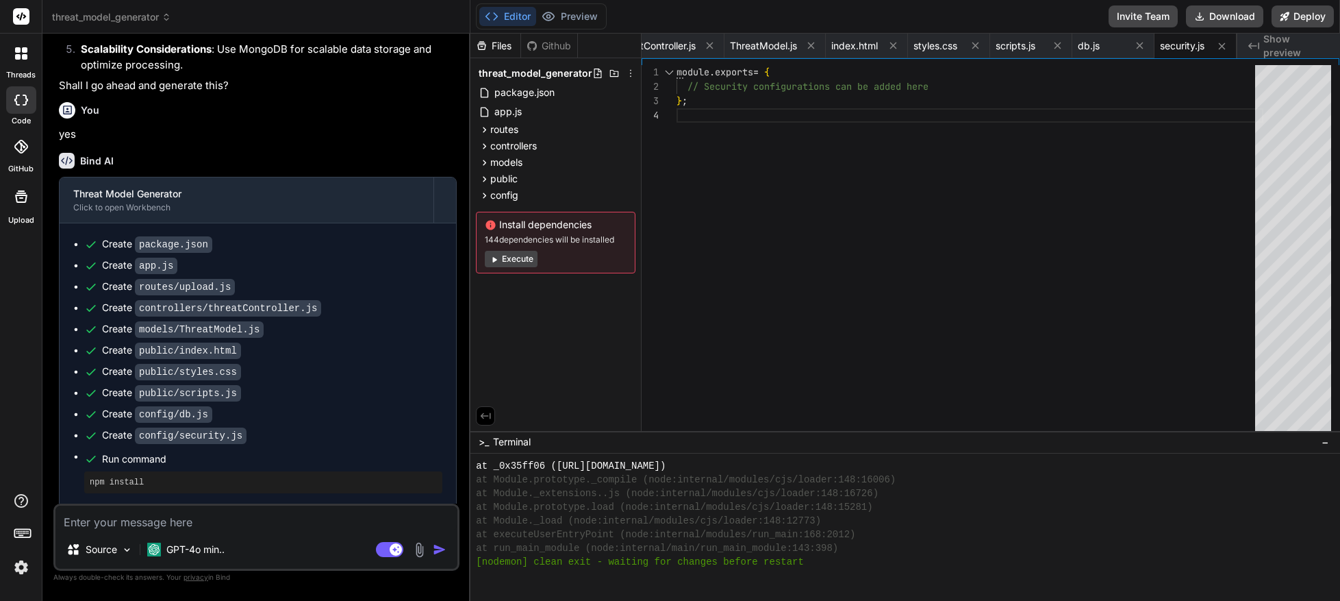
click at [512, 259] on button "Execute" at bounding box center [511, 259] width 53 height 16
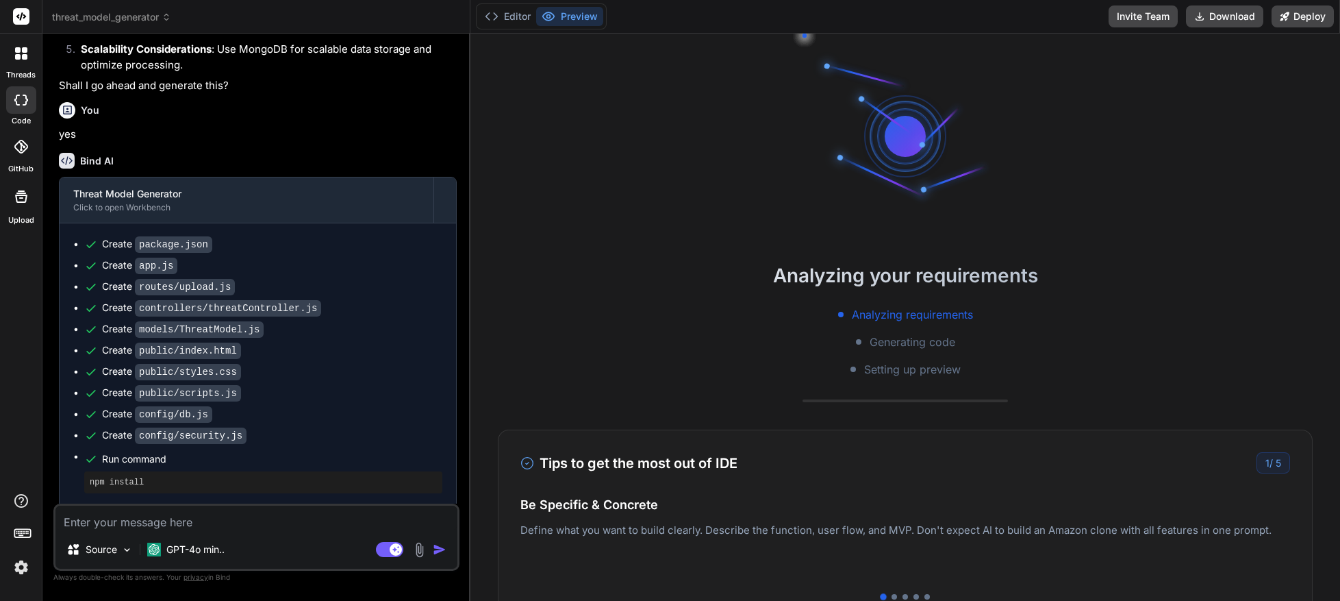
type textarea "x"
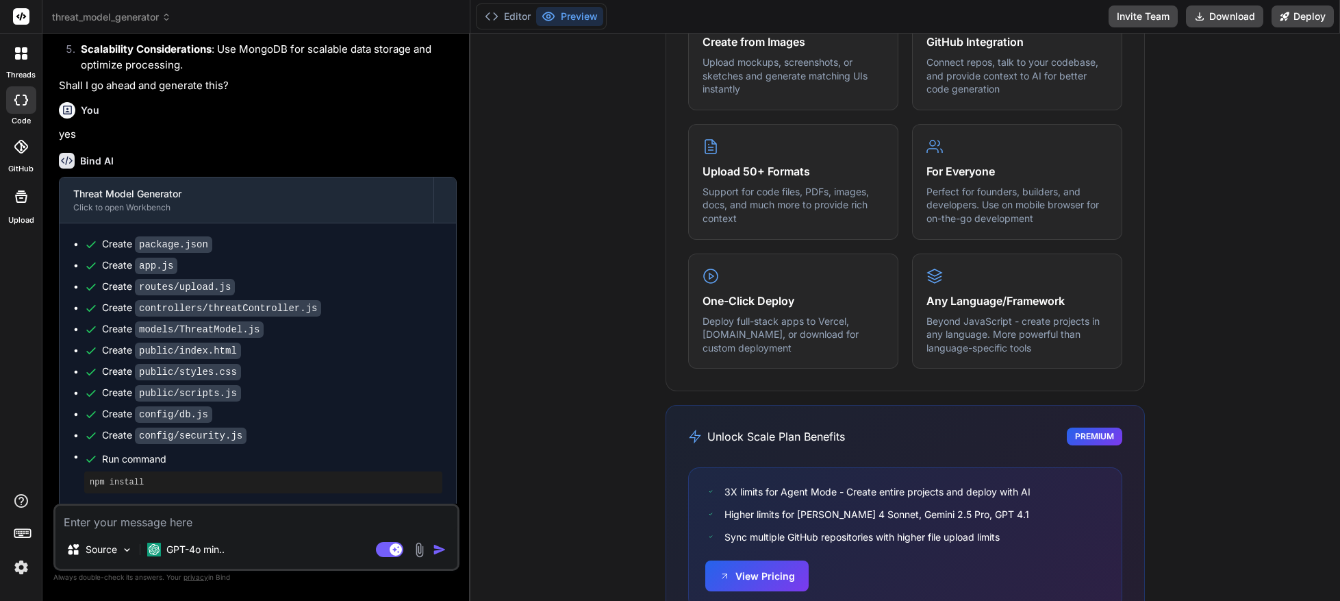
scroll to position [802, 0]
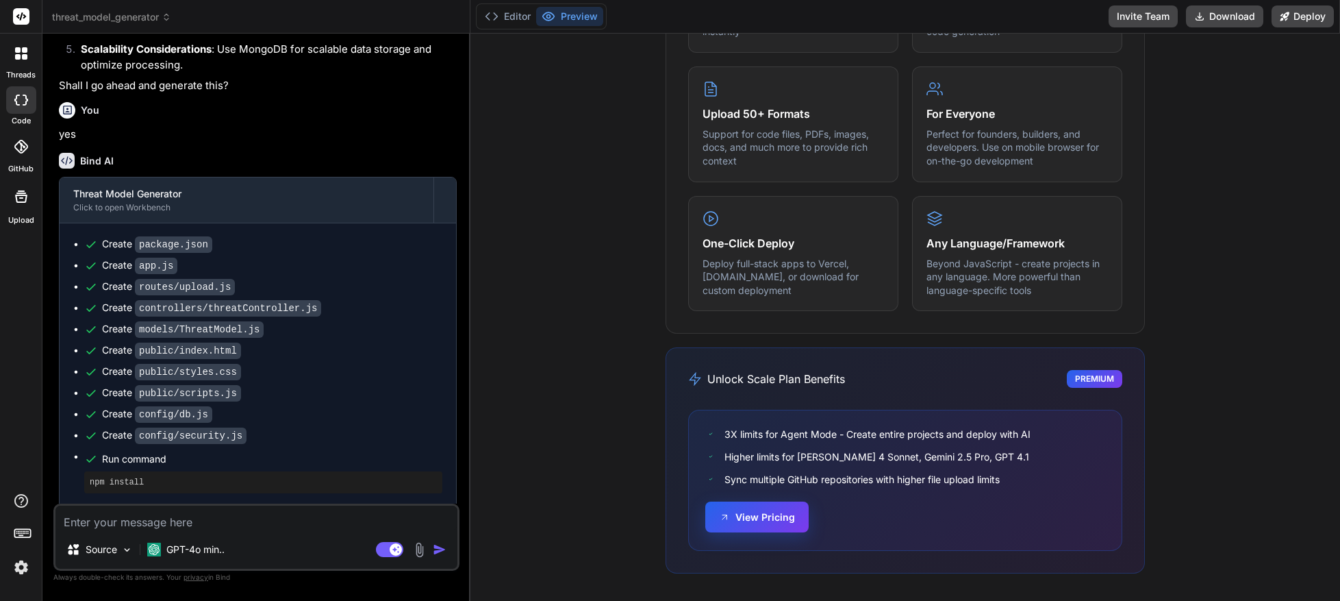
click at [734, 516] on button "View Pricing" at bounding box center [756, 516] width 103 height 31
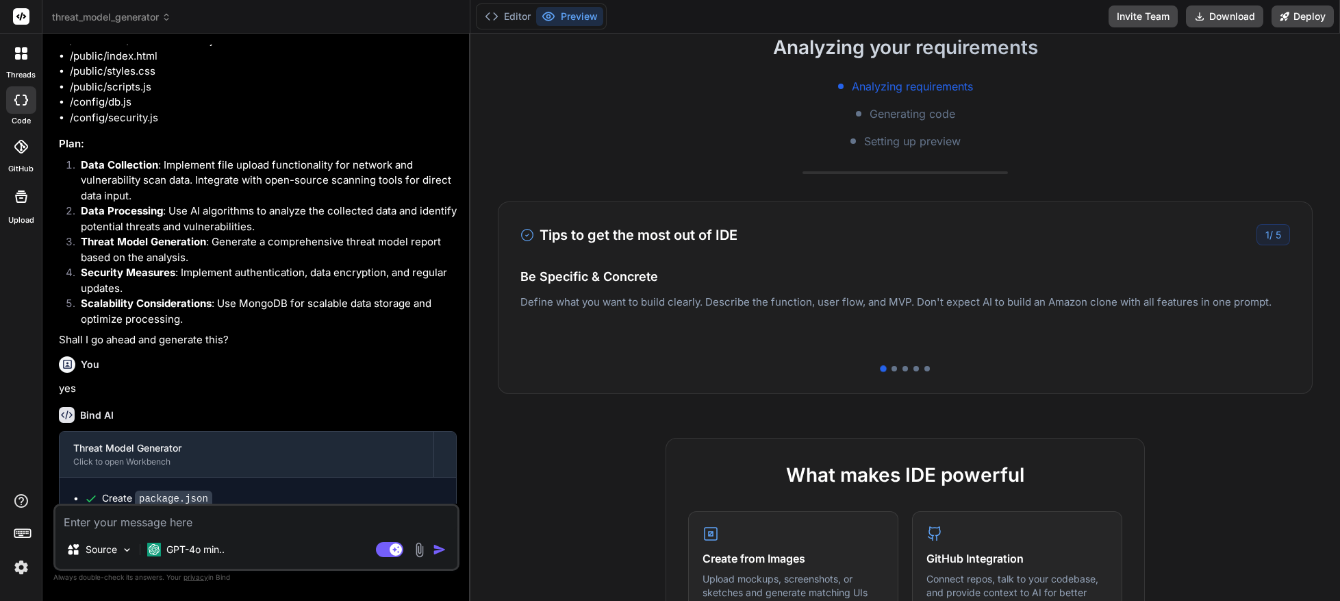
scroll to position [0, 0]
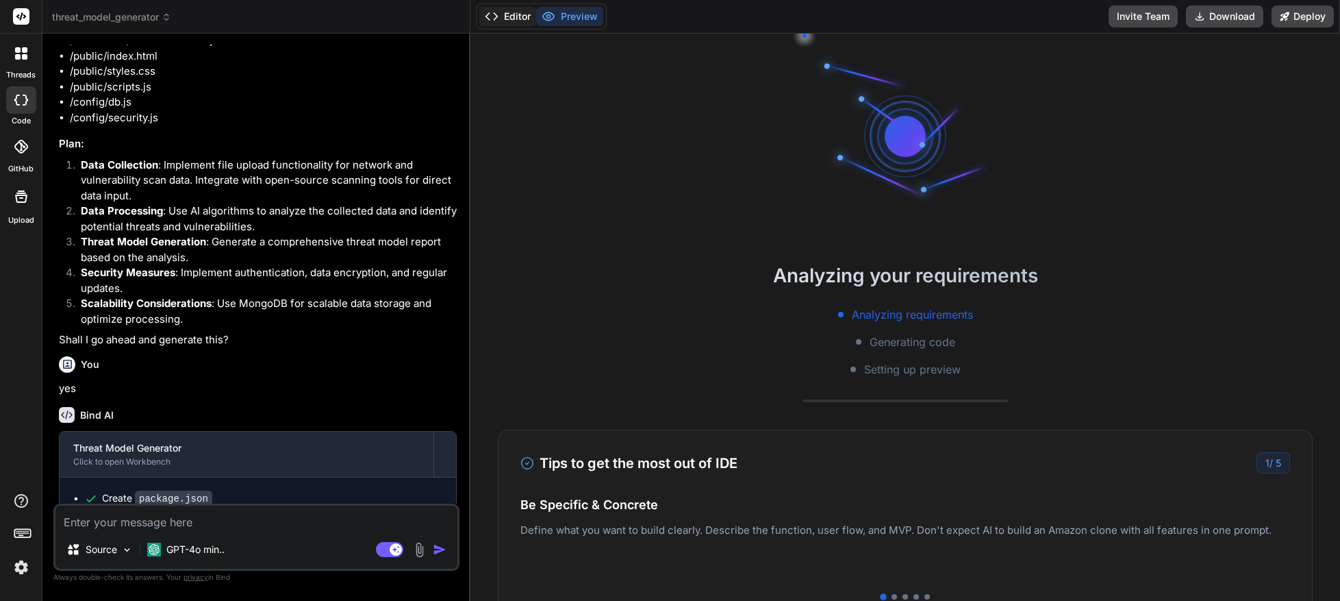
click at [512, 22] on button "Editor" at bounding box center [507, 16] width 57 height 19
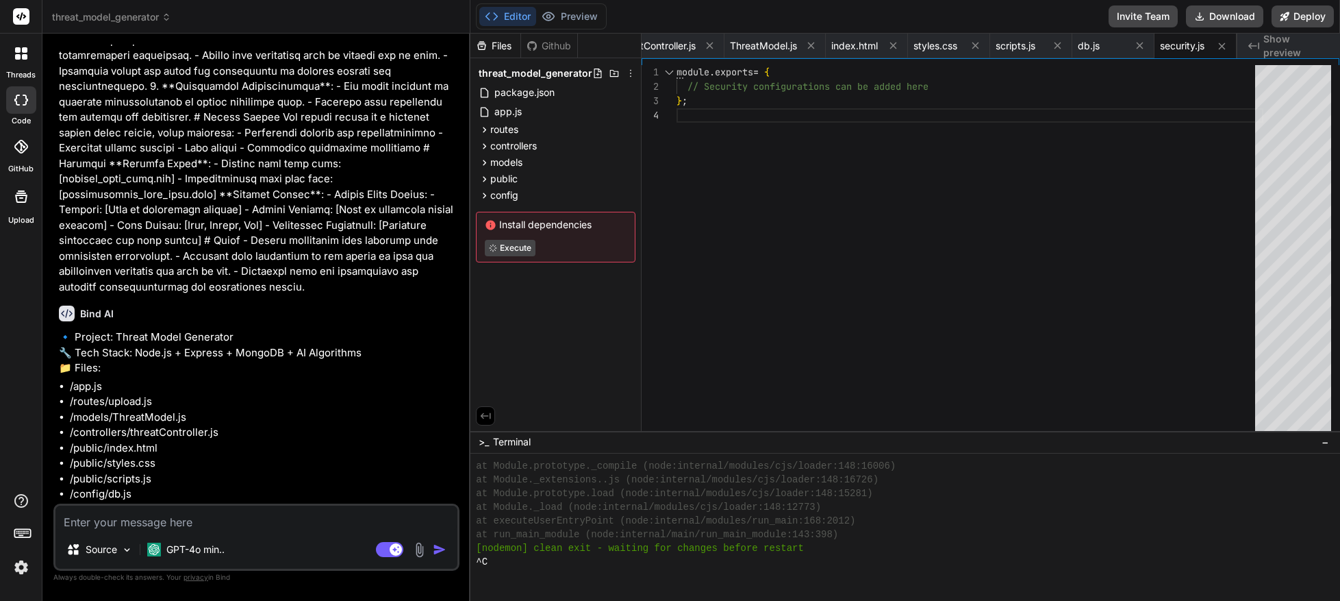
scroll to position [295, 0]
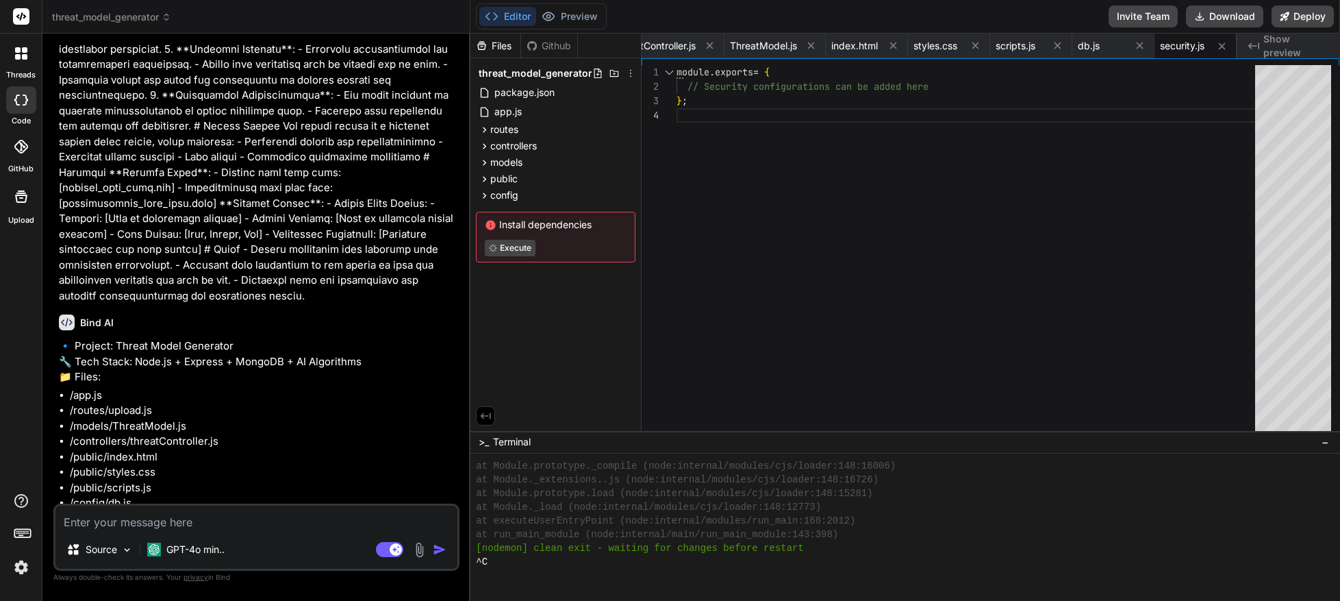
click at [23, 23] on rect at bounding box center [21, 16] width 16 height 16
click at [21, 19] on icon at bounding box center [21, 16] width 10 height 8
click at [21, 20] on icon at bounding box center [21, 16] width 10 height 8
click at [25, 60] on div at bounding box center [21, 53] width 29 height 29
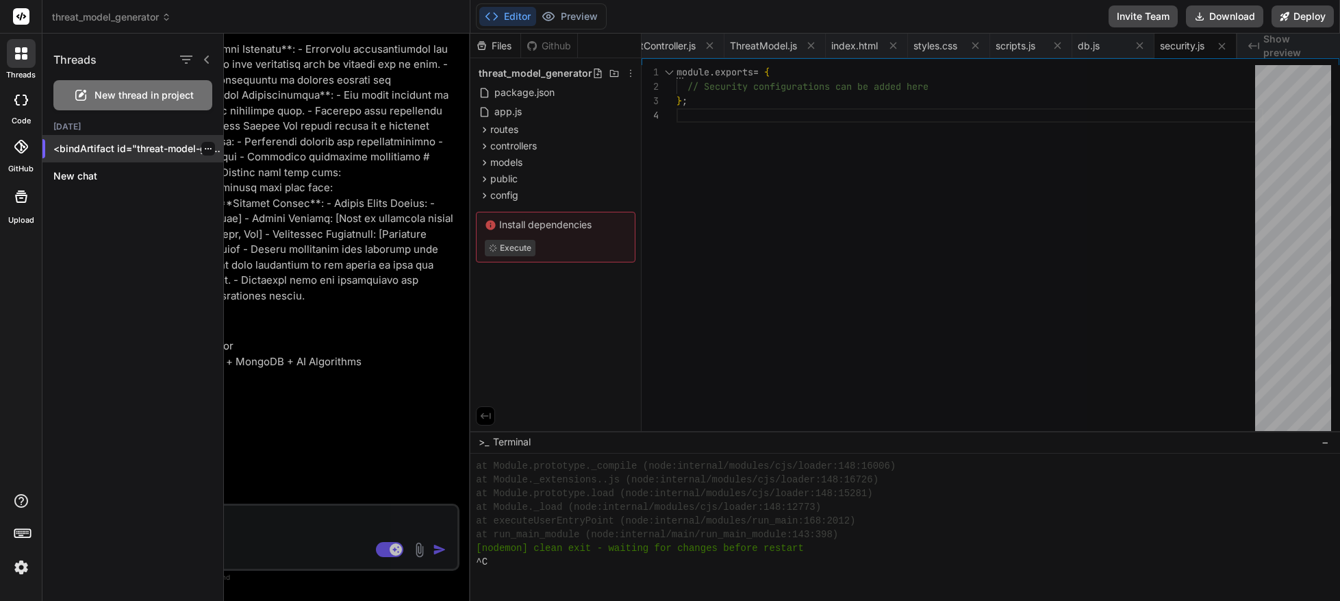
click at [79, 150] on p "<bindArtifact id="threat-model-generator..." at bounding box center [138, 149] width 170 height 14
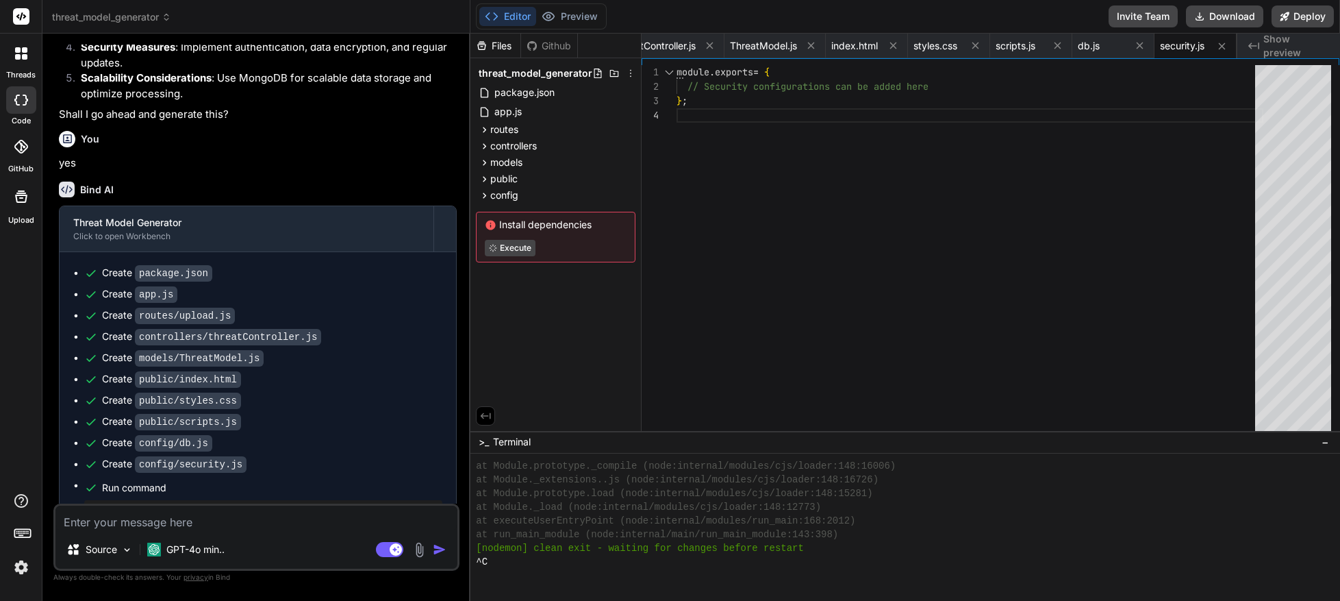
scroll to position [1016, 0]
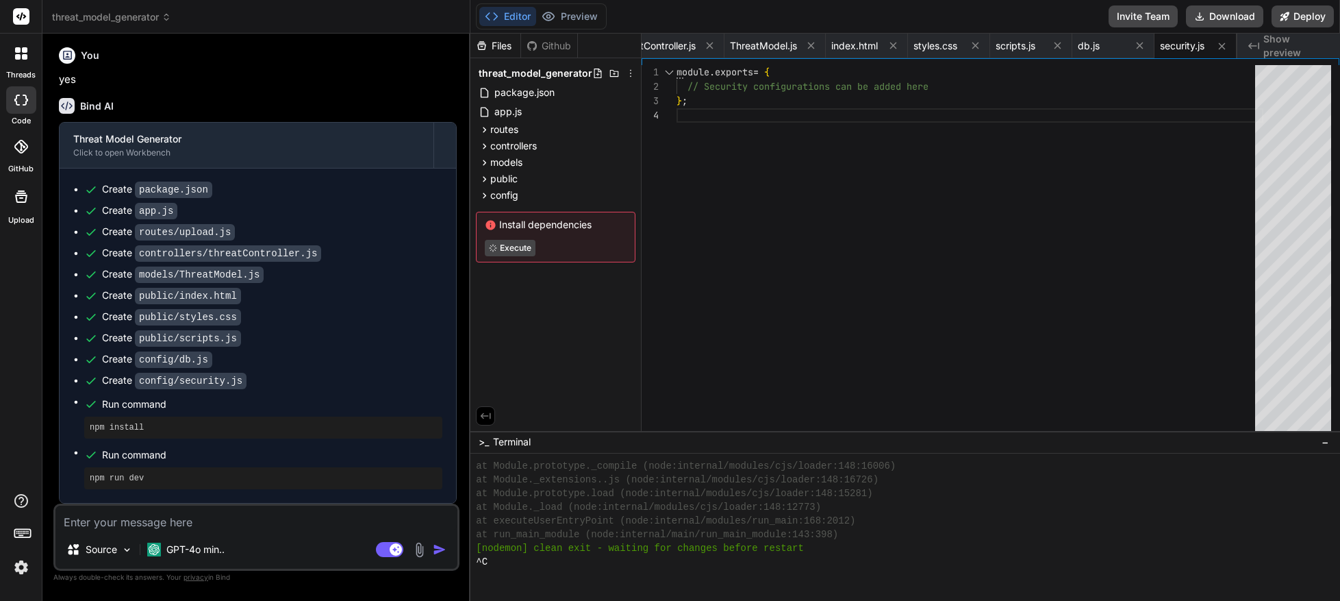
click at [808, 266] on div "module . exports = { // Security configurations can be added here } ;" at bounding box center [970, 251] width 587 height 372
click at [578, 571] on div at bounding box center [897, 576] width 843 height 14
click at [598, 567] on div "^C" at bounding box center [897, 562] width 843 height 14
click at [139, 484] on div "npm run dev" at bounding box center [263, 478] width 358 height 22
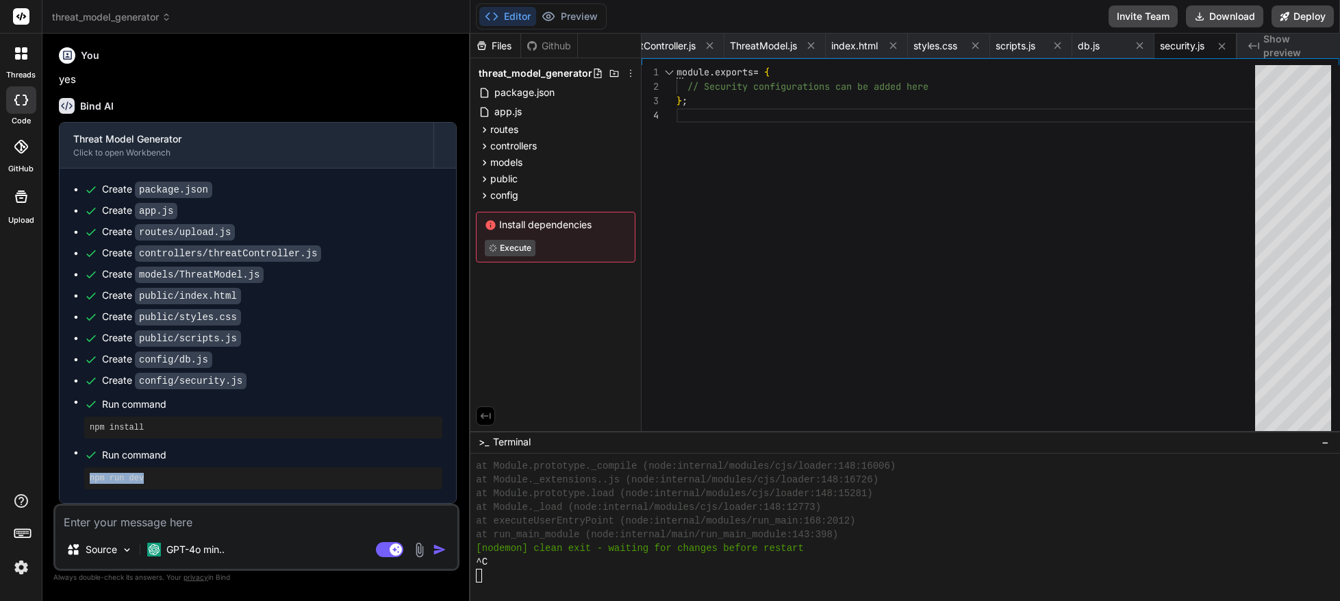
drag, startPoint x: 148, startPoint y: 482, endPoint x: 88, endPoint y: 477, distance: 60.4
click at [88, 477] on div "npm run dev" at bounding box center [263, 478] width 358 height 22
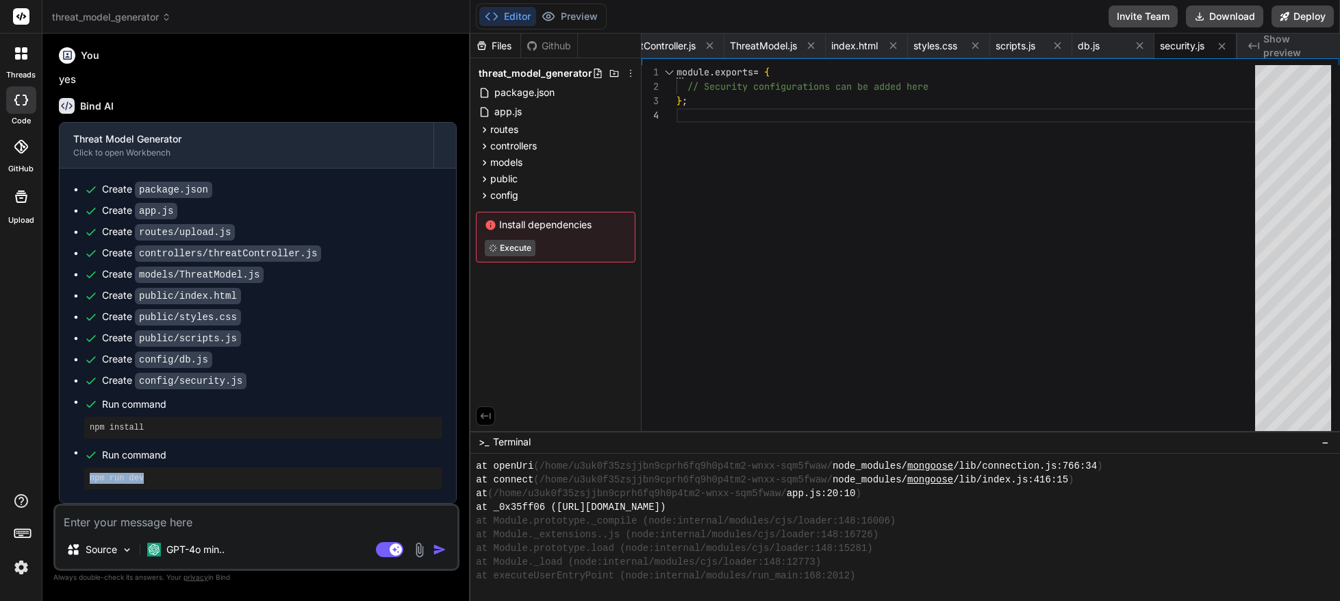
scroll to position [1657, 0]
click at [845, 304] on div "module . exports = { // Security configurations can be added here } ;" at bounding box center [970, 251] width 587 height 372
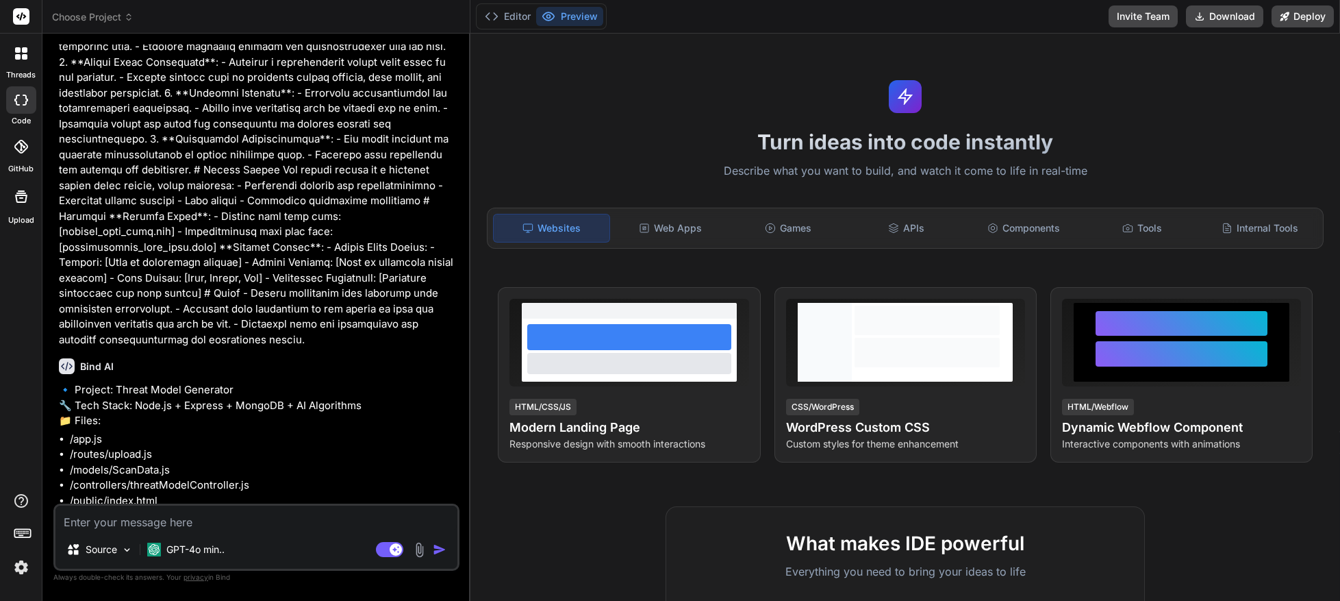
scroll to position [357, 0]
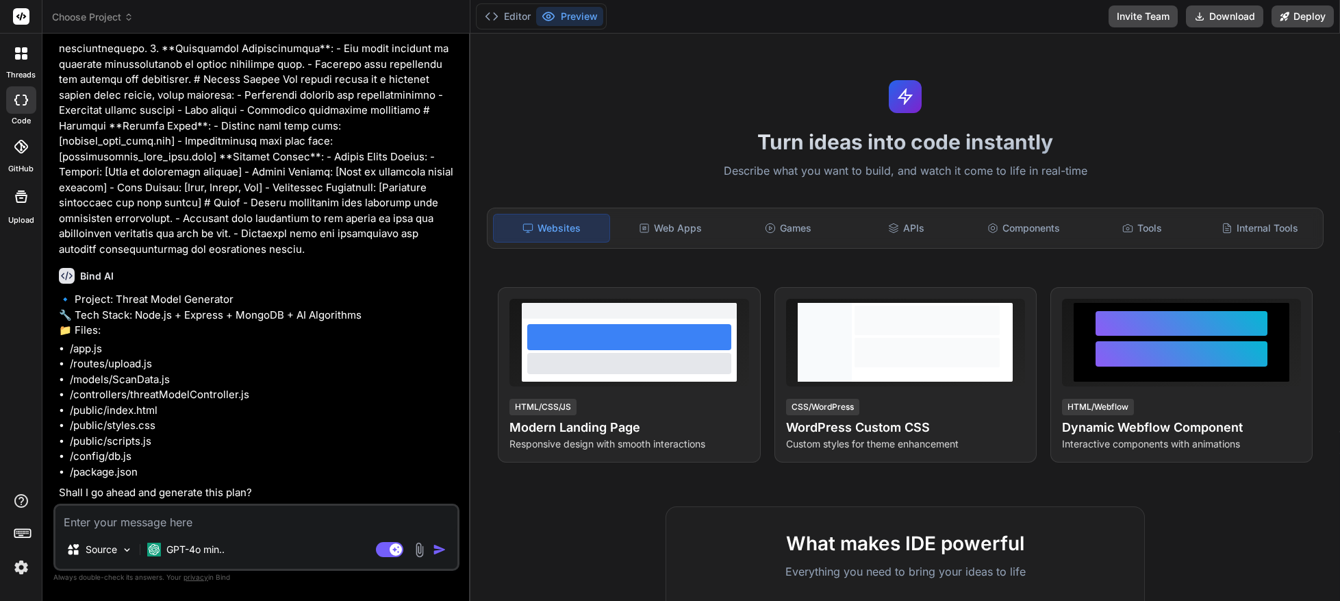
click at [185, 523] on textarea at bounding box center [256, 517] width 402 height 25
type textarea "x"
type textarea "Y"
type textarea "x"
type textarea "Ye"
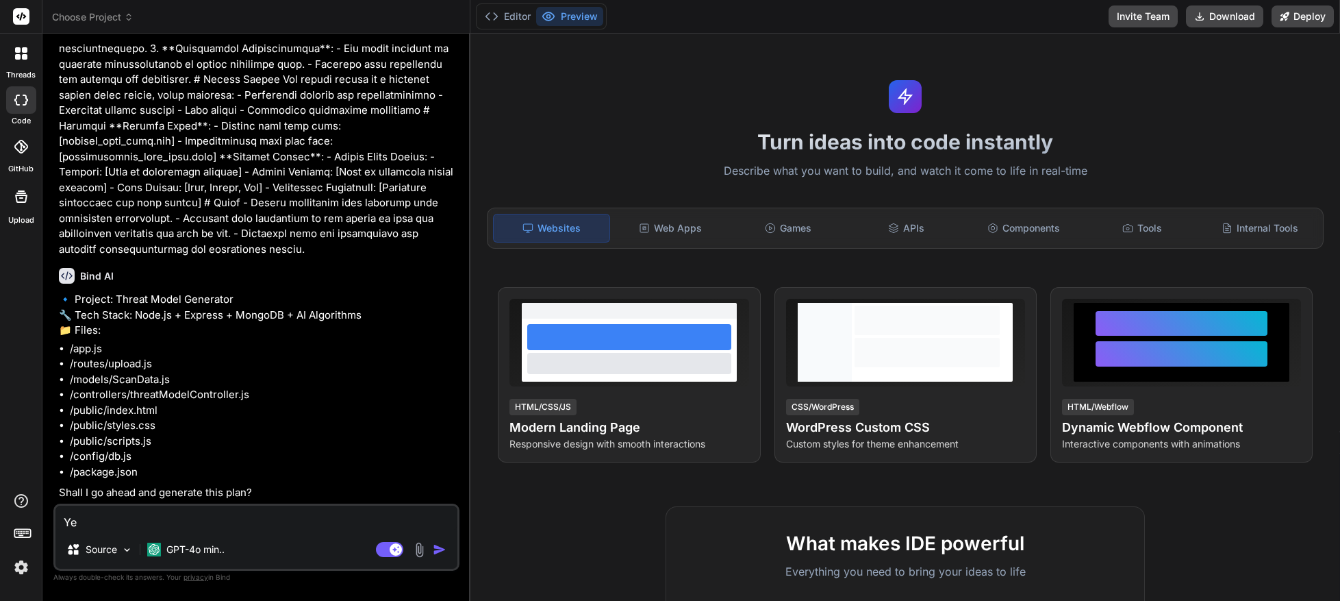
type textarea "x"
type textarea "Yes"
type textarea "x"
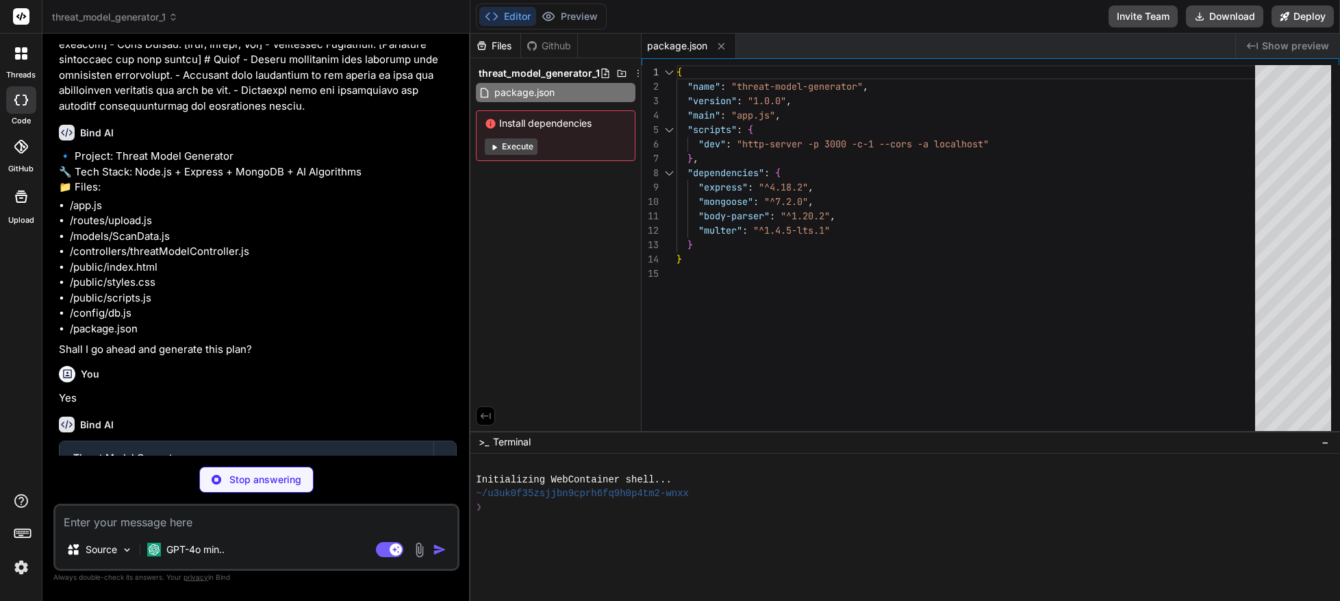
scroll to position [595, 0]
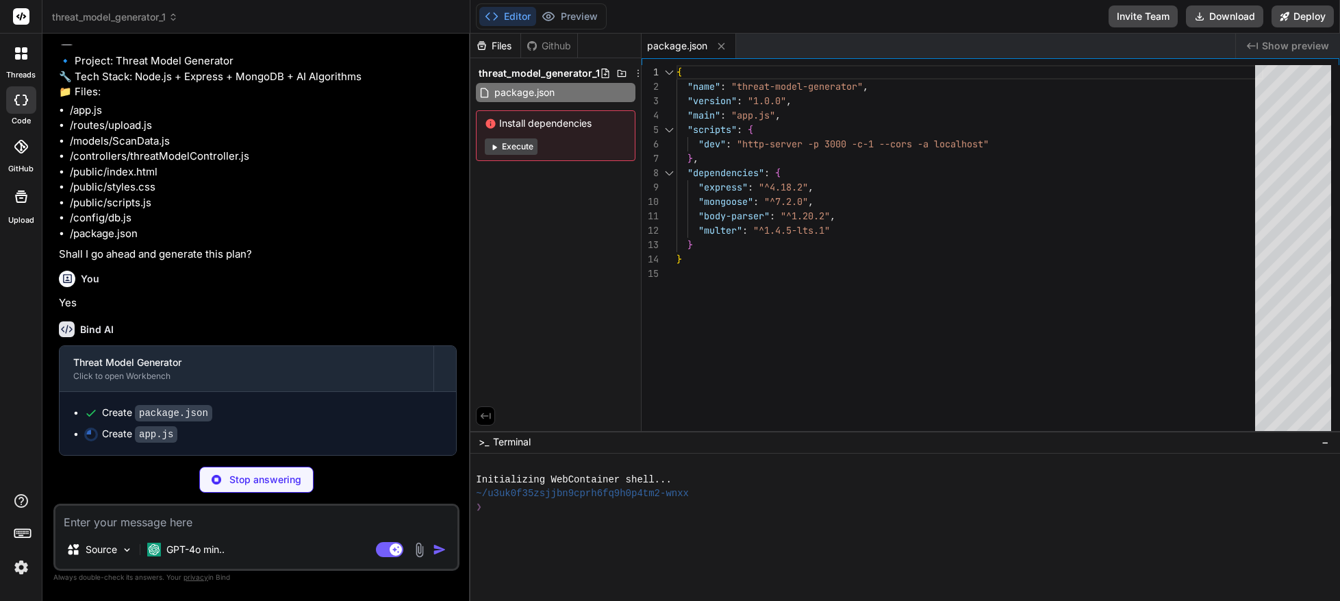
type textarea "x"
type textarea "}).then(() => { console.log('Connected to MongoDB'); }).catch(err => { console.…"
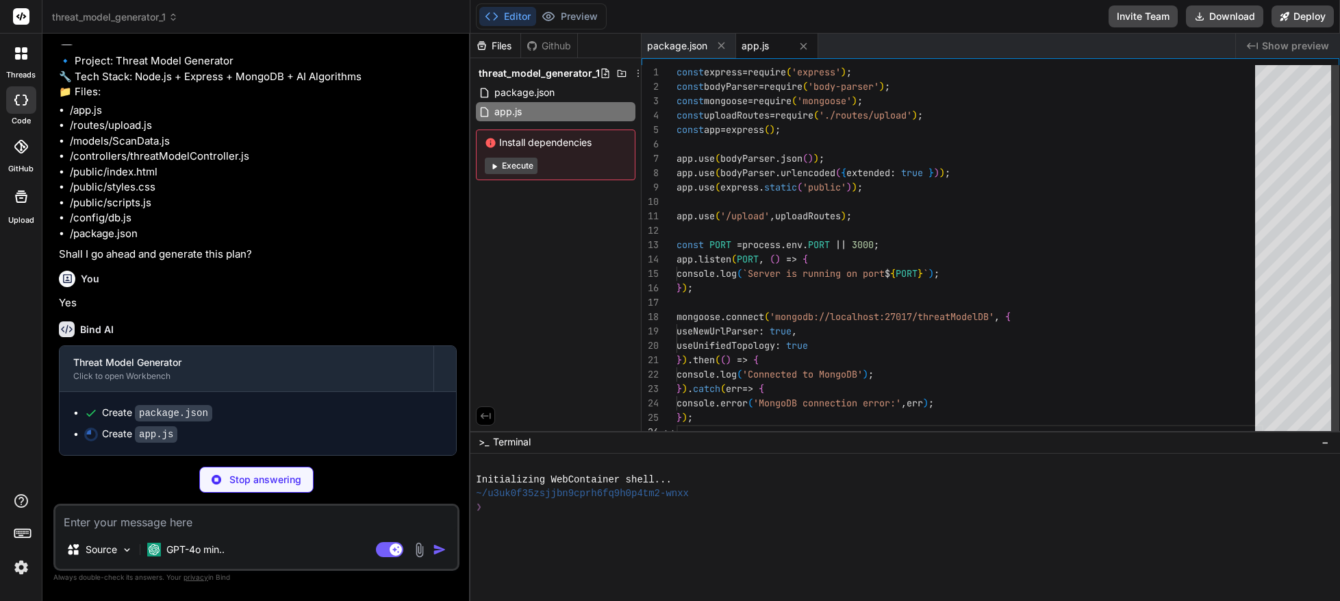
scroll to position [72, 0]
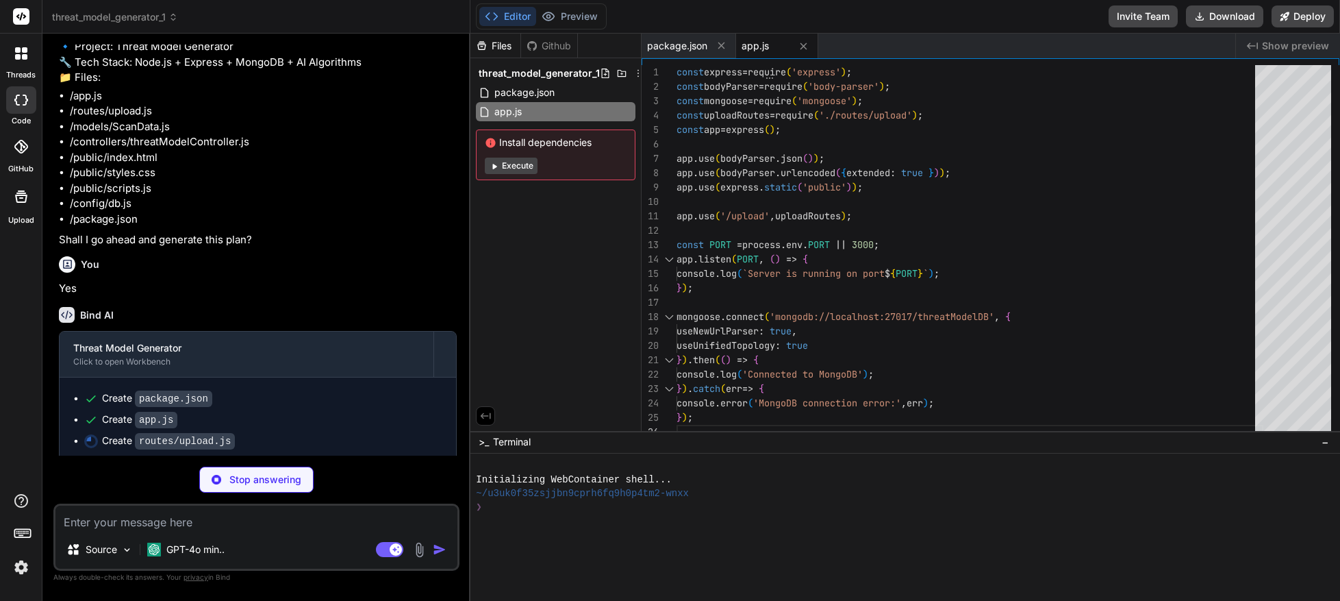
type textarea "x"
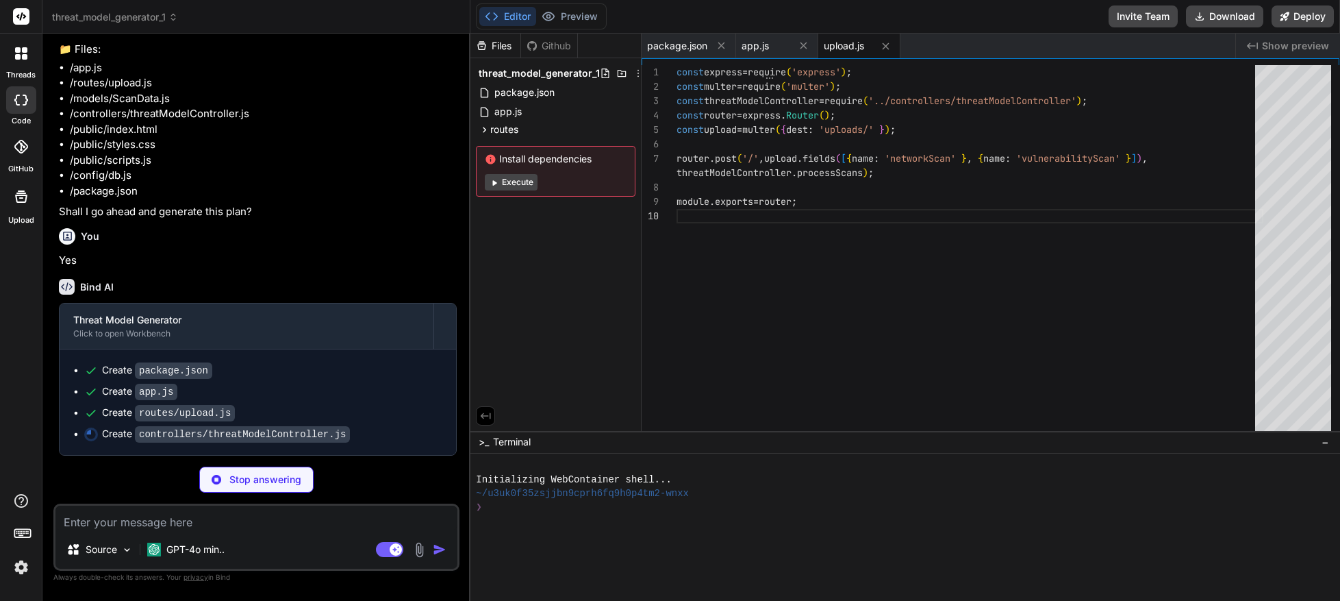
scroll to position [556, 0]
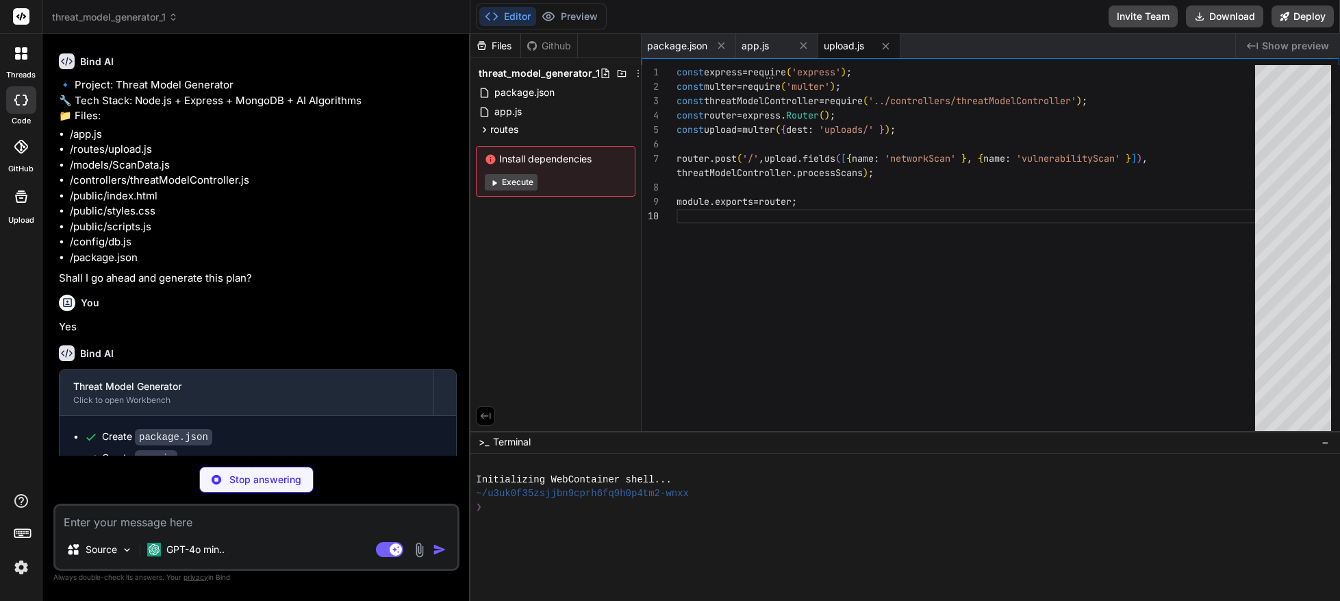
type textarea "x"
type textarea "res.status(500).json({ message: 'Error processing scans', error }); } };"
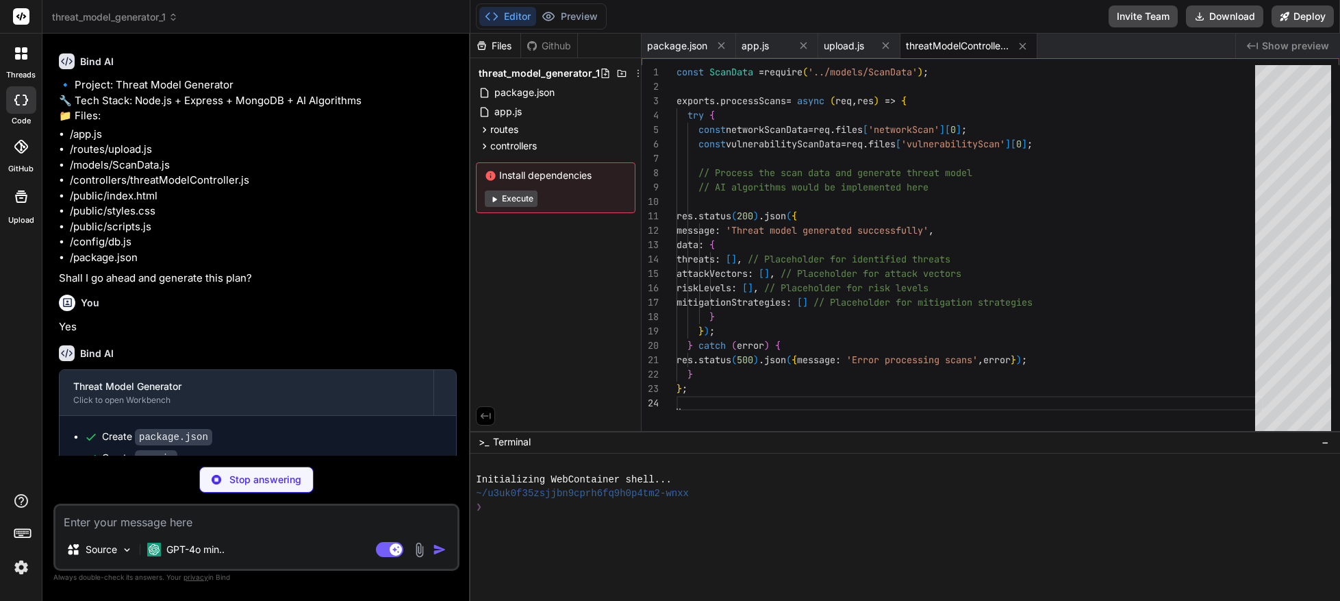
scroll to position [476, 0]
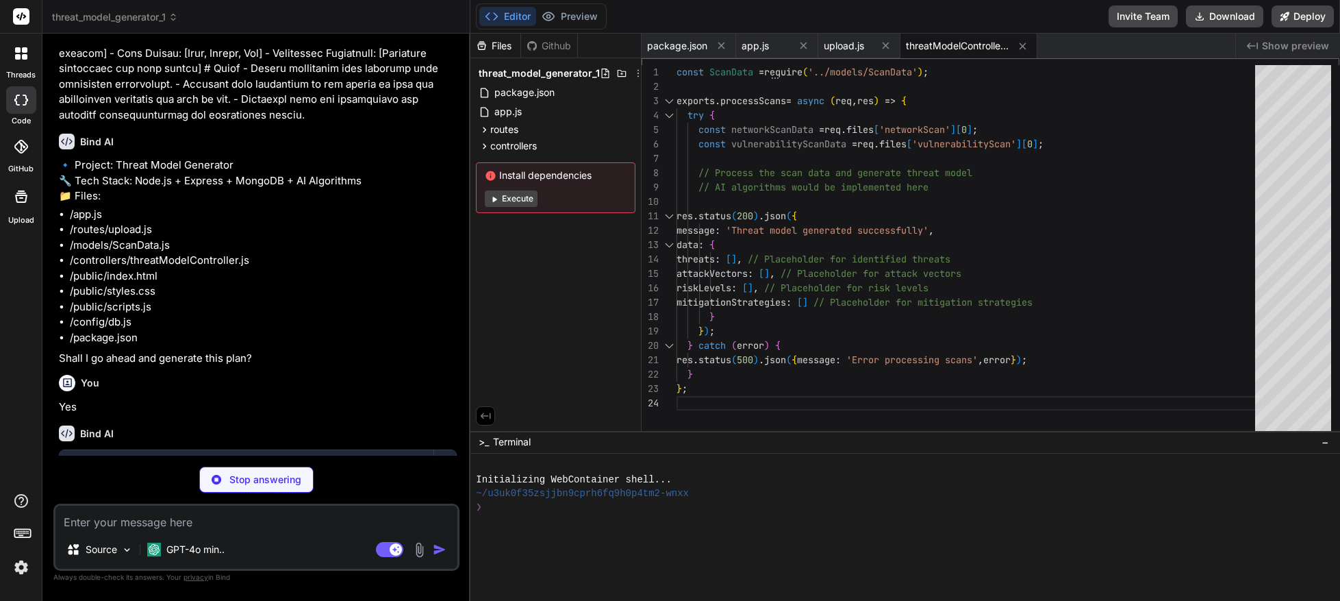
type textarea "x"
type textarea "} }); module.exports = mongoose.model('ScanData', scanDataSchema);"
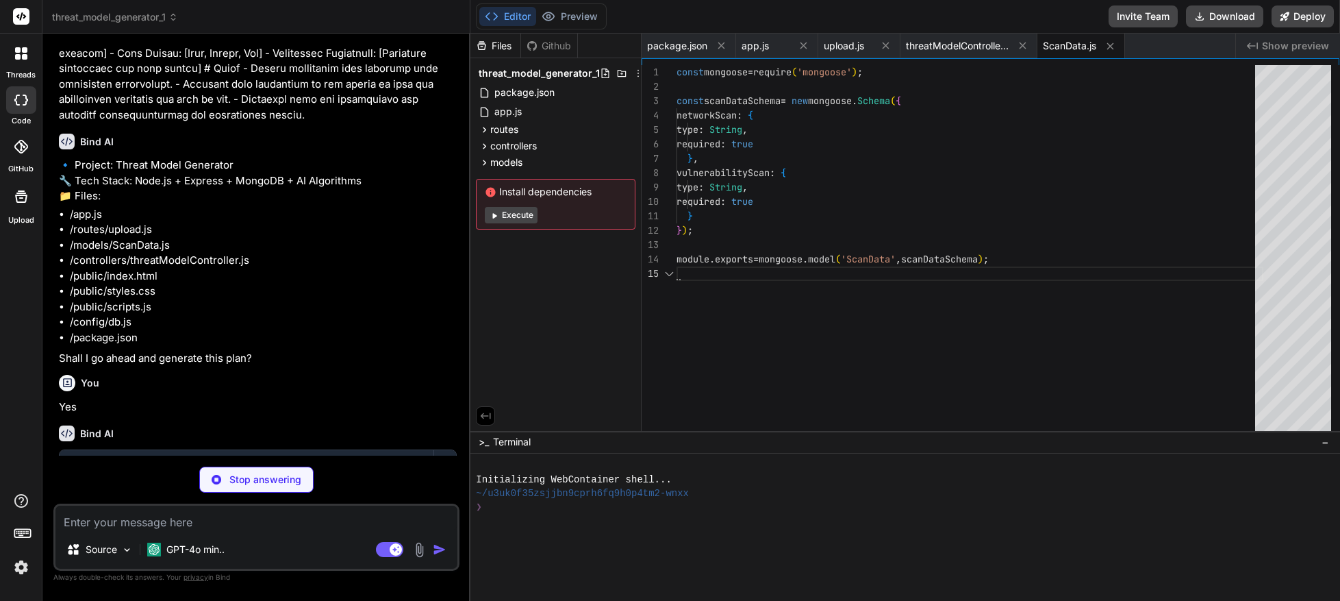
scroll to position [58, 0]
type textarea "x"
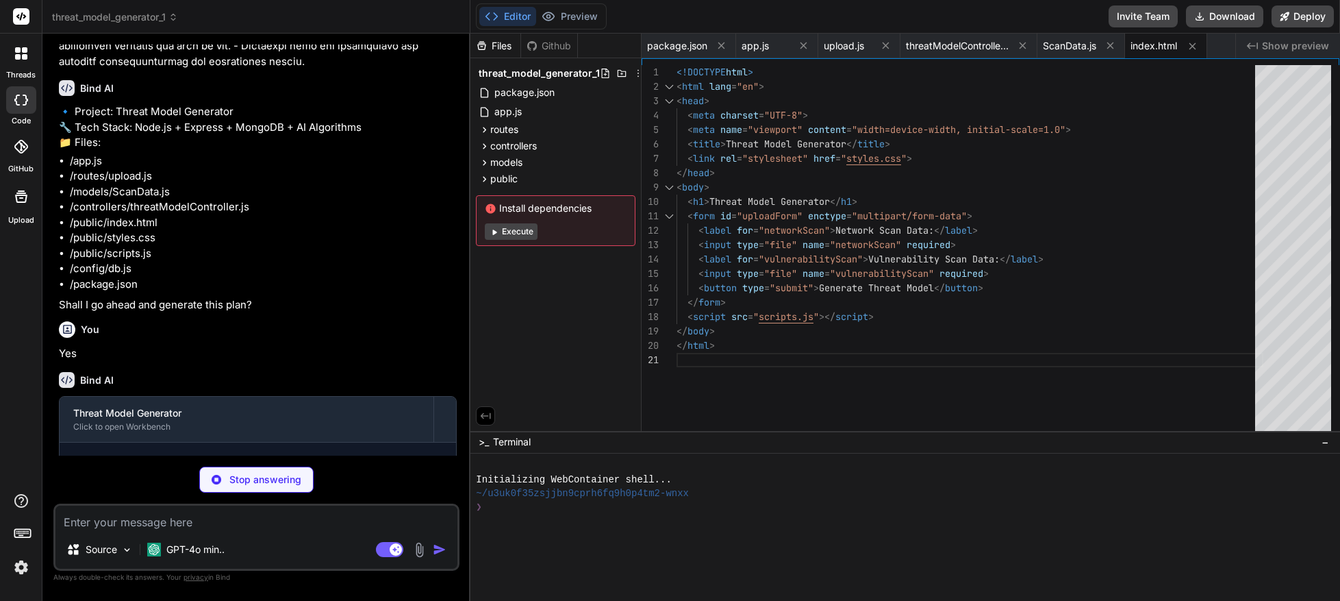
scroll to position [699, 0]
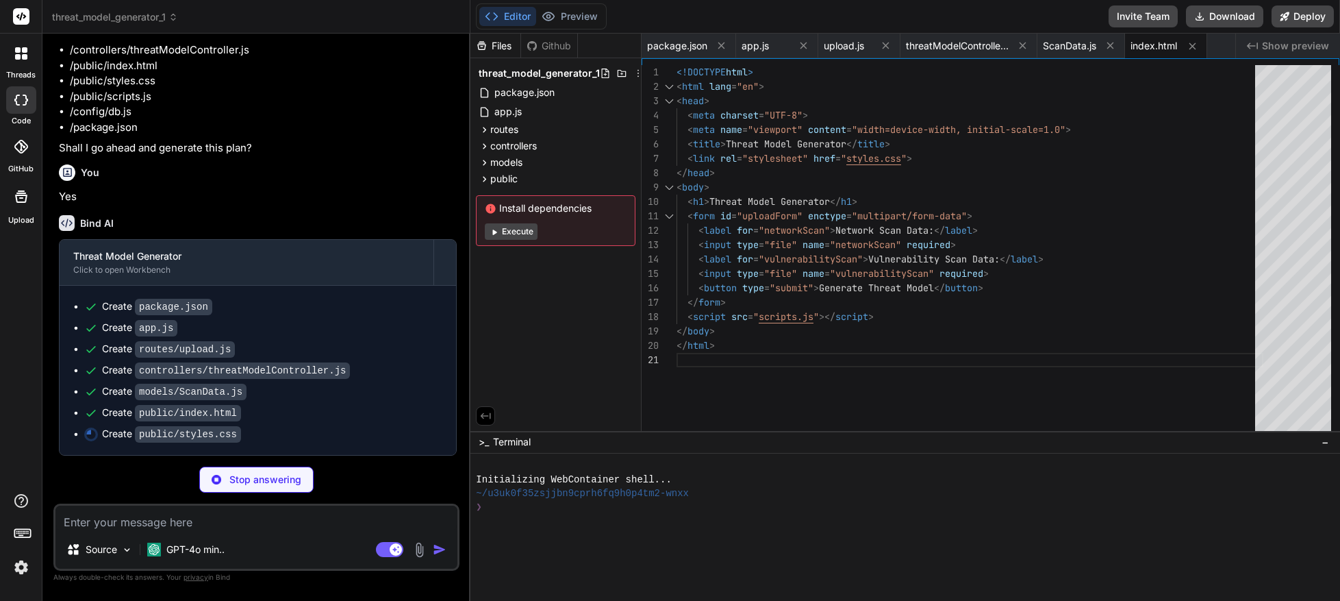
type textarea "x"
type textarea "button:hover { background-color: #0056b3; }"
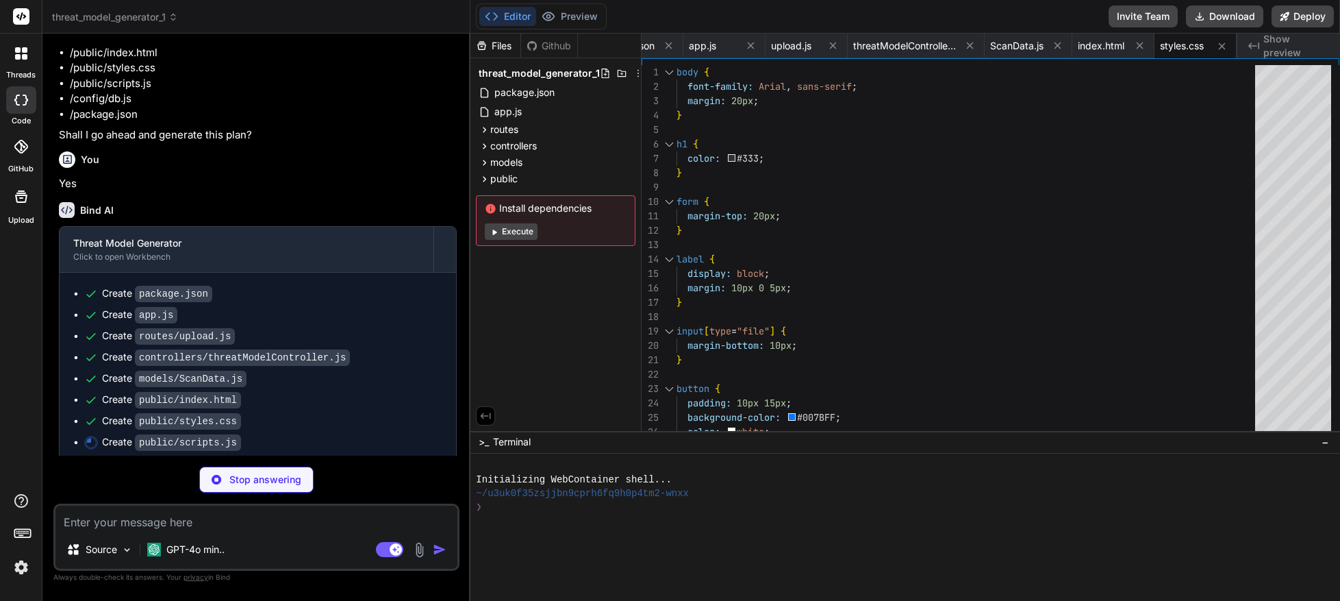
scroll to position [720, 0]
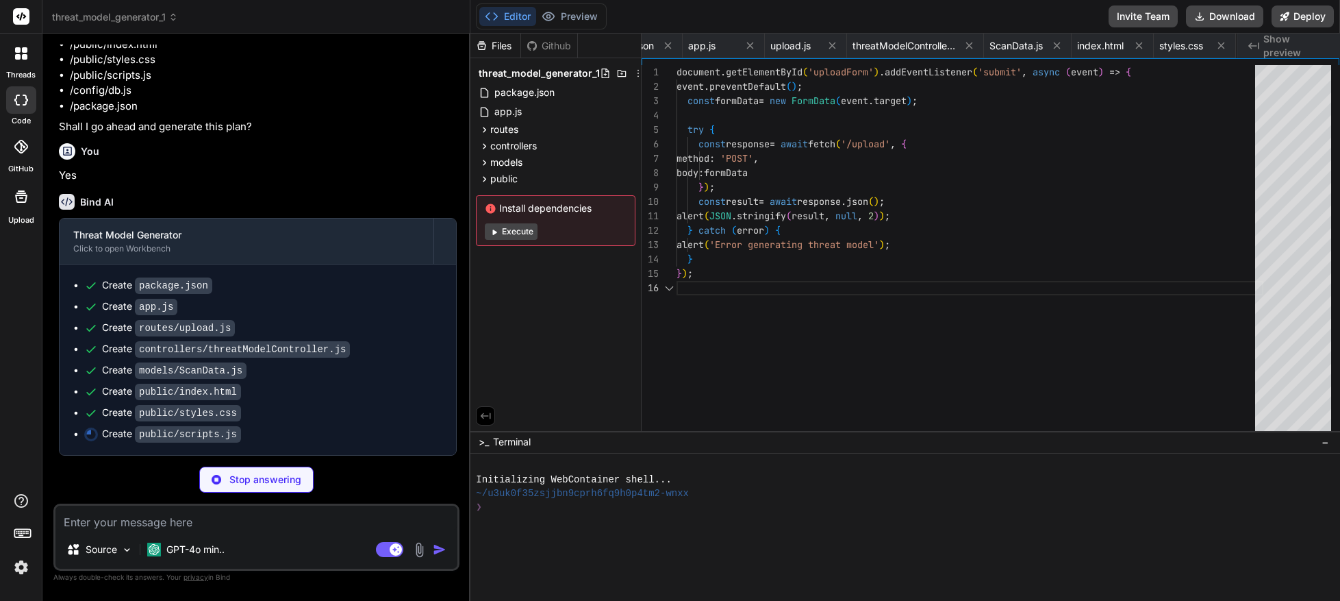
type textarea "x"
type textarea "alert(JSON.stringify(result, null, 2)); } catch (error) { alert('Error generati…"
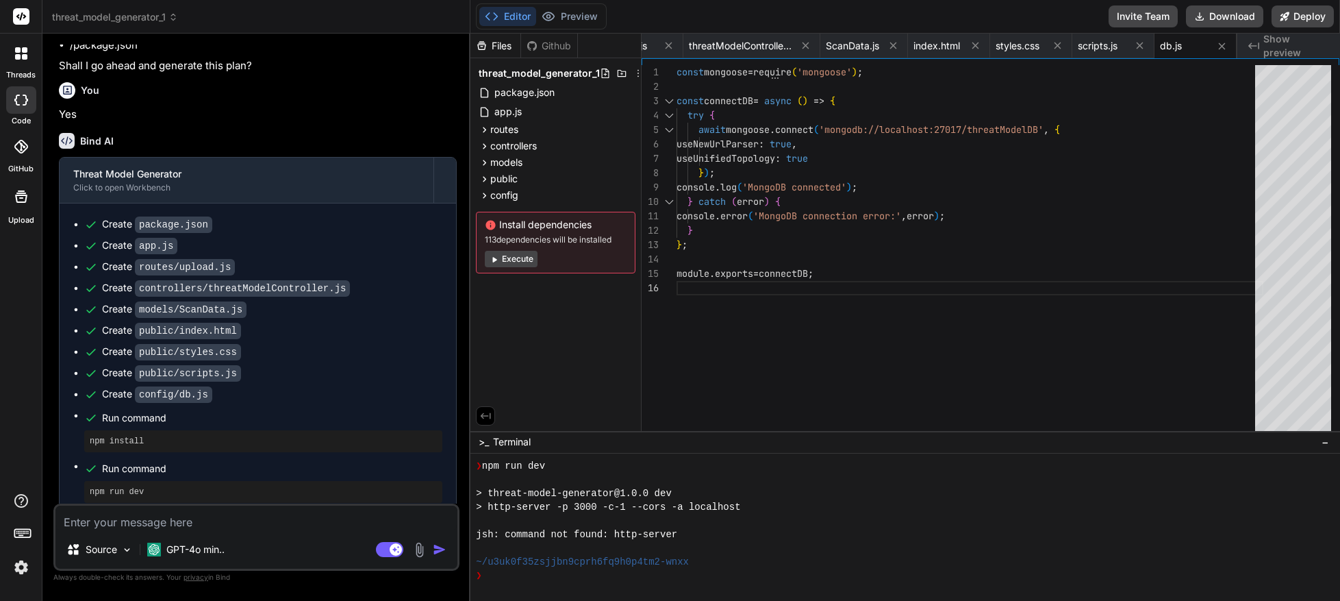
scroll to position [795, 0]
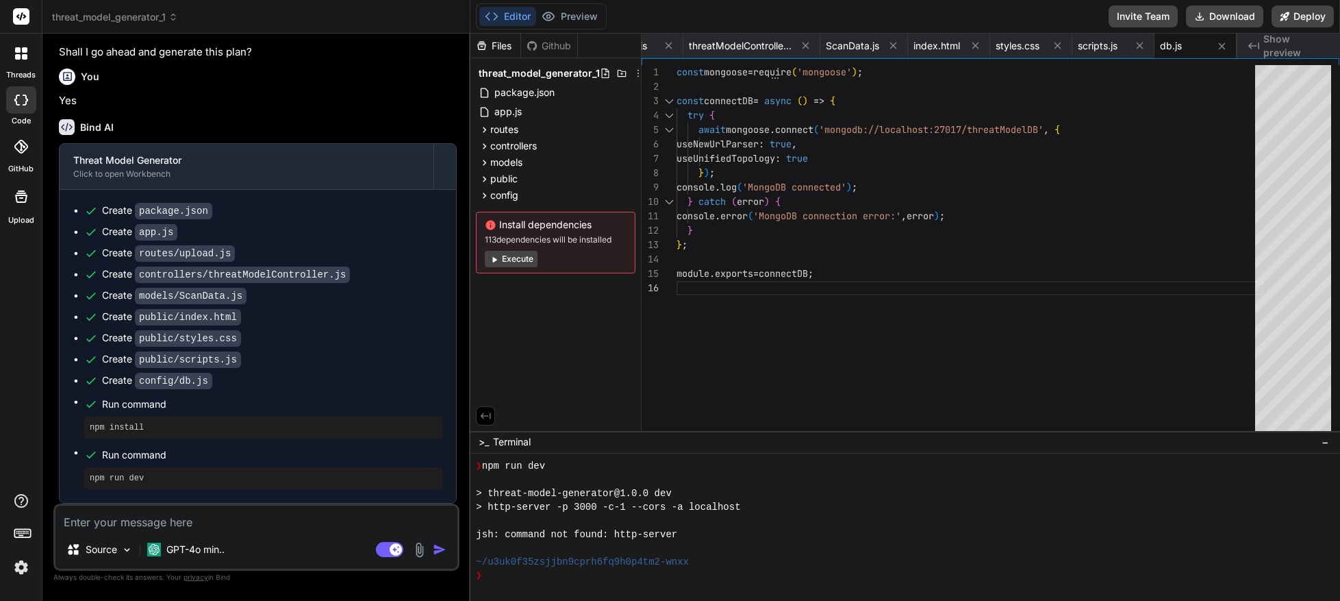
click at [508, 258] on button "Execute" at bounding box center [511, 259] width 53 height 16
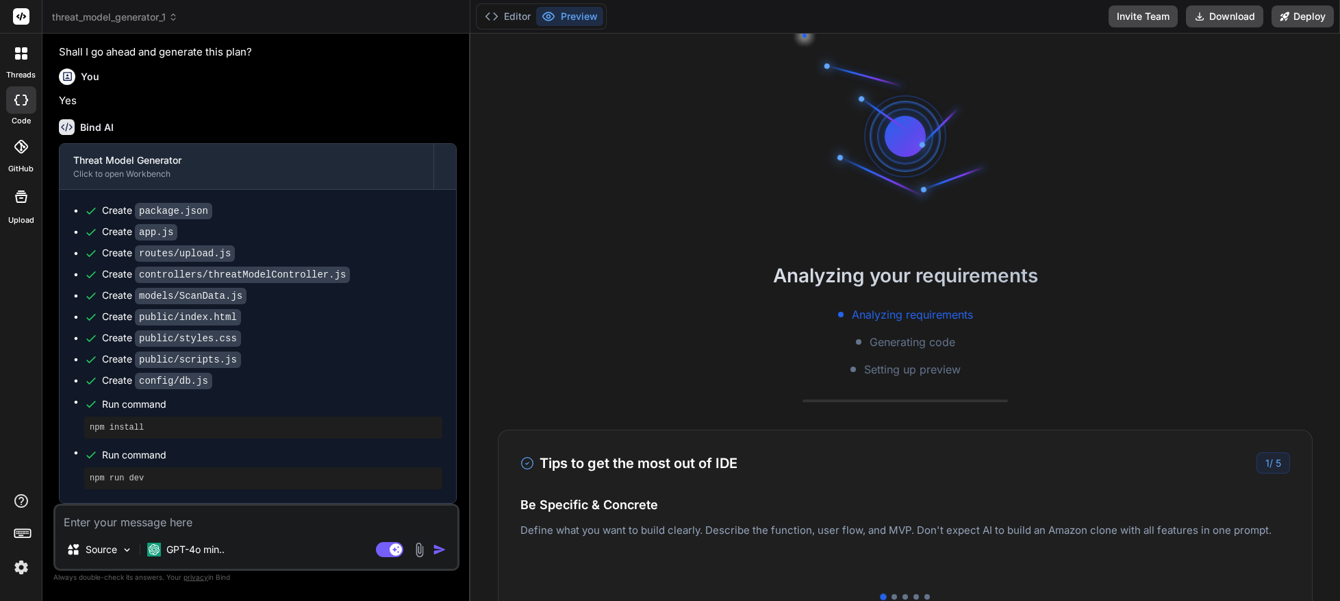
scroll to position [534, 0]
type textarea "x"
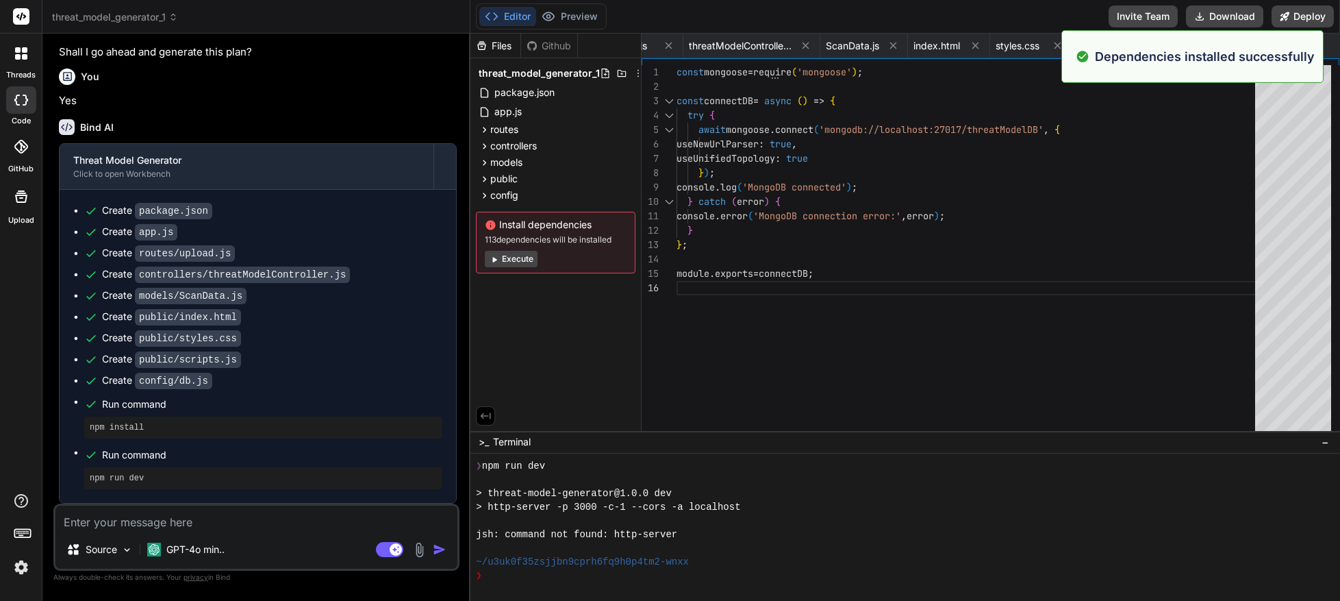
scroll to position [643, 0]
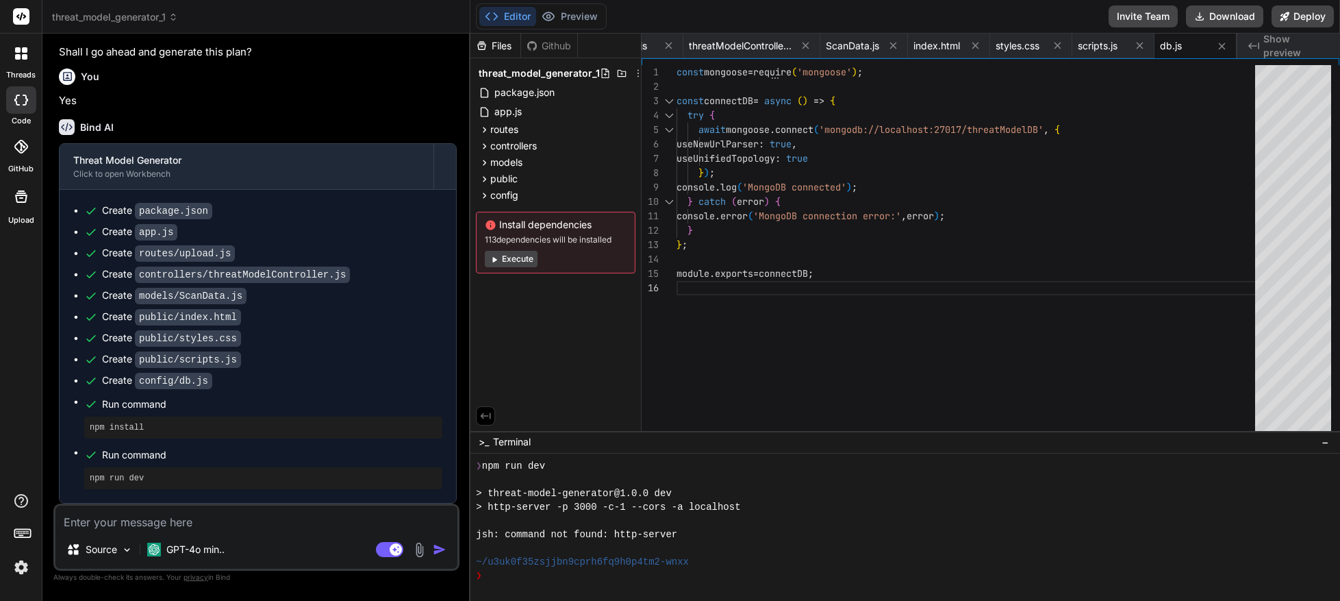
click at [554, 380] on div "Files Github threat_model_generator_1 package.json app.js routes upload.js cont…" at bounding box center [556, 232] width 171 height 397
